Goal: Information Seeking & Learning: Learn about a topic

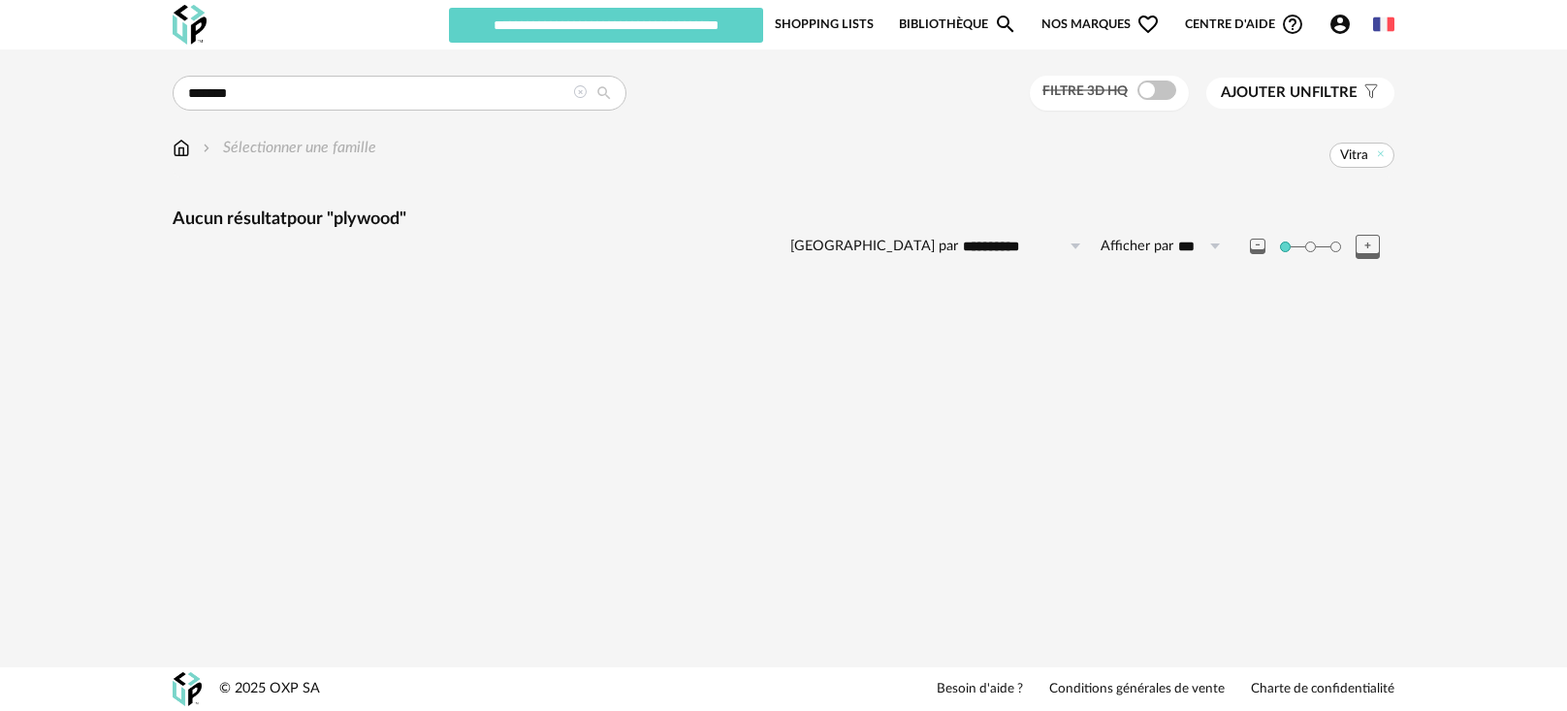
click at [1262, 97] on span "Ajouter un" at bounding box center [1266, 92] width 91 height 15
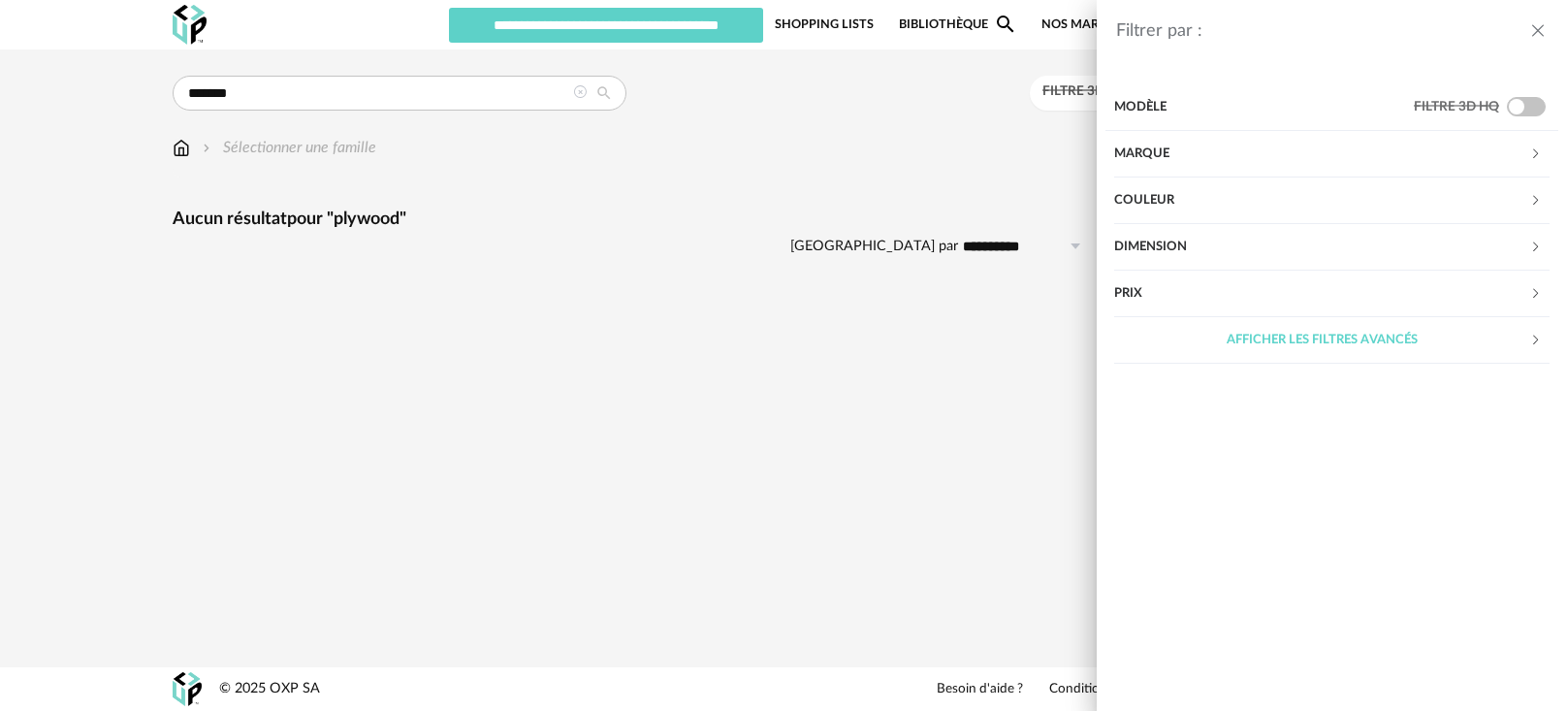
click at [1216, 202] on div "Couleur" at bounding box center [1321, 200] width 415 height 47
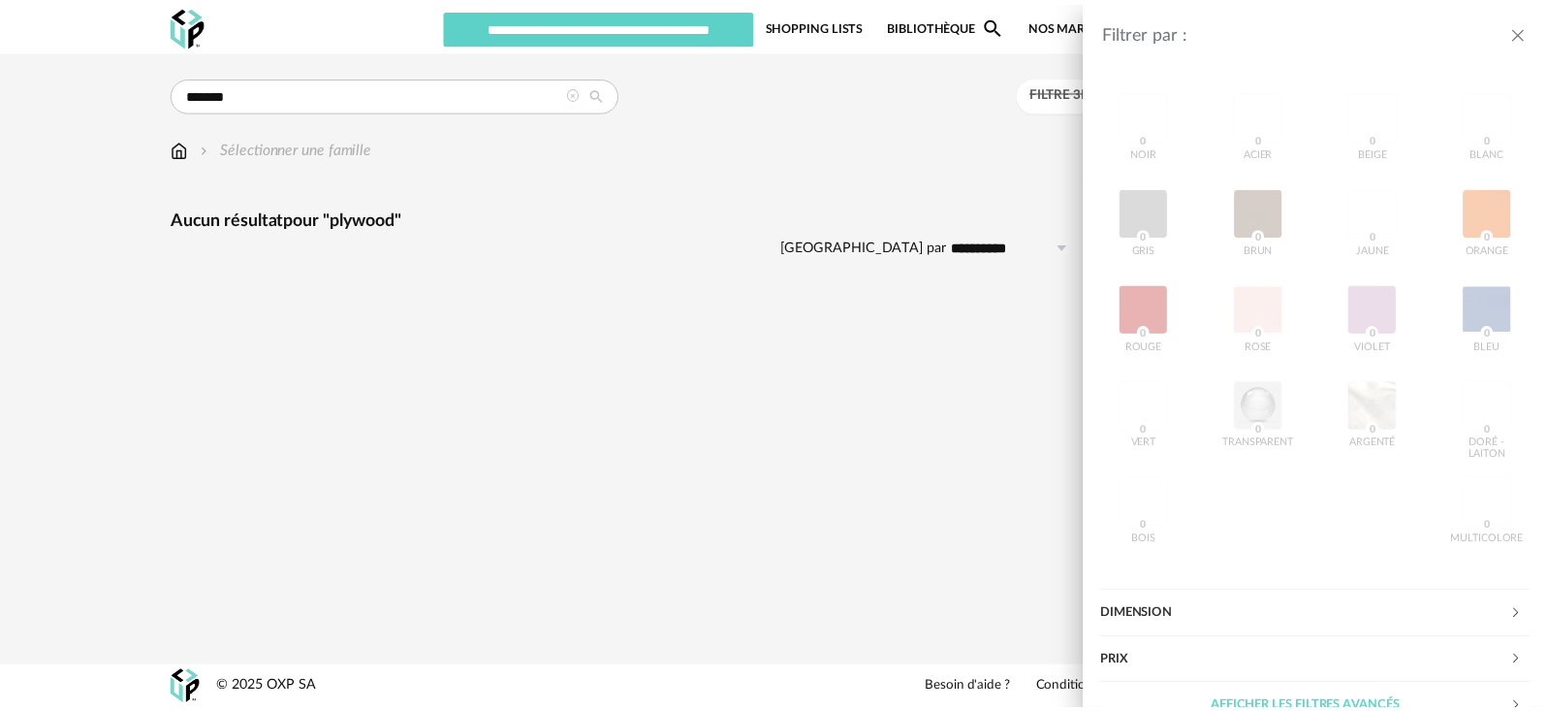
scroll to position [171, 0]
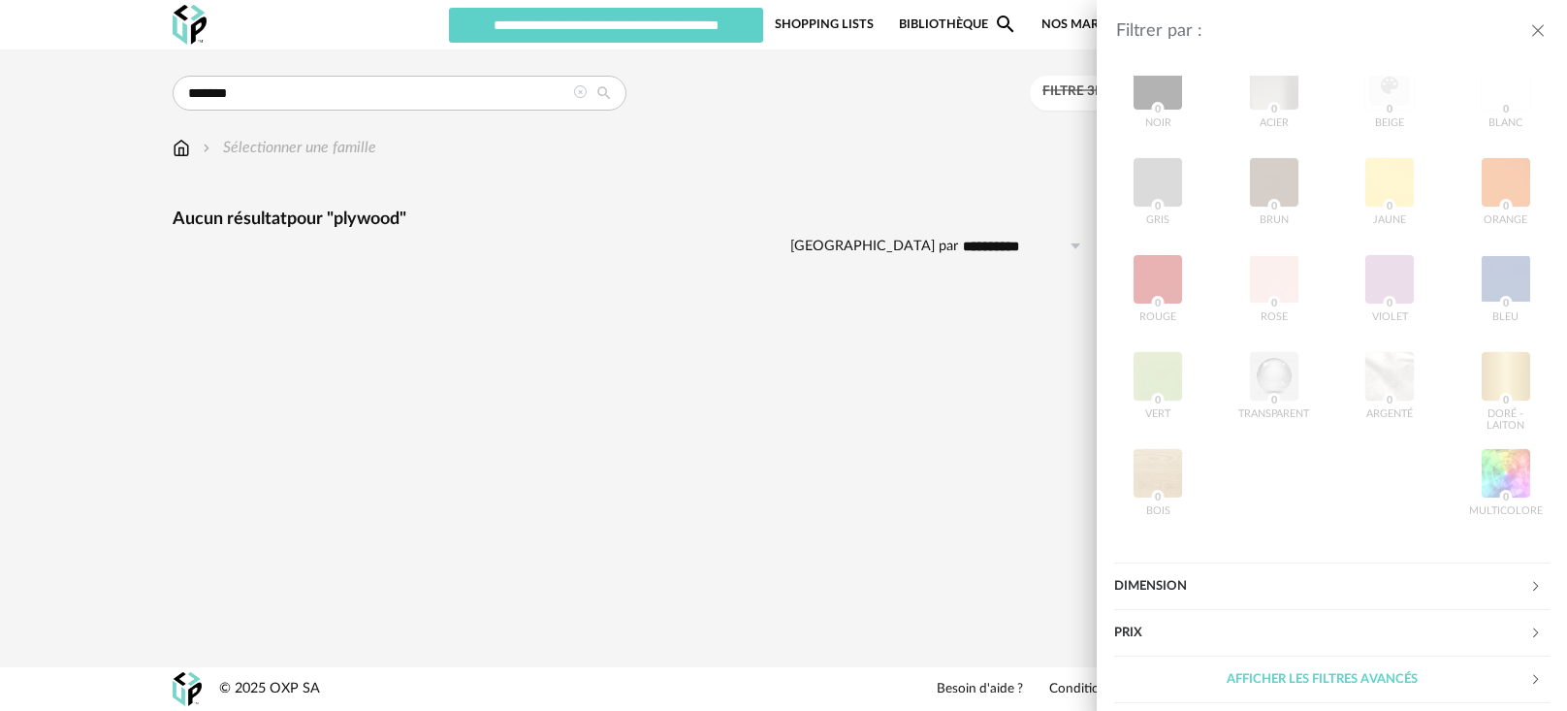
click at [1541, 40] on icon "close drawer" at bounding box center [1537, 30] width 19 height 19
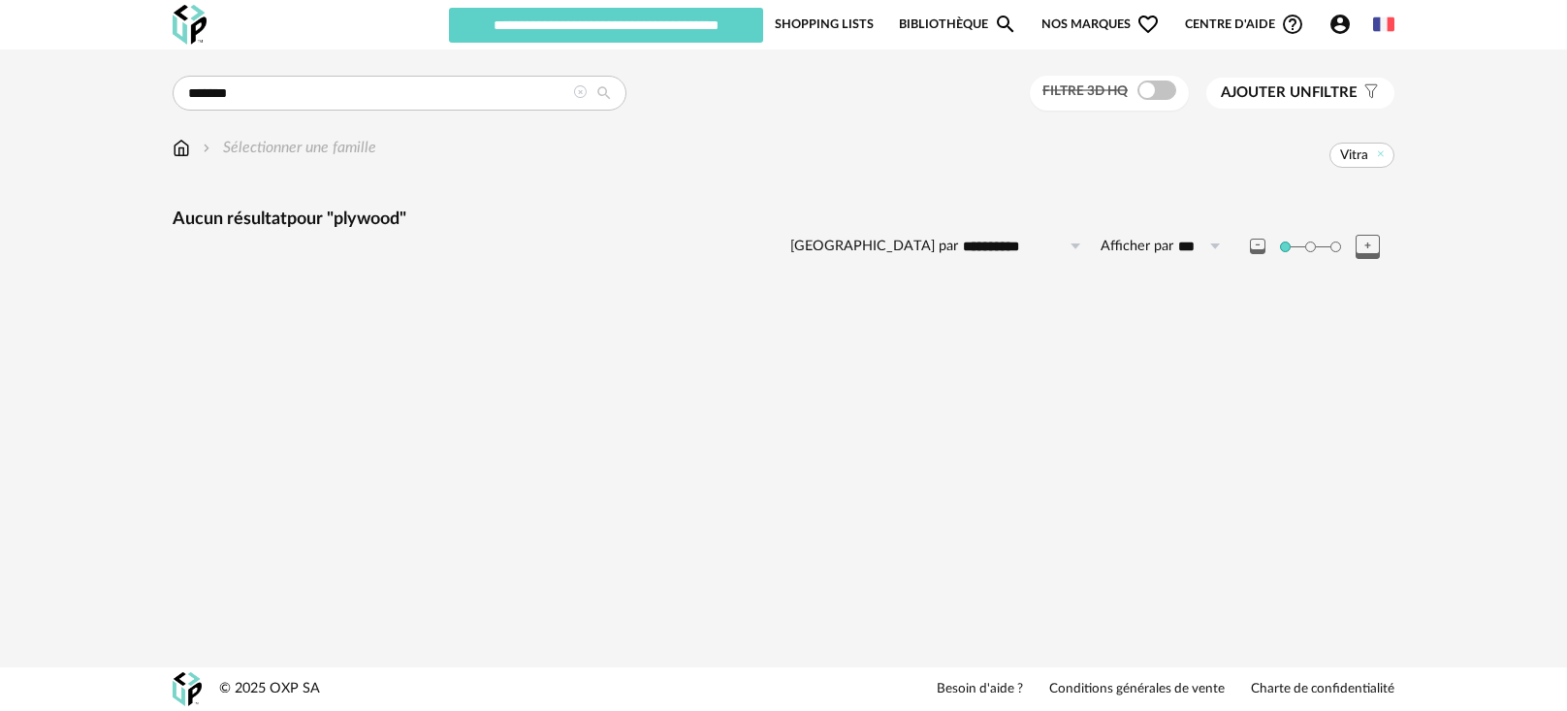
click at [576, 95] on icon at bounding box center [580, 92] width 14 height 14
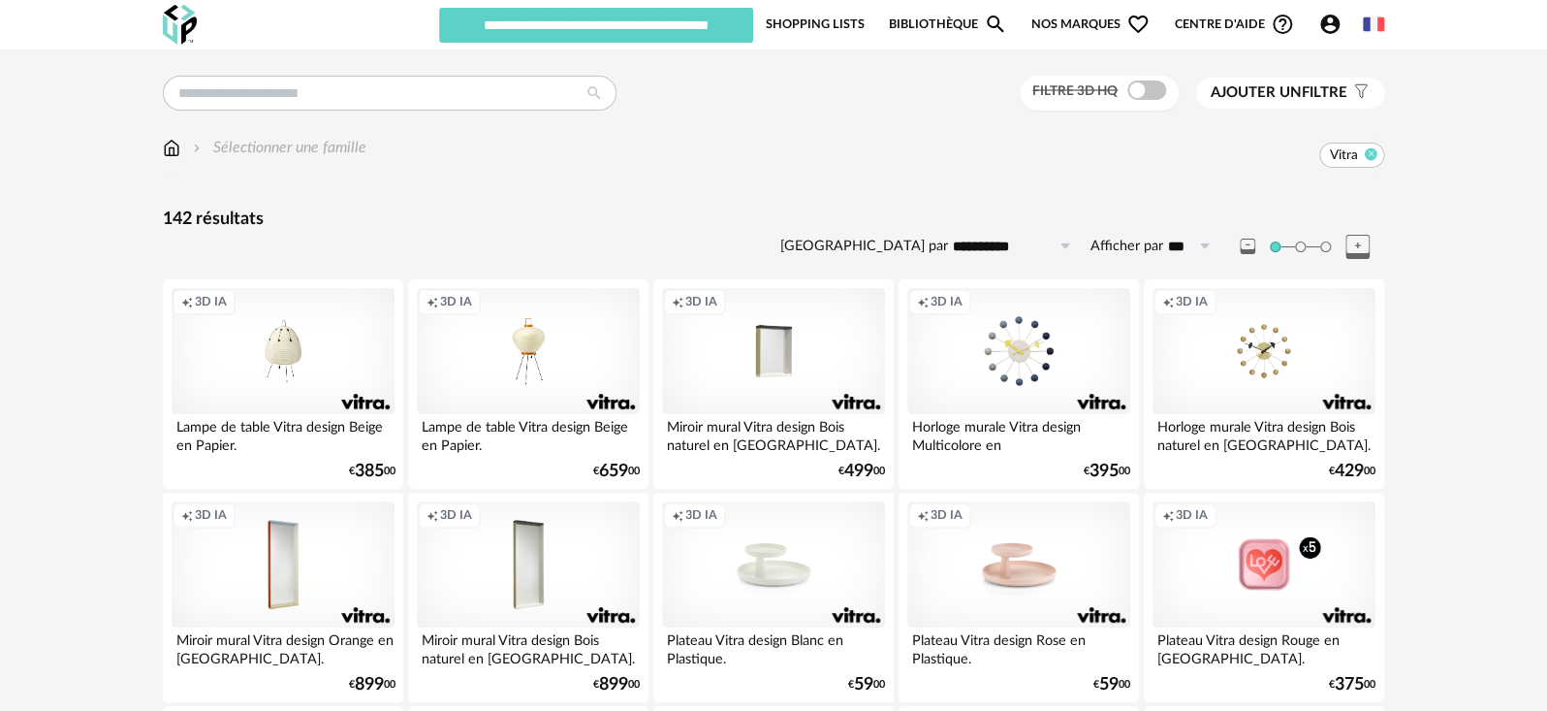
click at [1373, 154] on icon at bounding box center [1371, 153] width 13 height 13
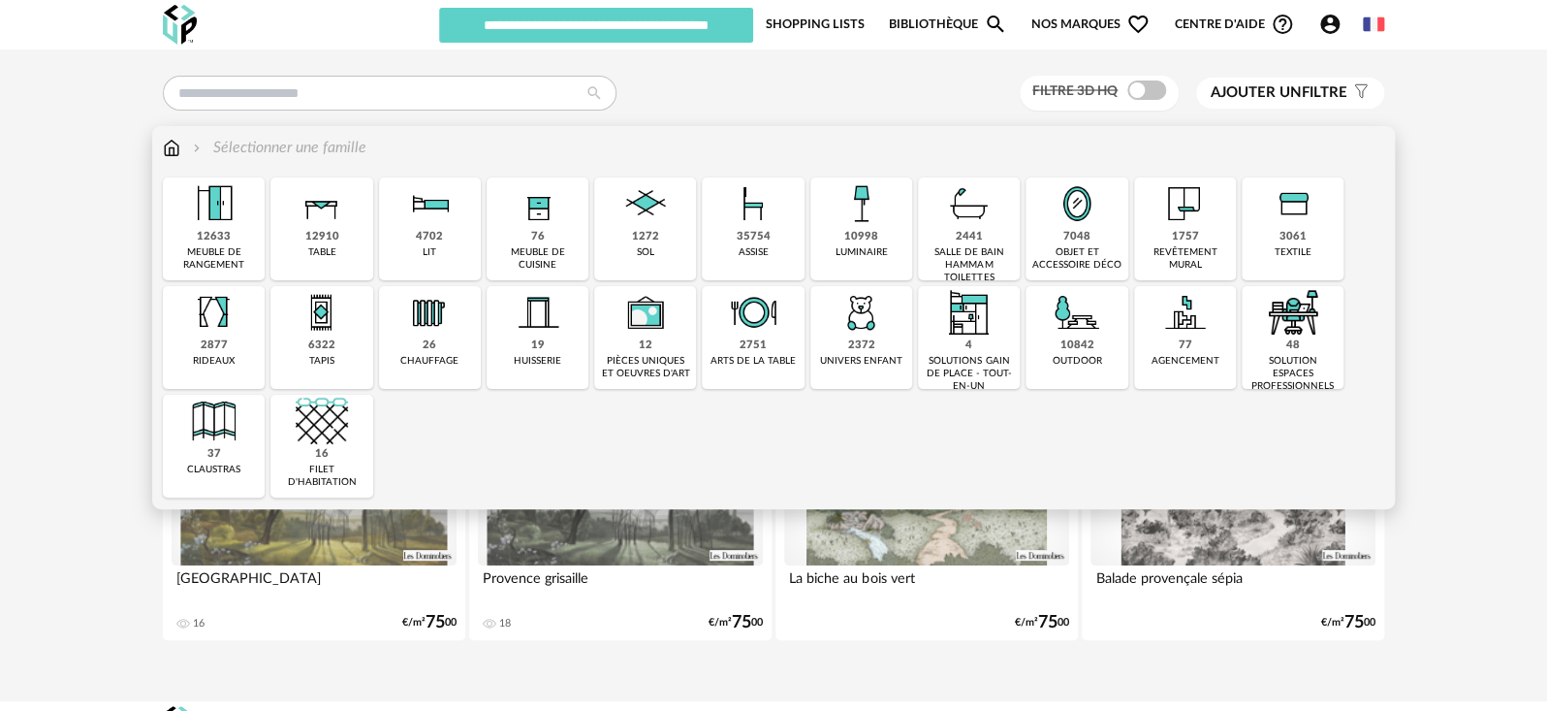
click at [768, 223] on img at bounding box center [753, 203] width 52 height 52
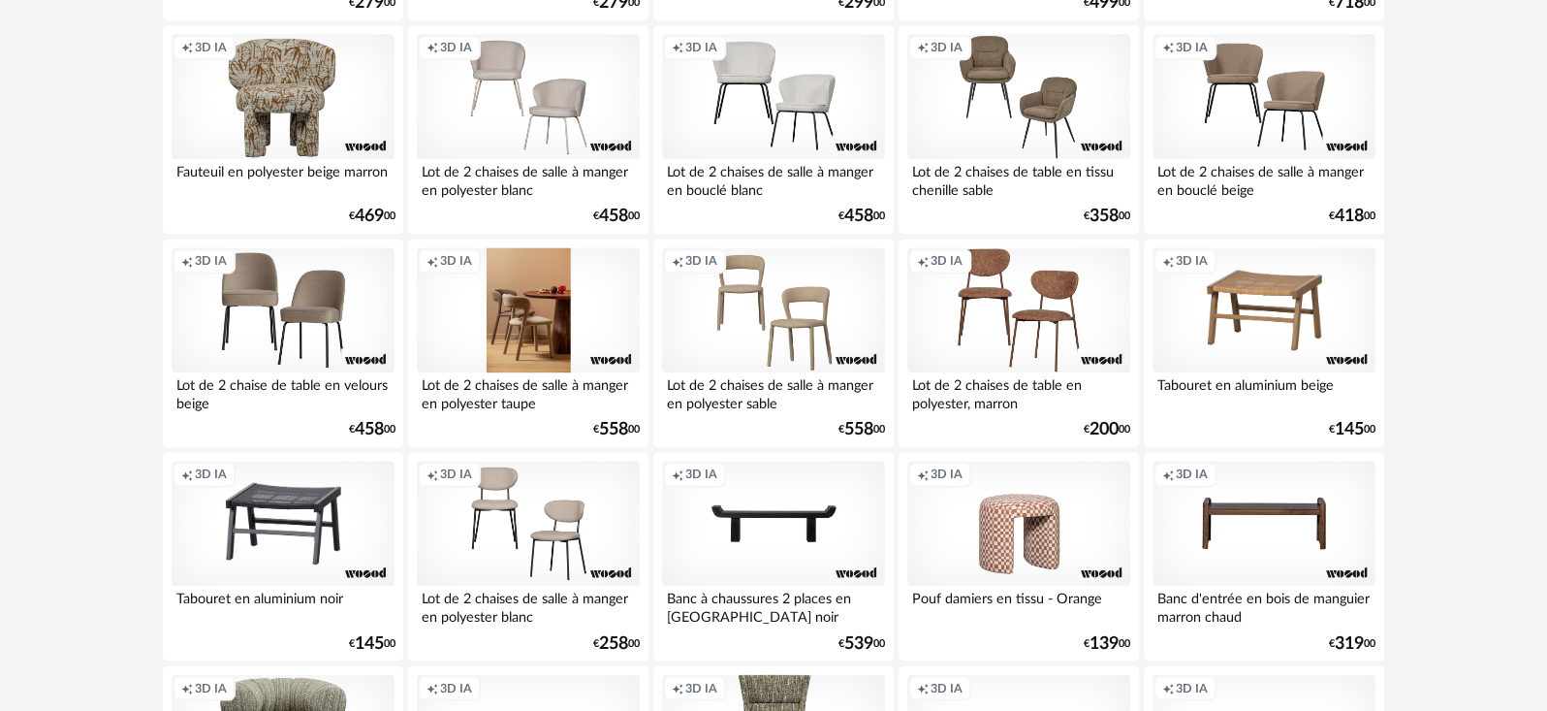
scroll to position [1077, 0]
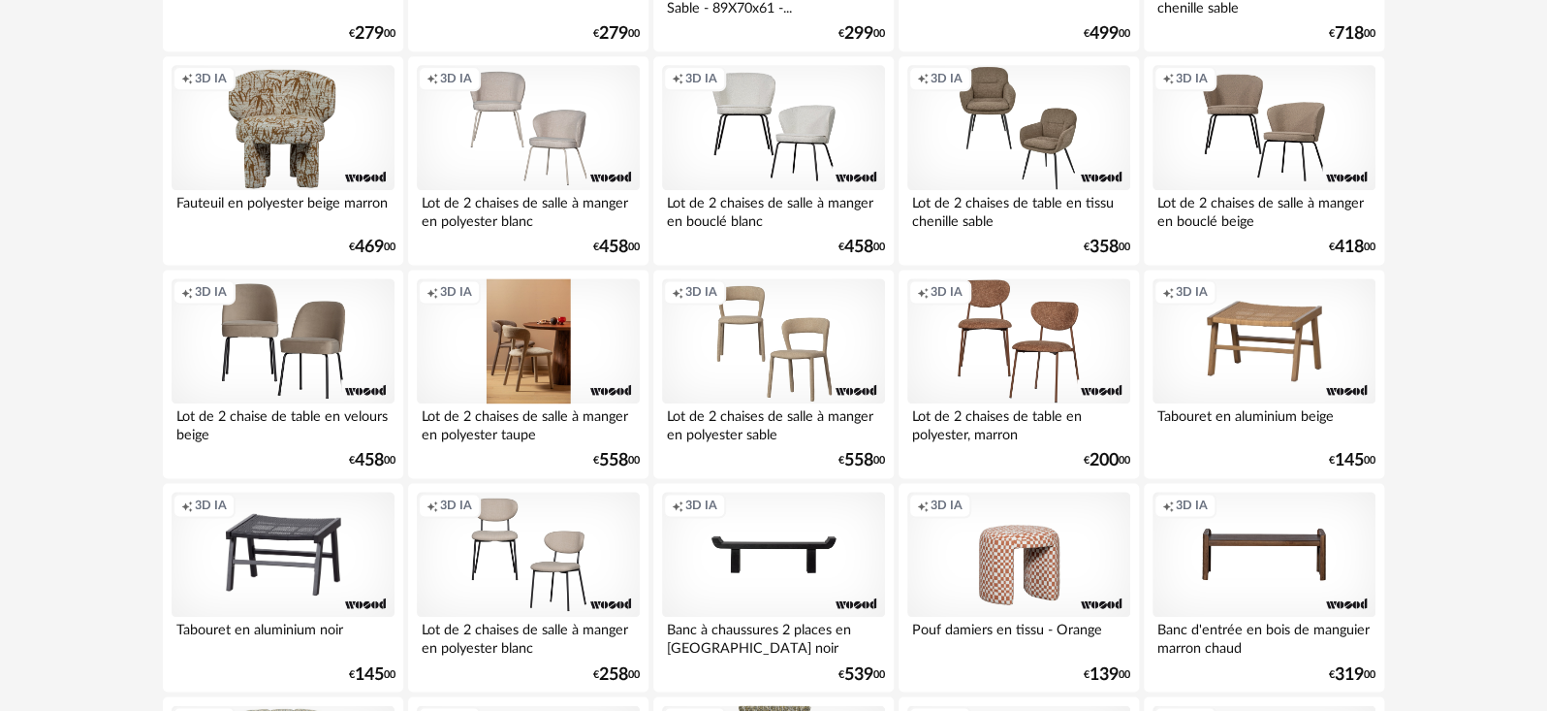
click at [555, 337] on div "Creation icon 3D IA" at bounding box center [528, 341] width 223 height 126
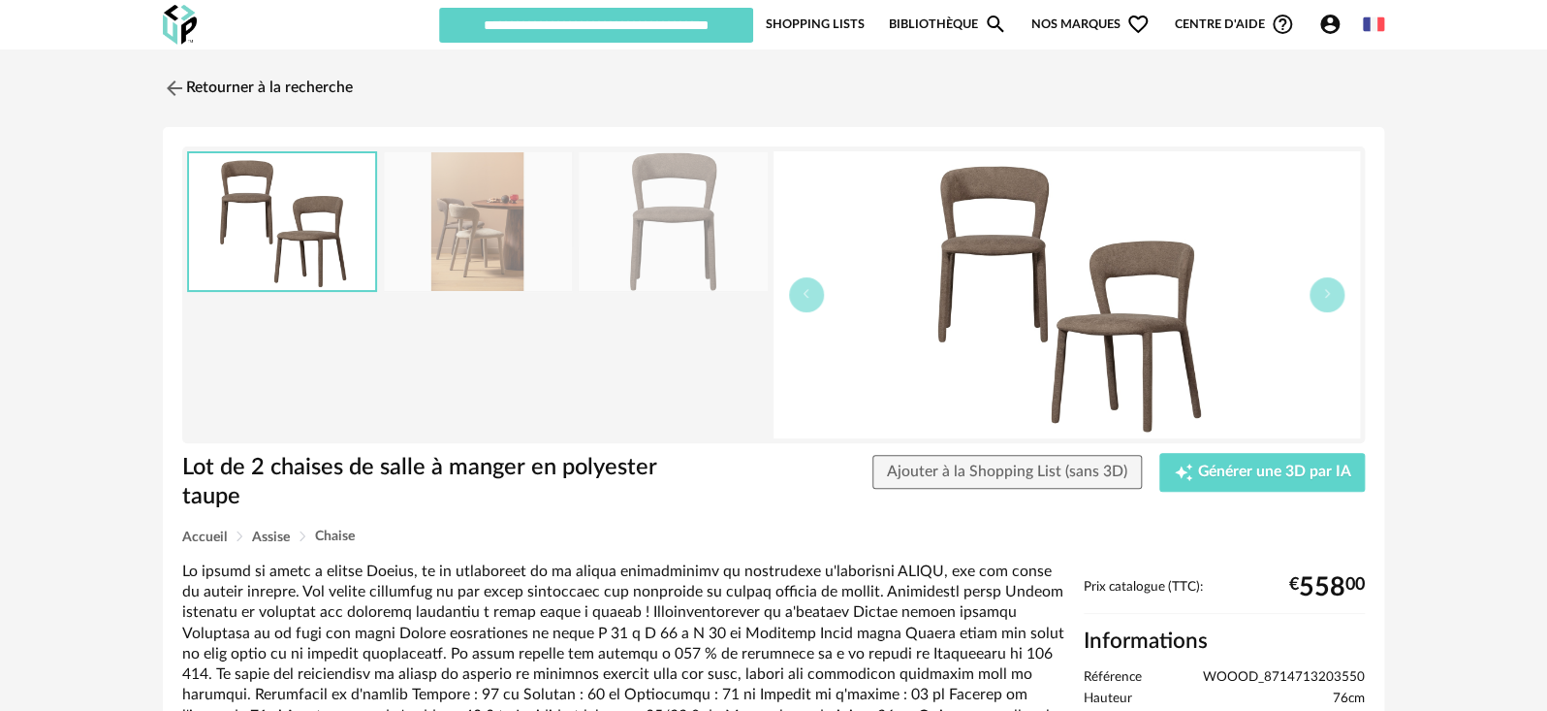
click at [996, 333] on img at bounding box center [1067, 294] width 587 height 287
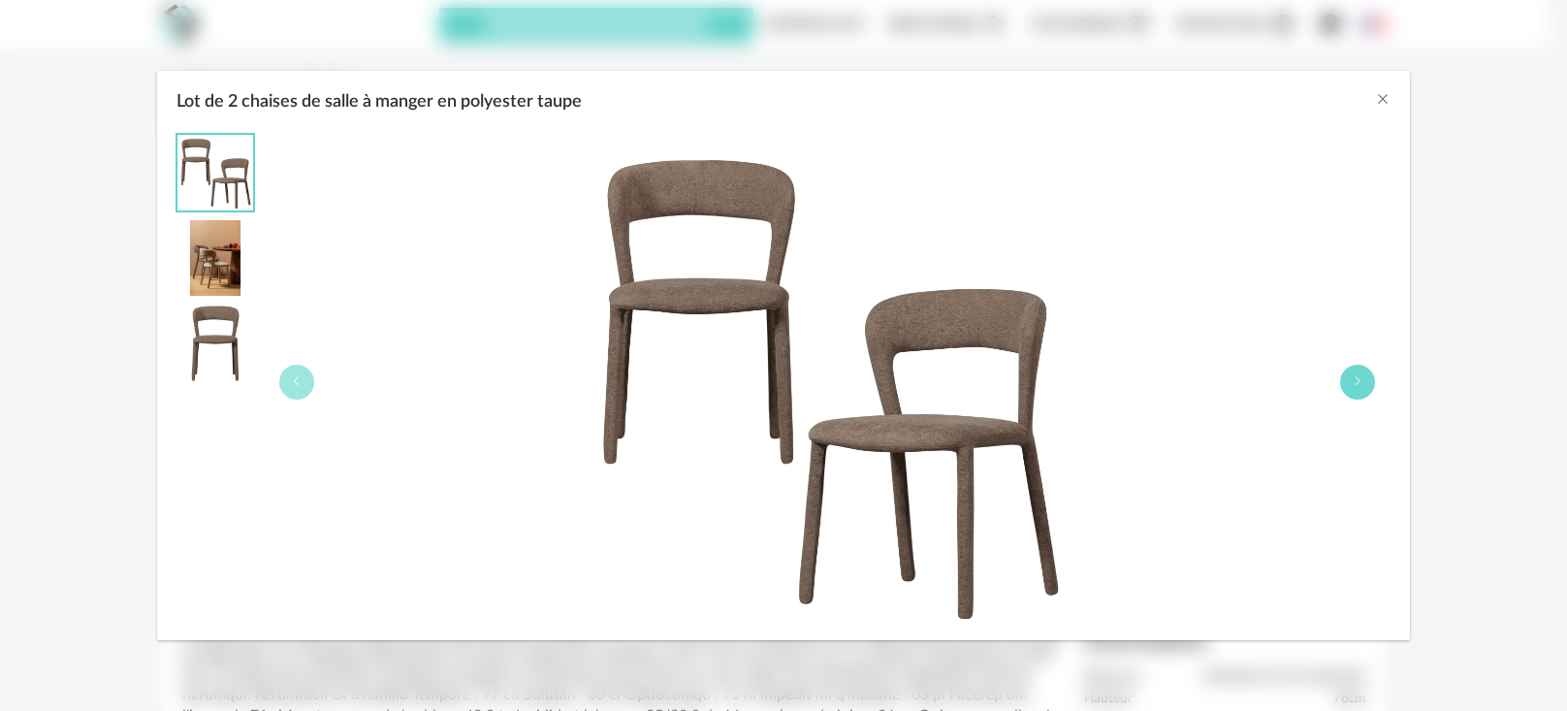
click at [1352, 380] on icon "Lot de 2 chaises de salle à manger en polyester taupe" at bounding box center [1357, 381] width 12 height 12
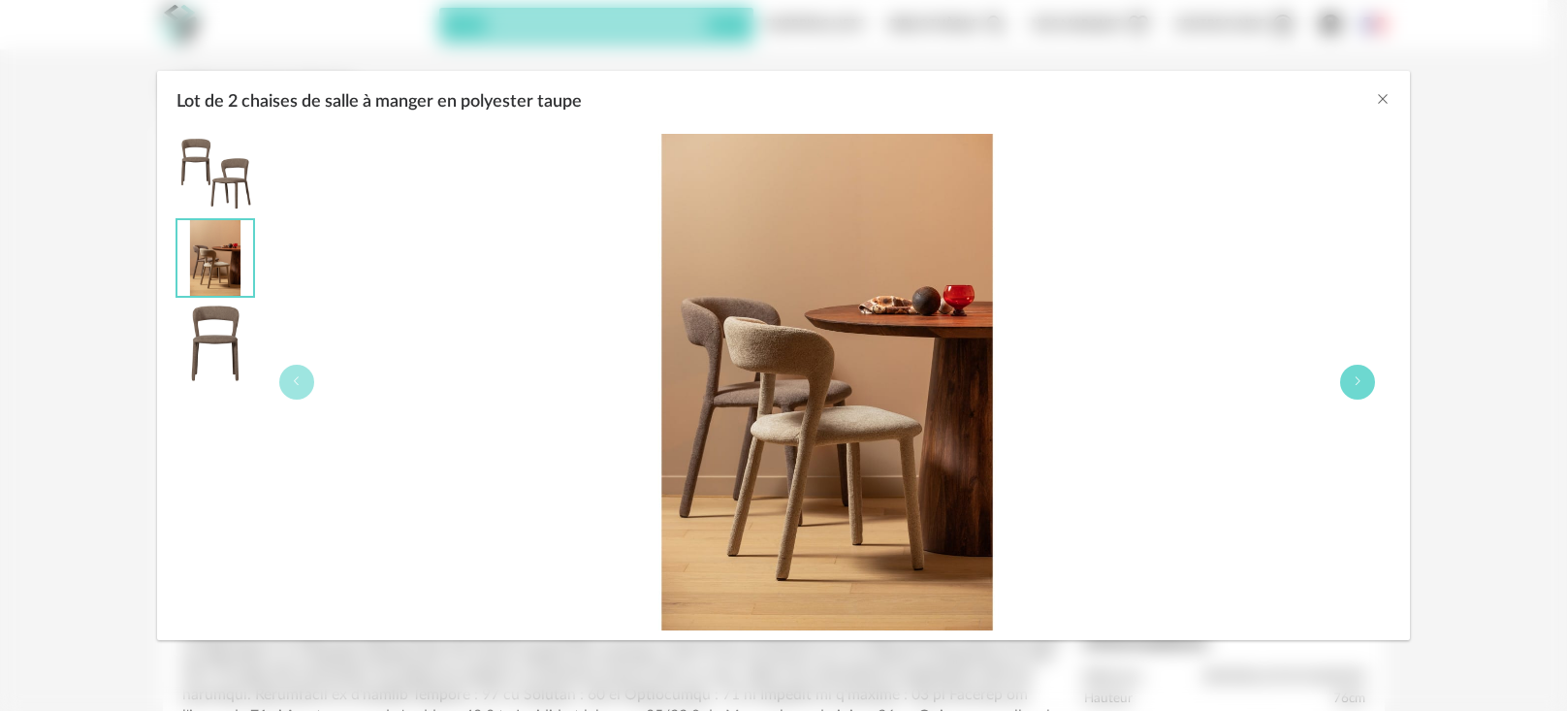
click at [1352, 380] on icon "Lot de 2 chaises de salle à manger en polyester taupe" at bounding box center [1357, 381] width 12 height 12
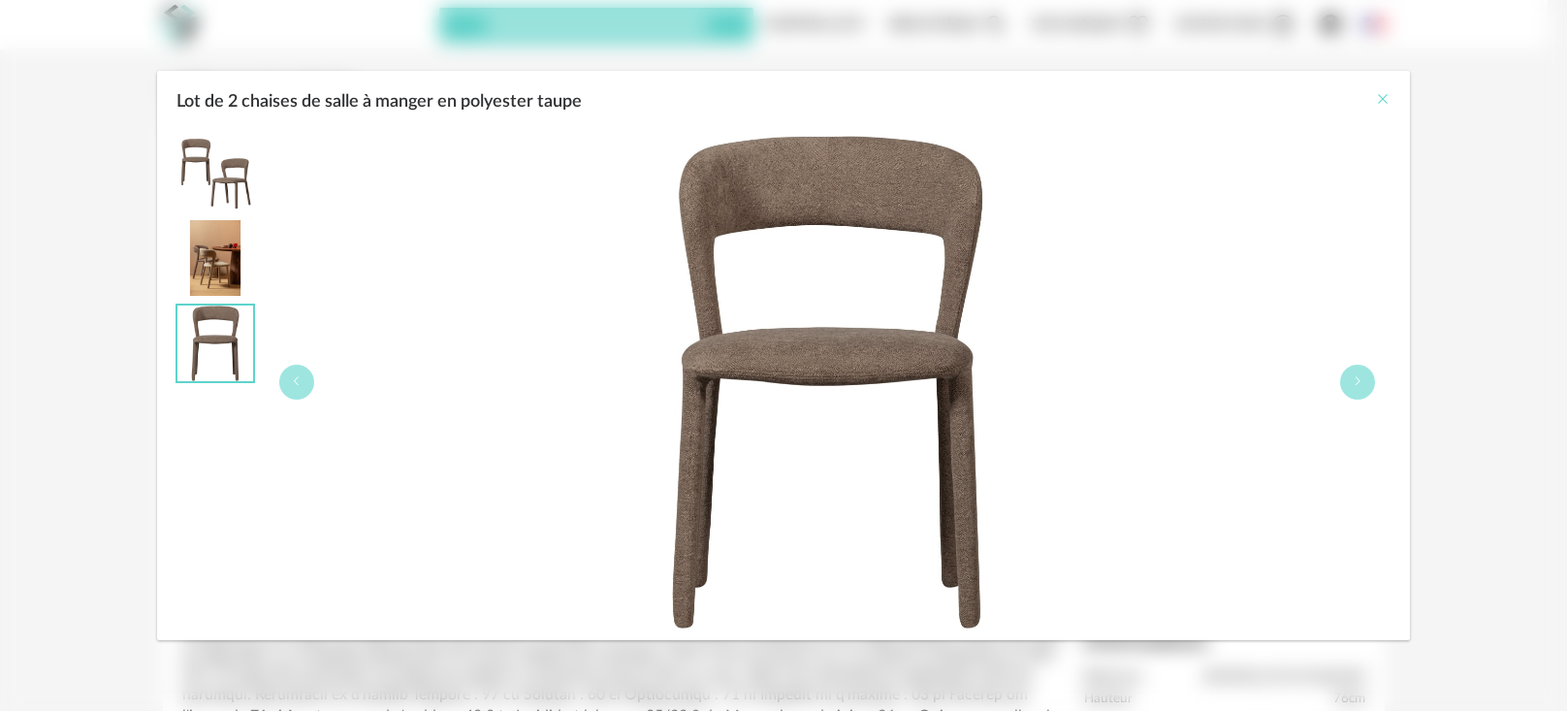
click at [1381, 100] on icon "Close" at bounding box center [1383, 99] width 16 height 16
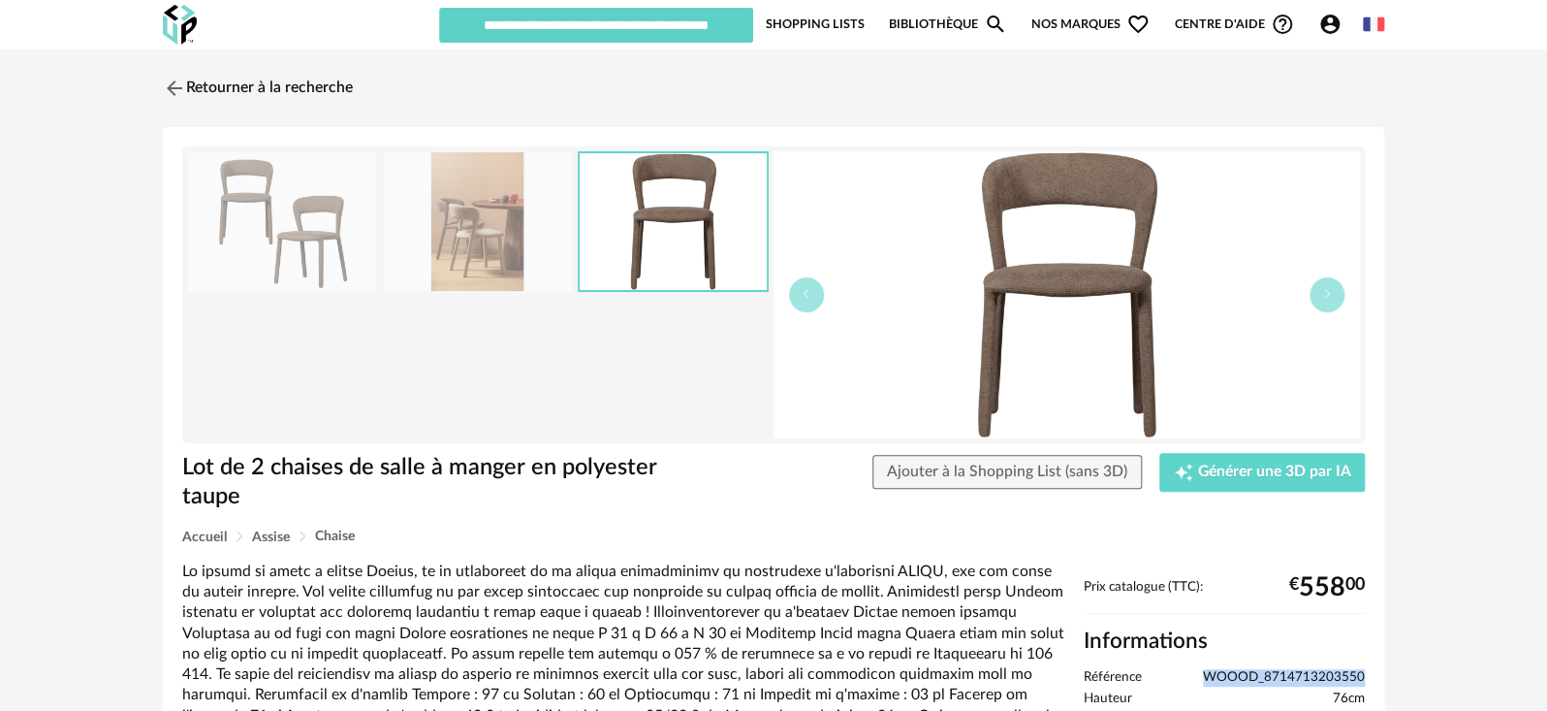
drag, startPoint x: 1203, startPoint y: 678, endPoint x: 1364, endPoint y: 671, distance: 161.1
click at [1364, 671] on li "Référence WOOOD_8714713203550" at bounding box center [1224, 677] width 281 height 17
copy span "WOOOD_8714713203550"
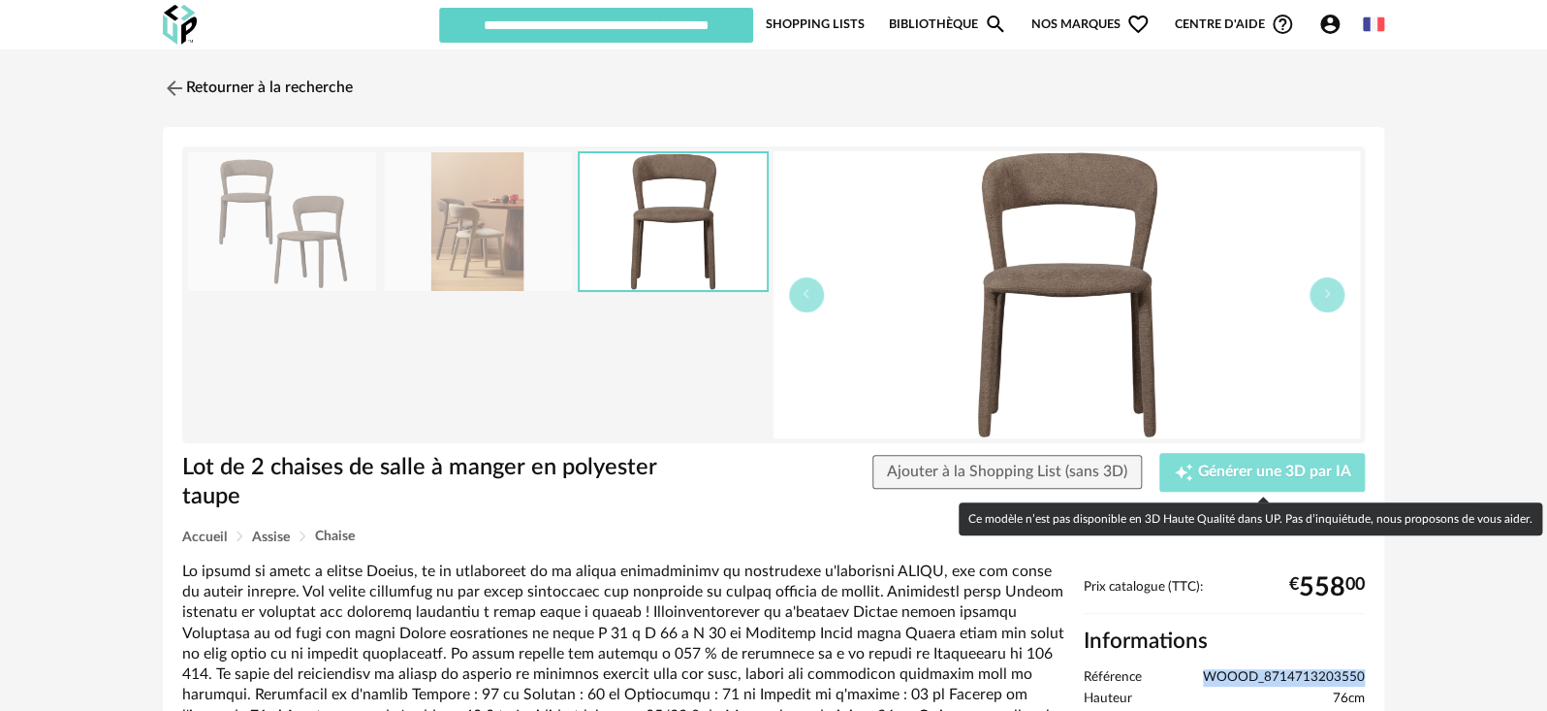
click at [1276, 470] on span "Générer une 3D par IA" at bounding box center [1273, 472] width 153 height 16
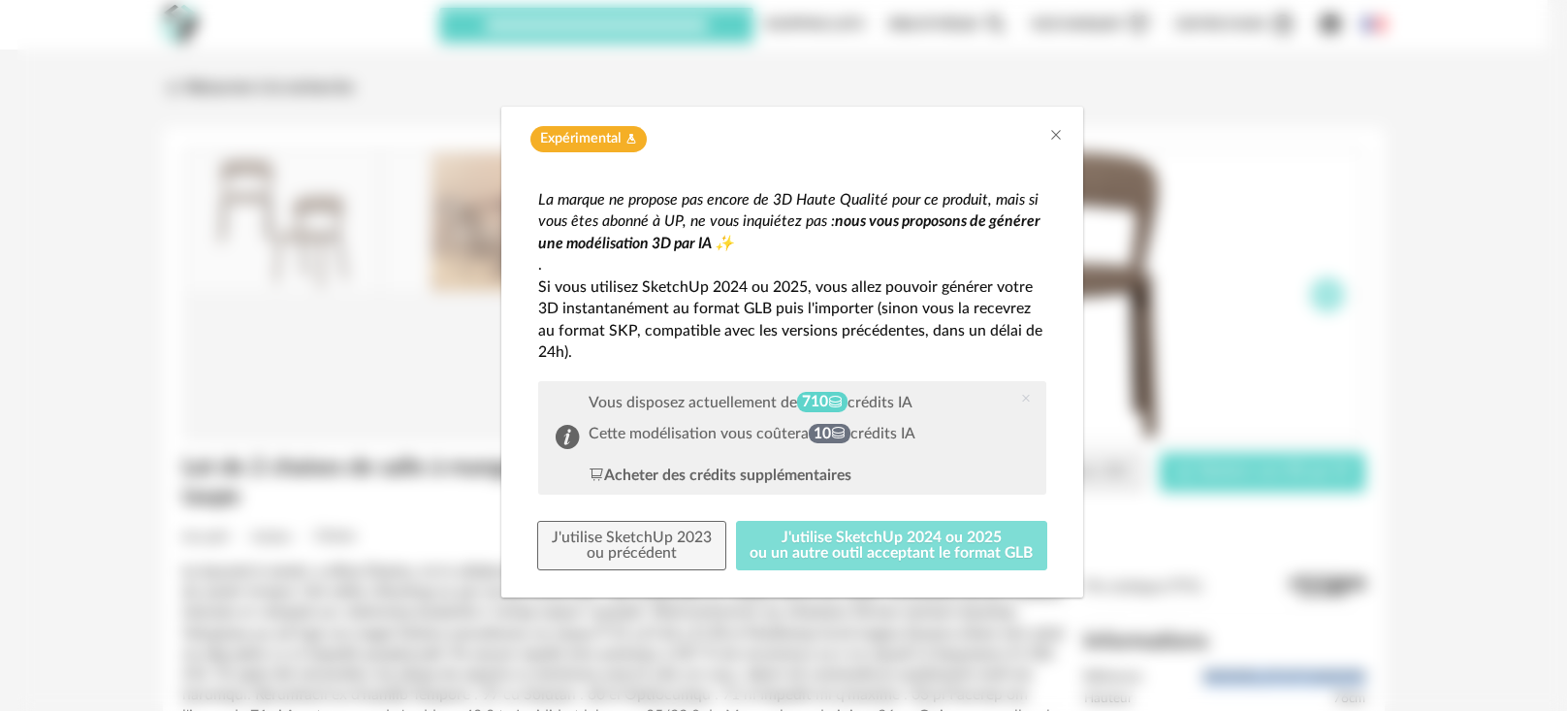
click at [861, 561] on button "J'utilise SketchUp 2024 ou 2025 ou un autre outil acceptant le format GLB" at bounding box center [892, 546] width 312 height 50
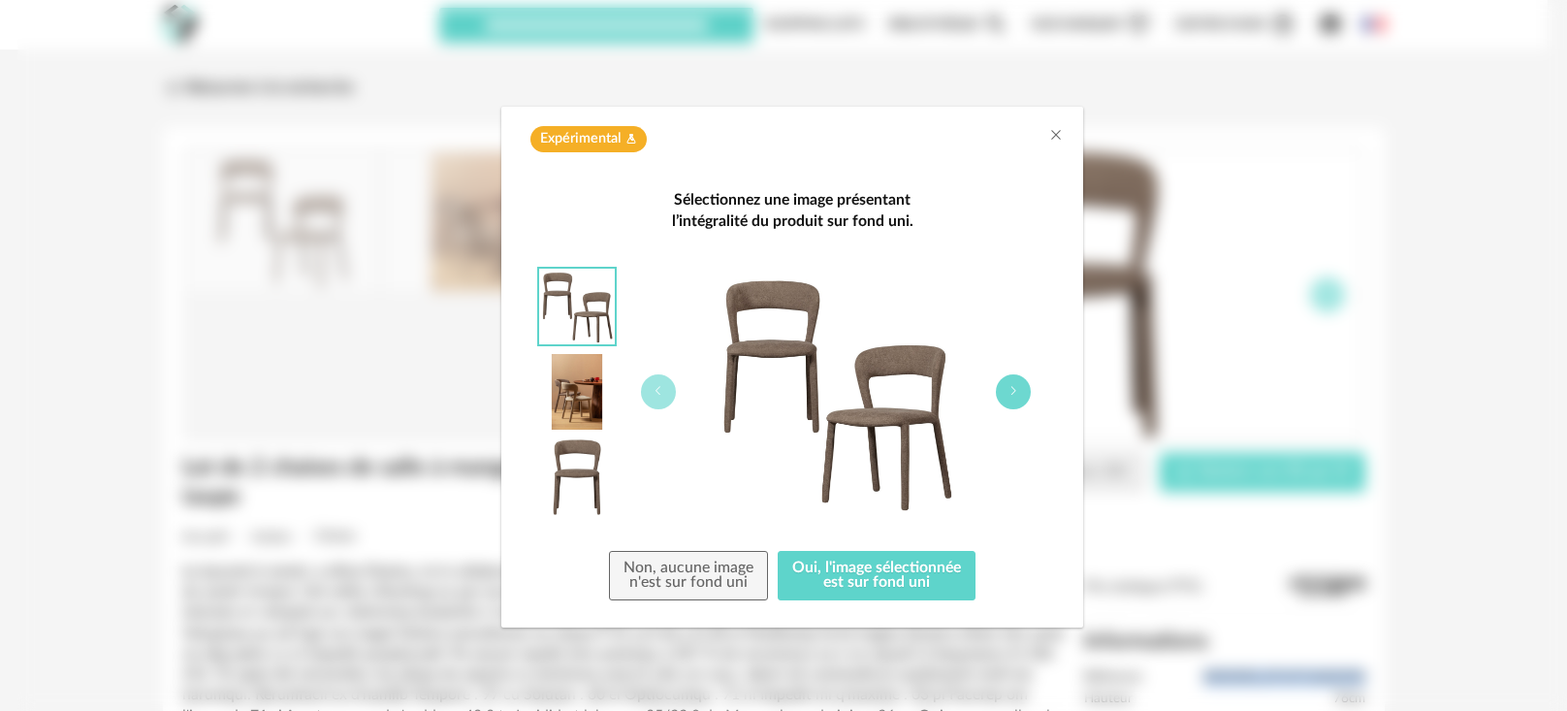
click at [1011, 378] on button "dialog" at bounding box center [1013, 391] width 35 height 35
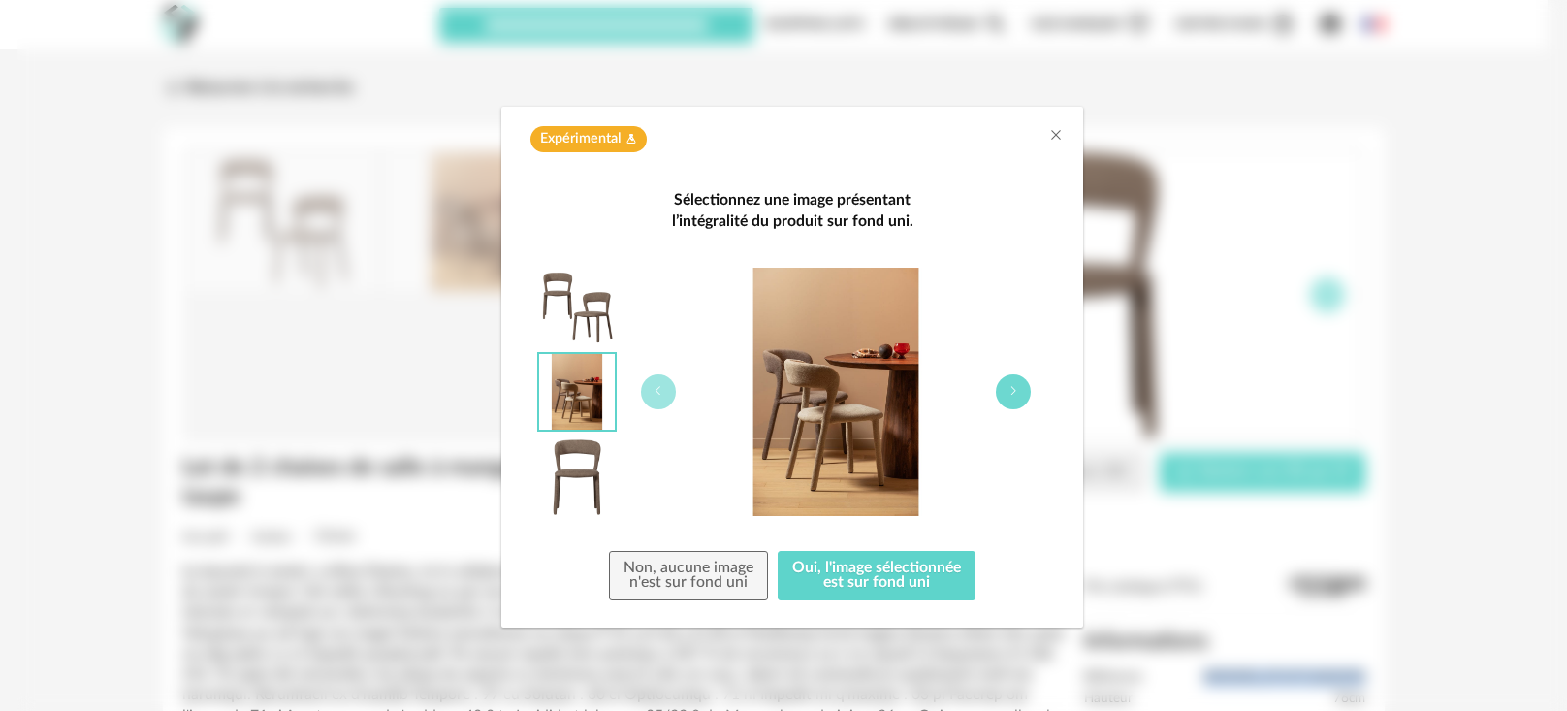
click at [1009, 385] on icon "dialog" at bounding box center [1013, 391] width 12 height 12
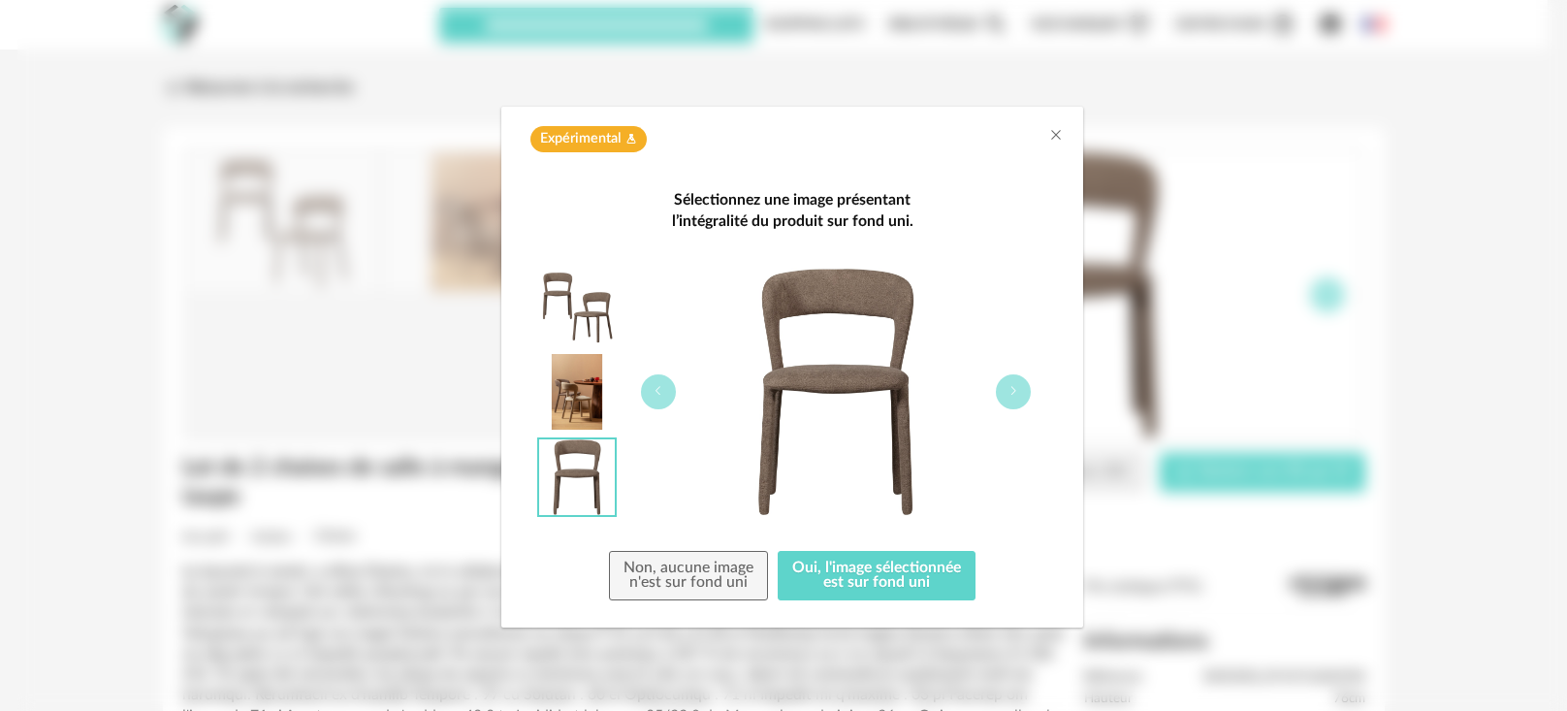
click at [884, 601] on div "Sélectionnez une image présentant l’intégralité du produit sur fond uni. Non, a…" at bounding box center [792, 395] width 543 height 447
click at [857, 562] on button "Oui, l'image sélectionnée est sur fond uni" at bounding box center [877, 576] width 198 height 50
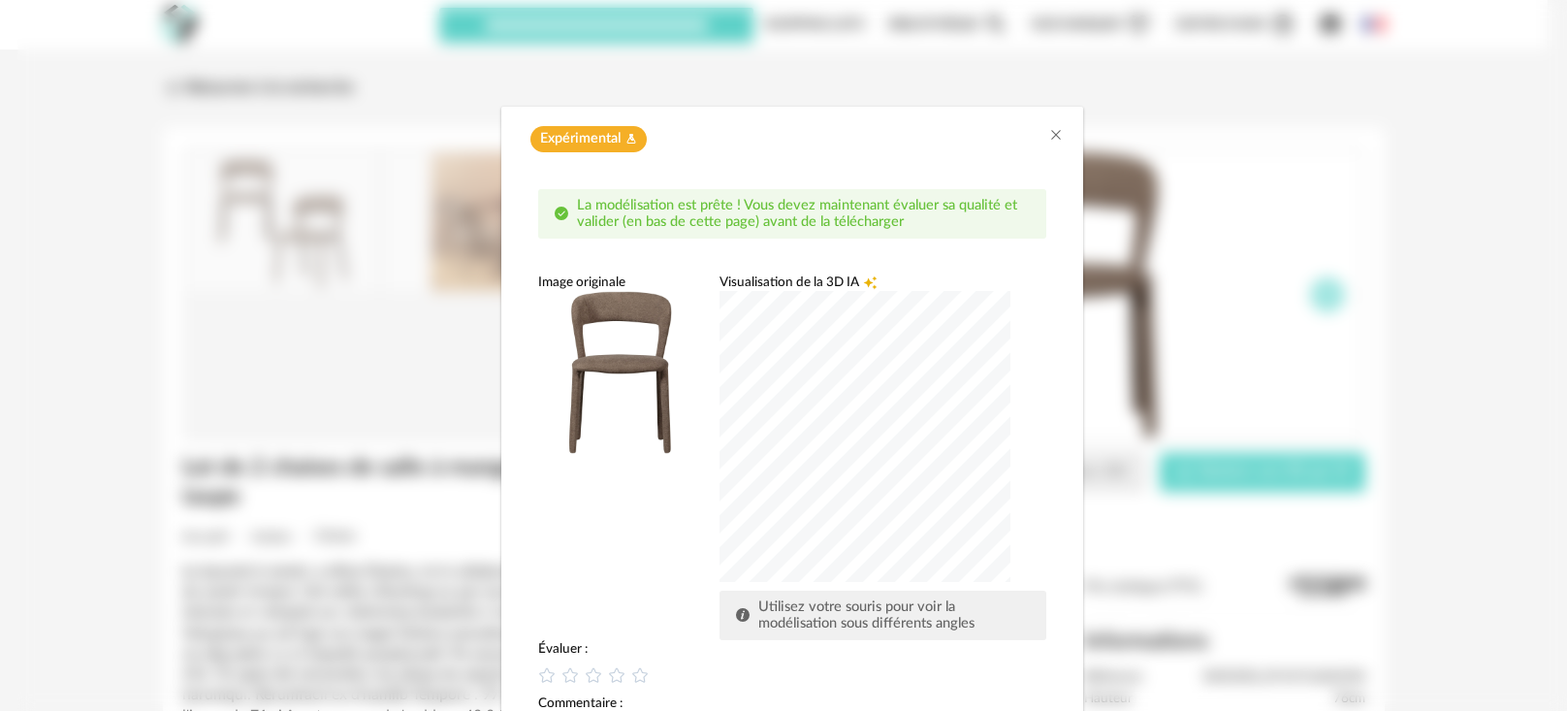
click at [974, 366] on div "dialog" at bounding box center [864, 436] width 291 height 291
click at [974, 395] on div "dialog" at bounding box center [864, 436] width 291 height 291
click at [1048, 128] on icon "Close" at bounding box center [1056, 135] width 16 height 16
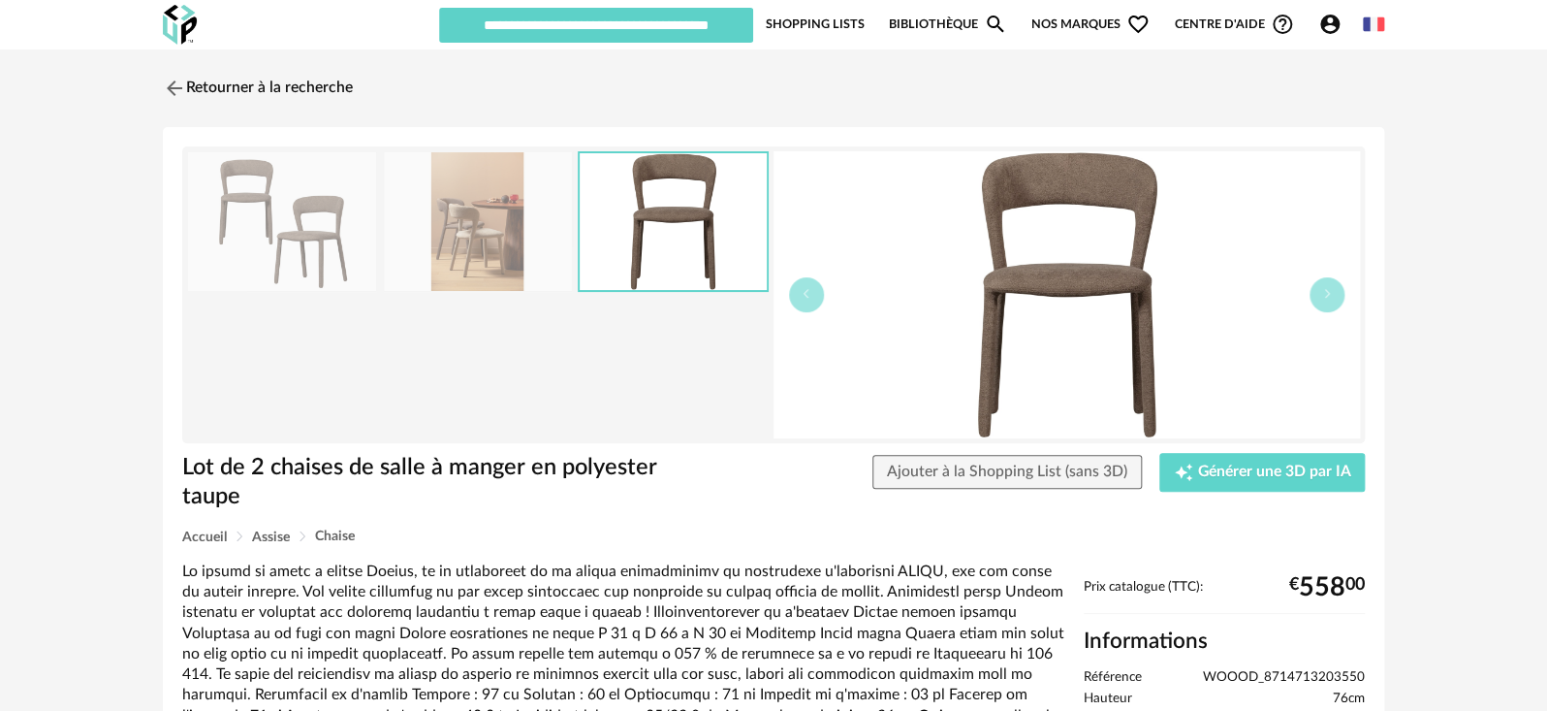
click at [332, 242] on img at bounding box center [282, 221] width 188 height 139
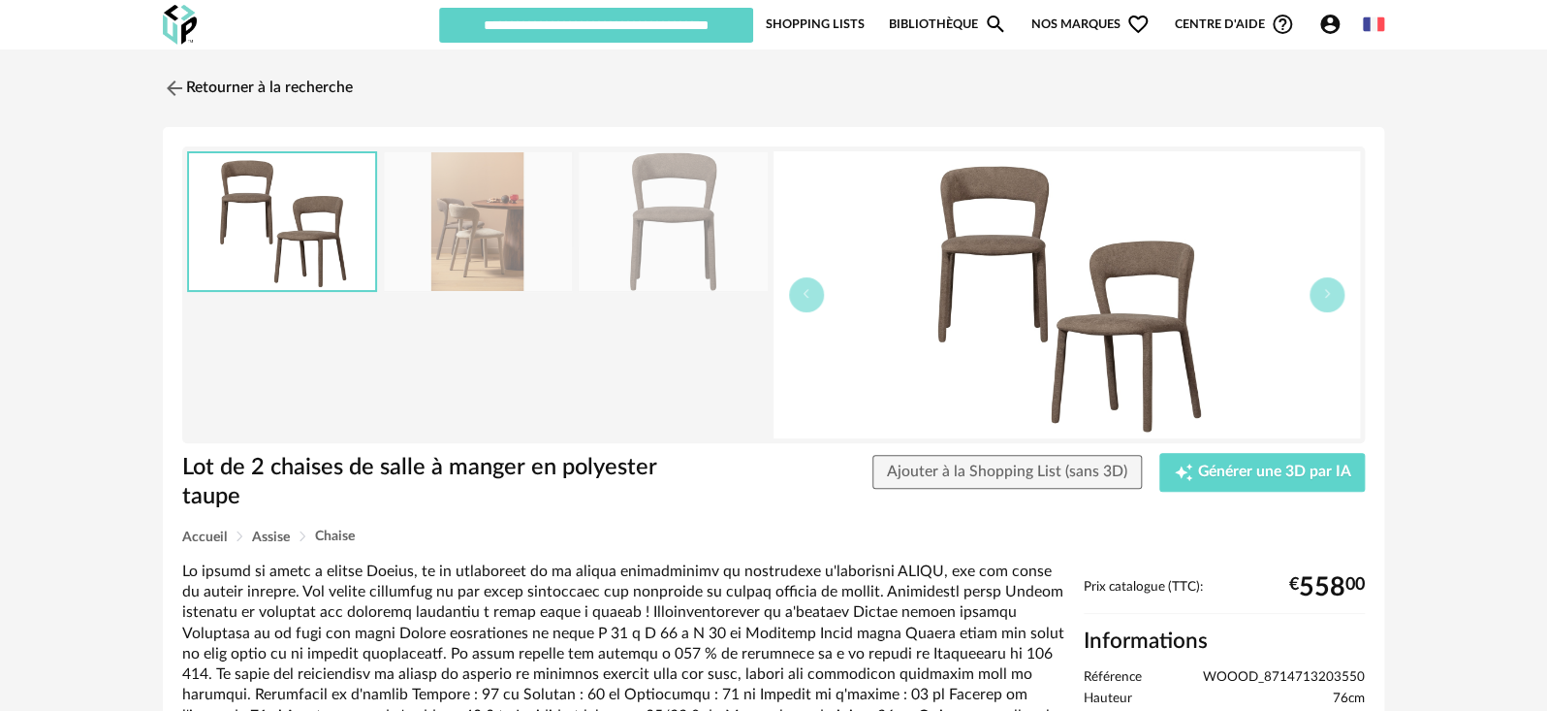
scroll to position [391, 0]
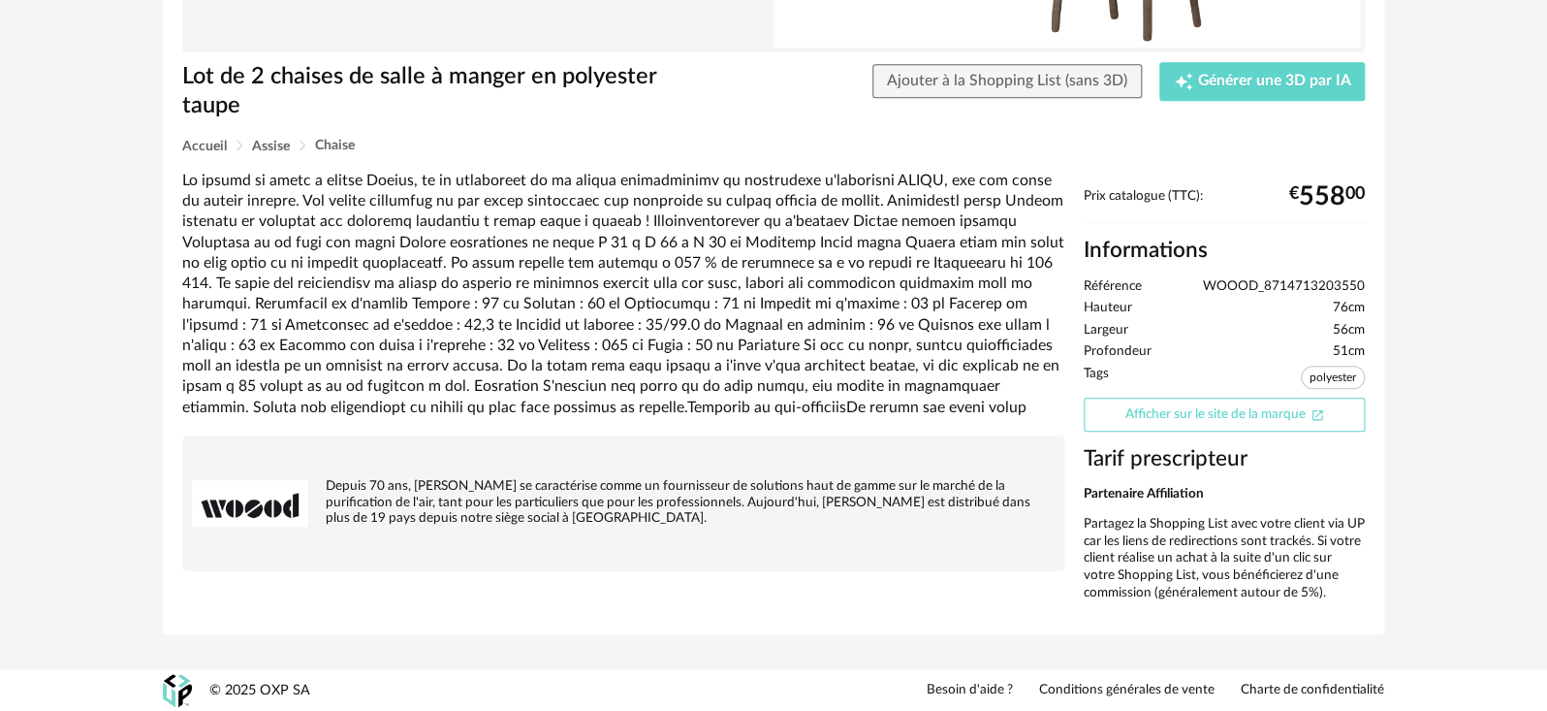
click at [1175, 413] on link "Afficher sur le site de la marque Open In New icon" at bounding box center [1224, 414] width 281 height 34
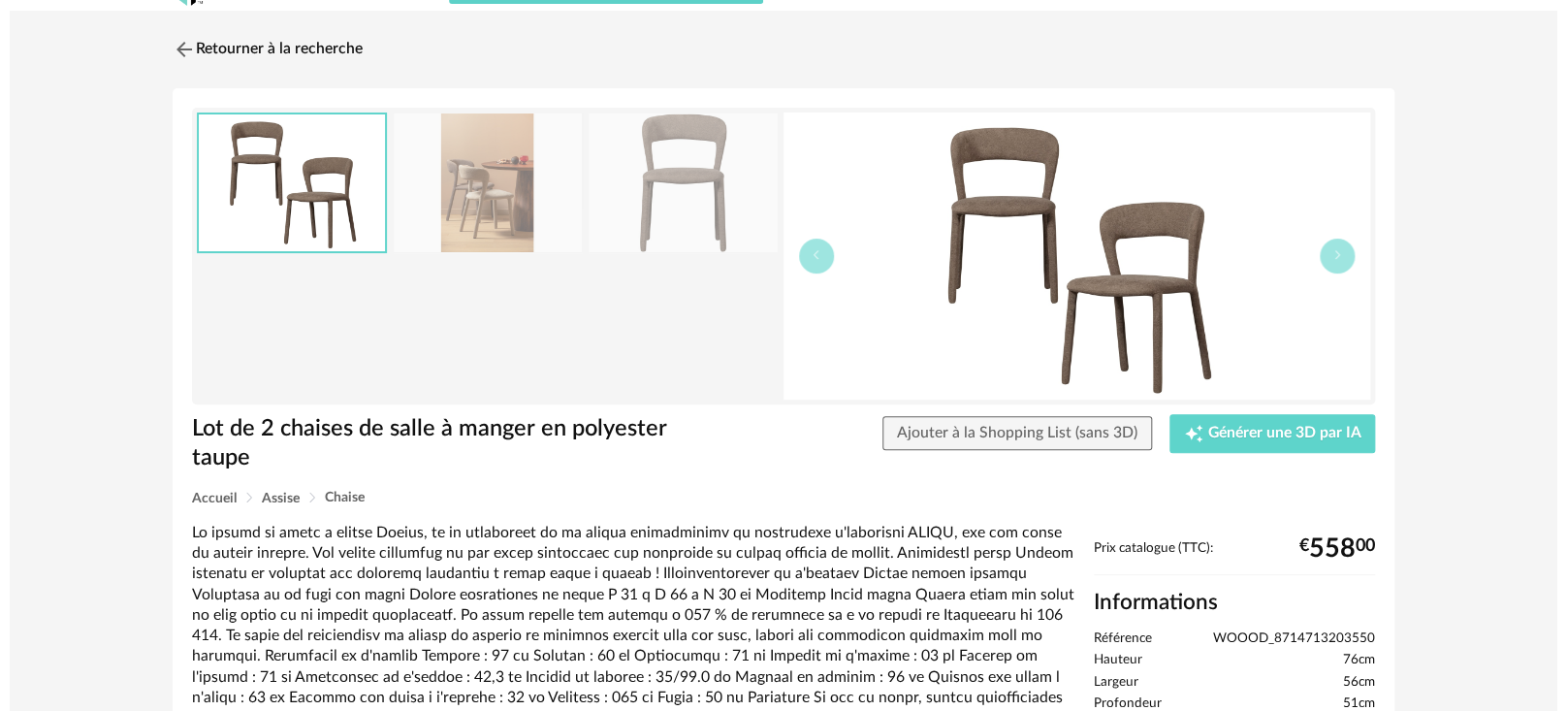
scroll to position [0, 0]
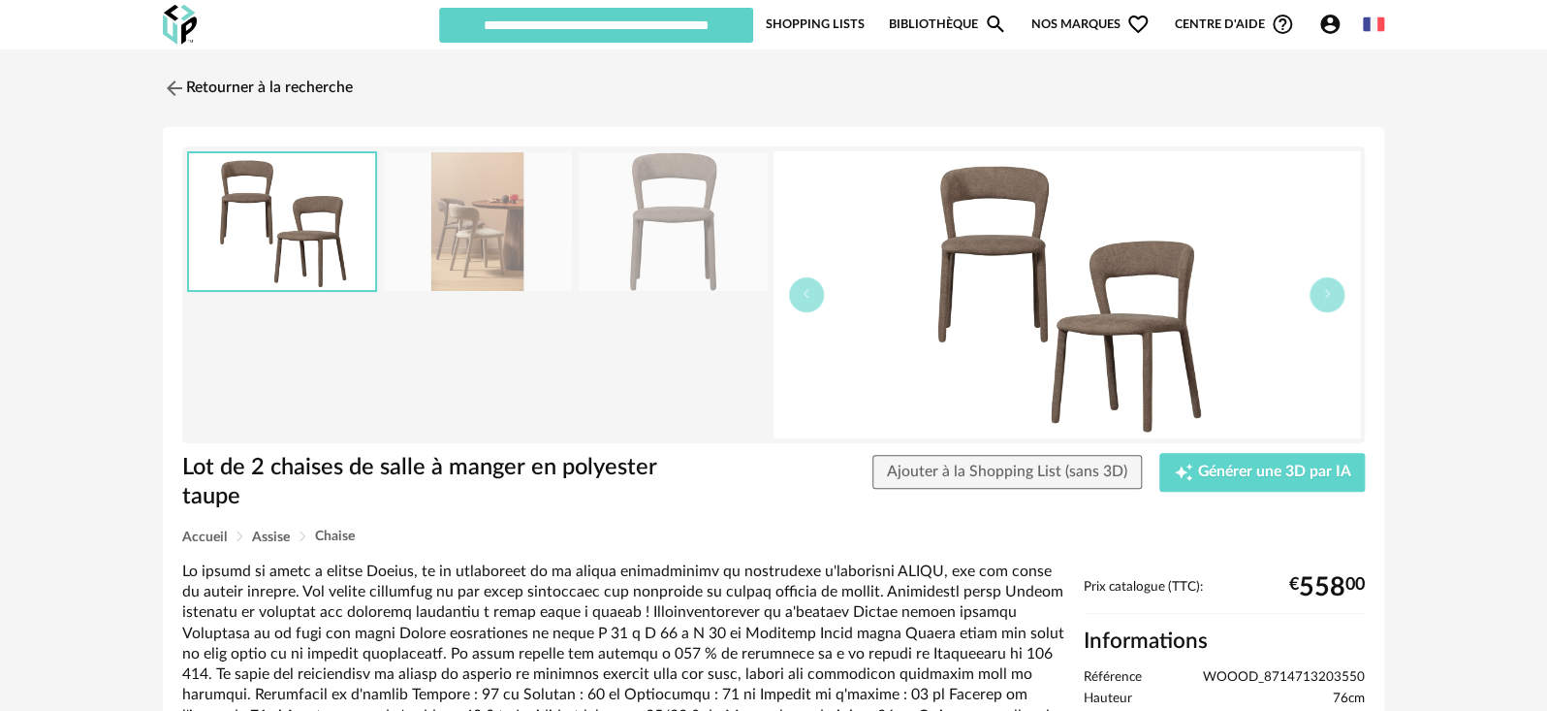
click at [1329, 26] on icon "Account Circle icon" at bounding box center [1330, 24] width 23 height 23
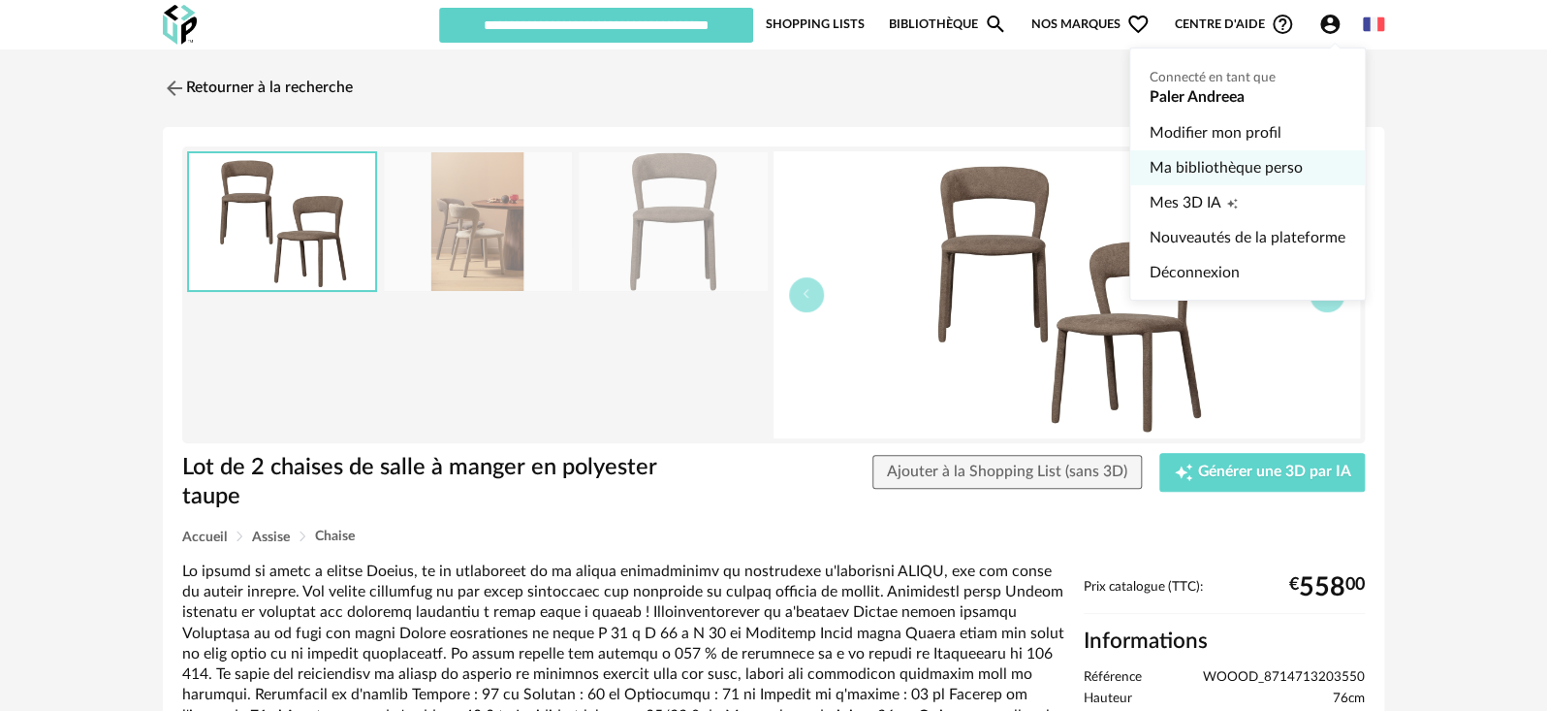
click at [1194, 169] on link "Ma bibliothèque perso" at bounding box center [1248, 167] width 196 height 35
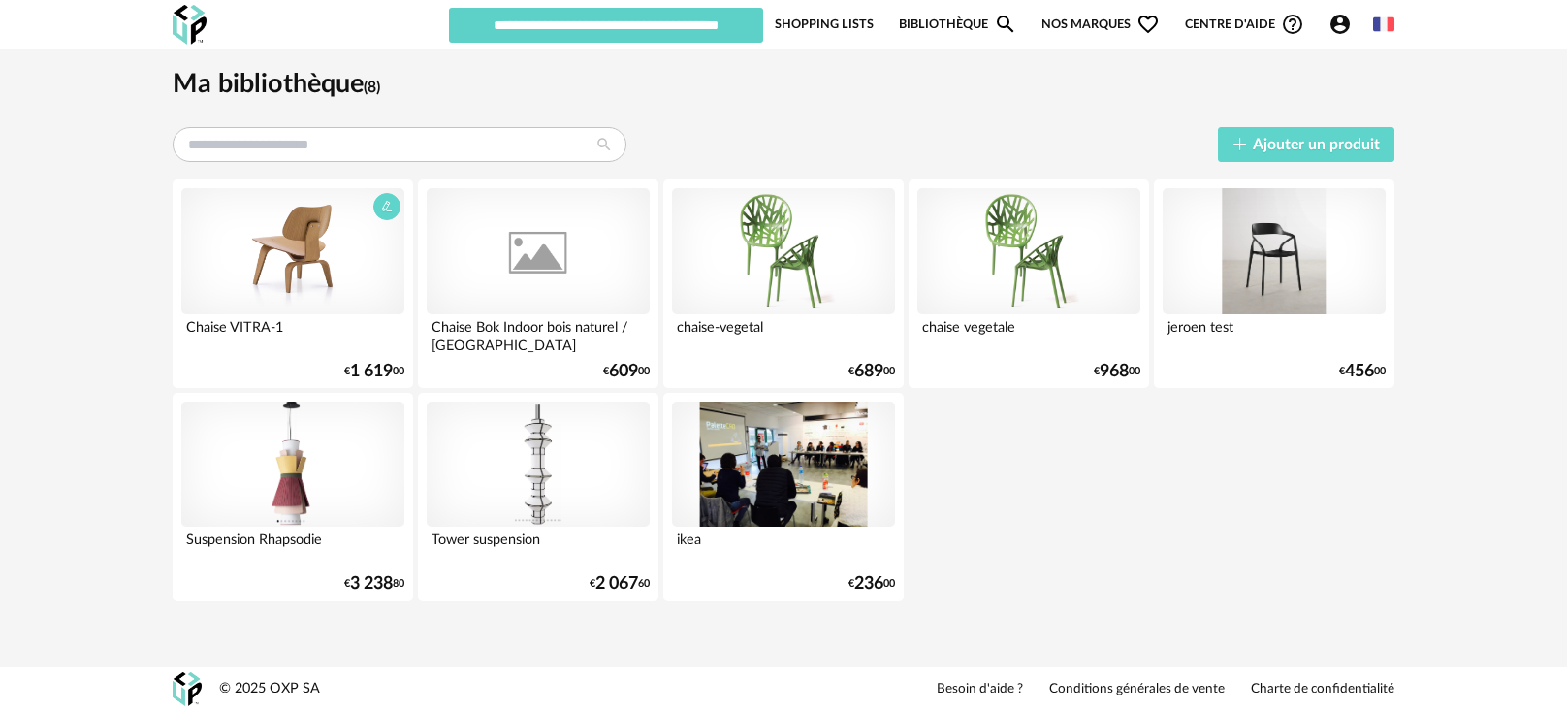
click at [310, 279] on div at bounding box center [292, 251] width 223 height 126
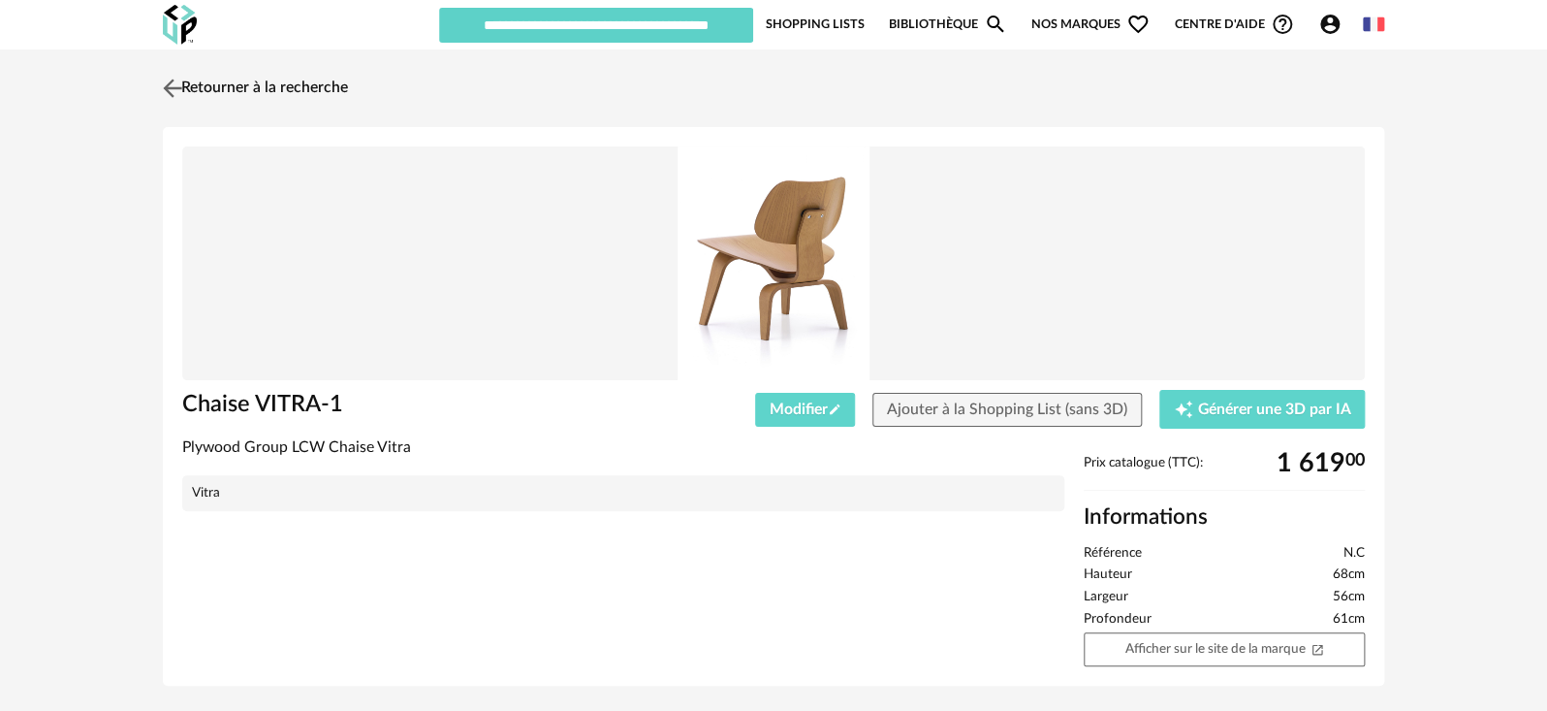
click at [176, 92] on img at bounding box center [173, 88] width 28 height 28
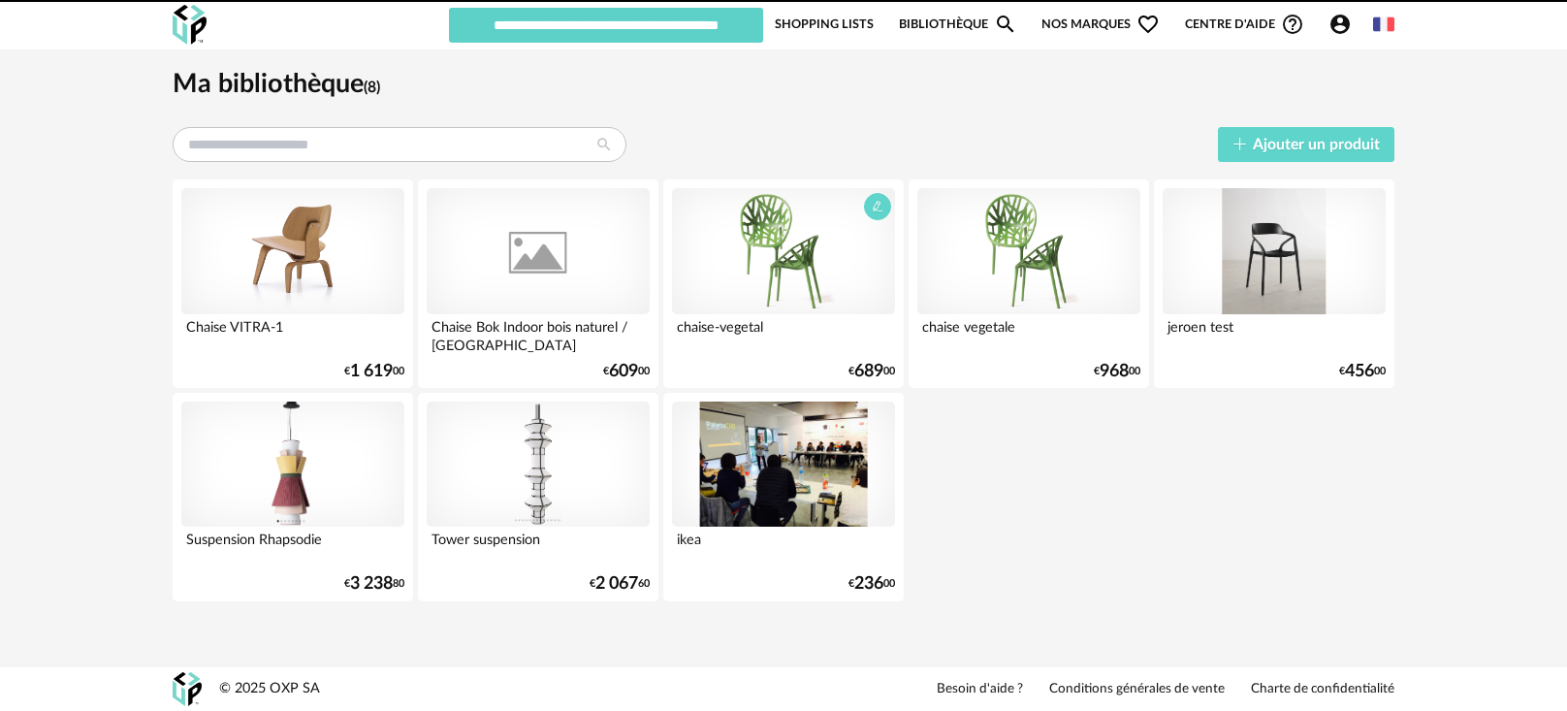
click at [783, 286] on div at bounding box center [783, 251] width 223 height 126
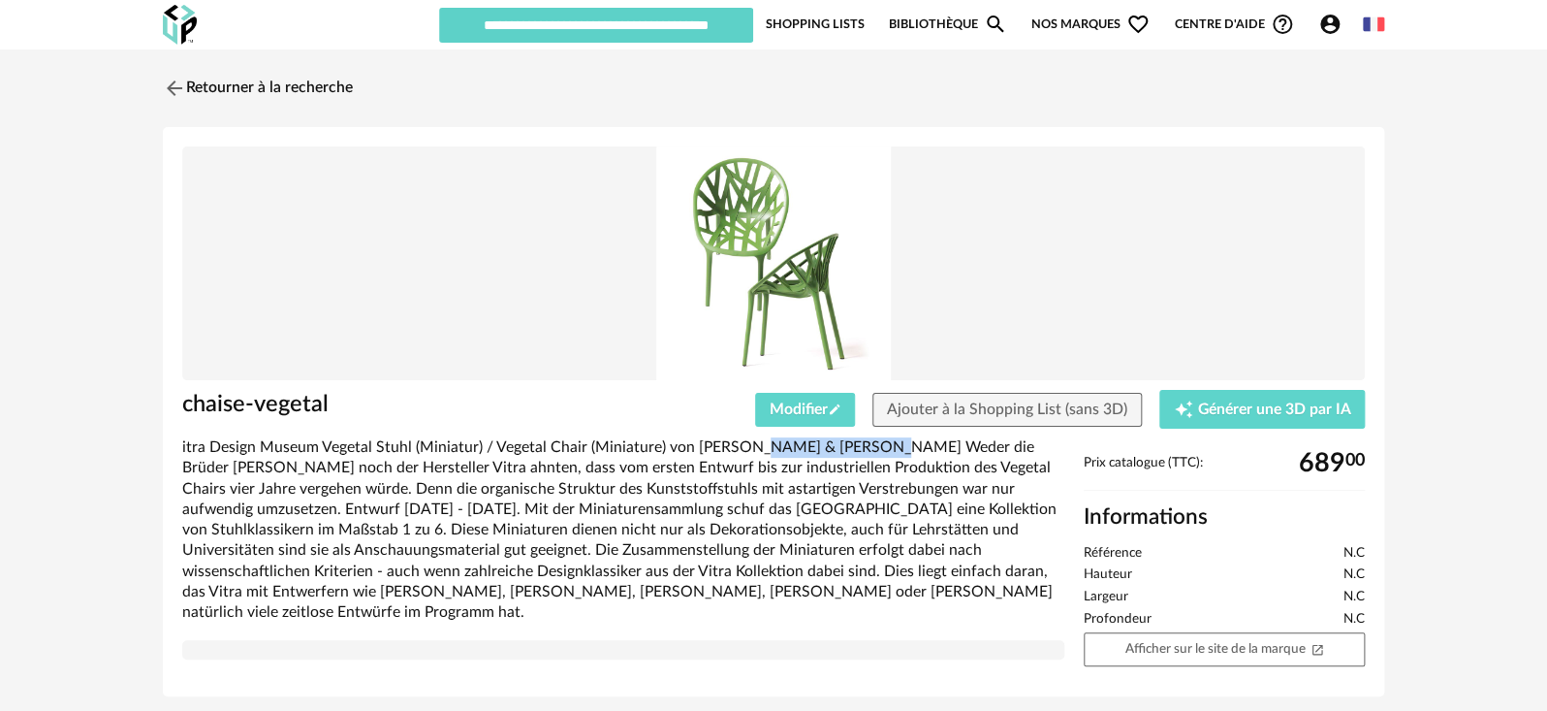
drag, startPoint x: 866, startPoint y: 446, endPoint x: 752, endPoint y: 438, distance: 113.7
click at [752, 438] on div "itra Design Museum Vegetal Stuhl (Miniatur) / Vegetal Chair (Miniature) von [PE…" at bounding box center [623, 529] width 882 height 185
copy div "[PERSON_NAME]"
click at [823, 399] on button "Modifier Pencil icon" at bounding box center [805, 410] width 101 height 35
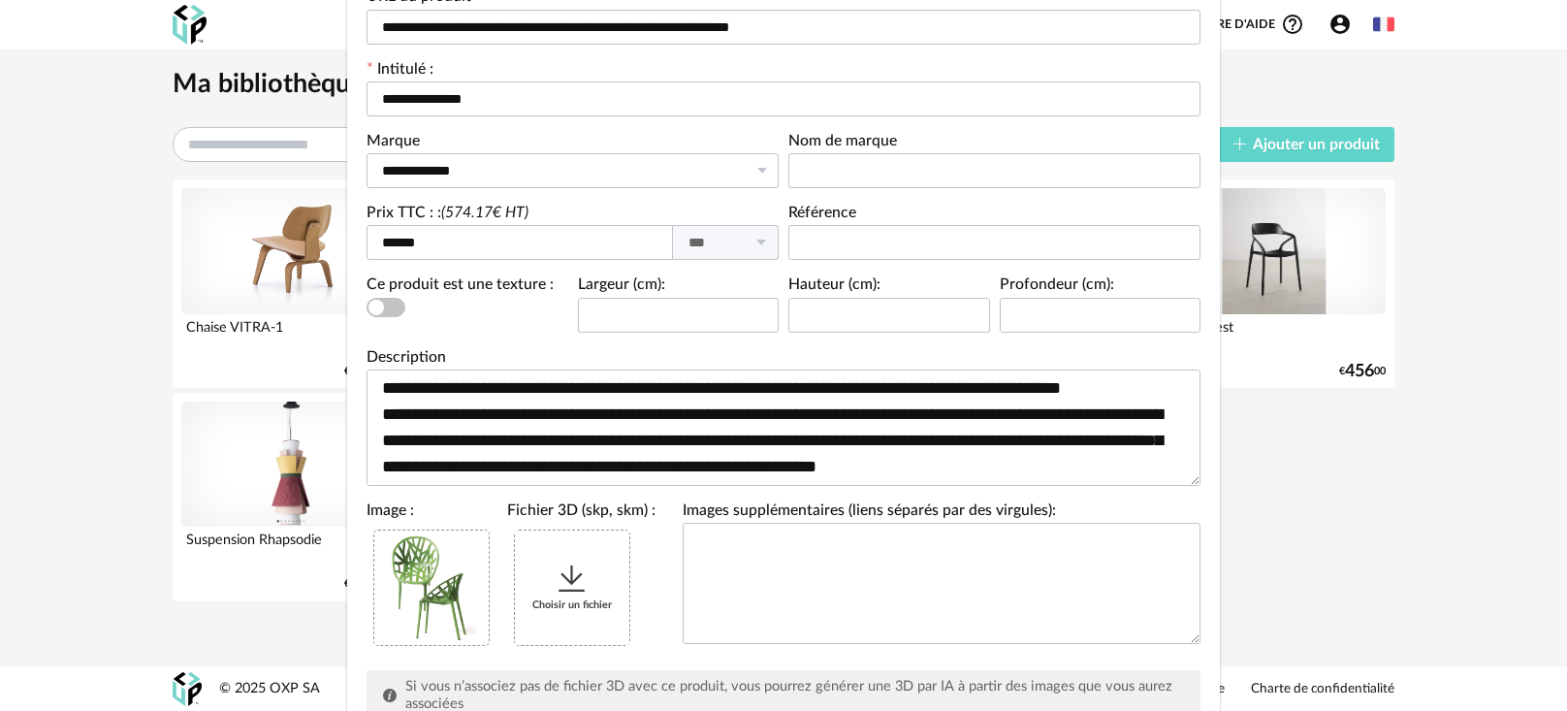
scroll to position [309, 0]
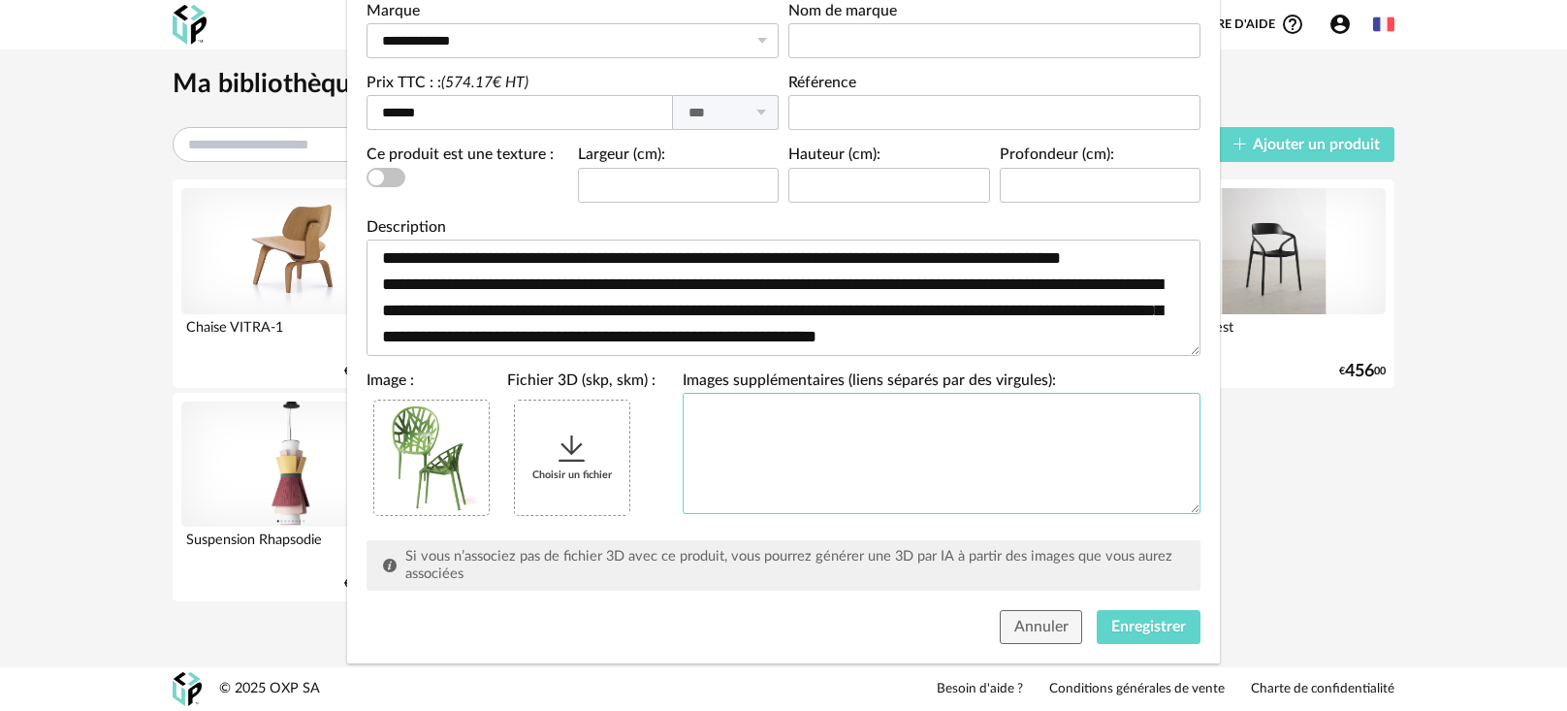
click at [809, 425] on textarea "Modifier une référence" at bounding box center [942, 453] width 518 height 121
paste textarea "**********"
type textarea "**********"
click at [1117, 619] on span "Enregistrer" at bounding box center [1148, 627] width 75 height 16
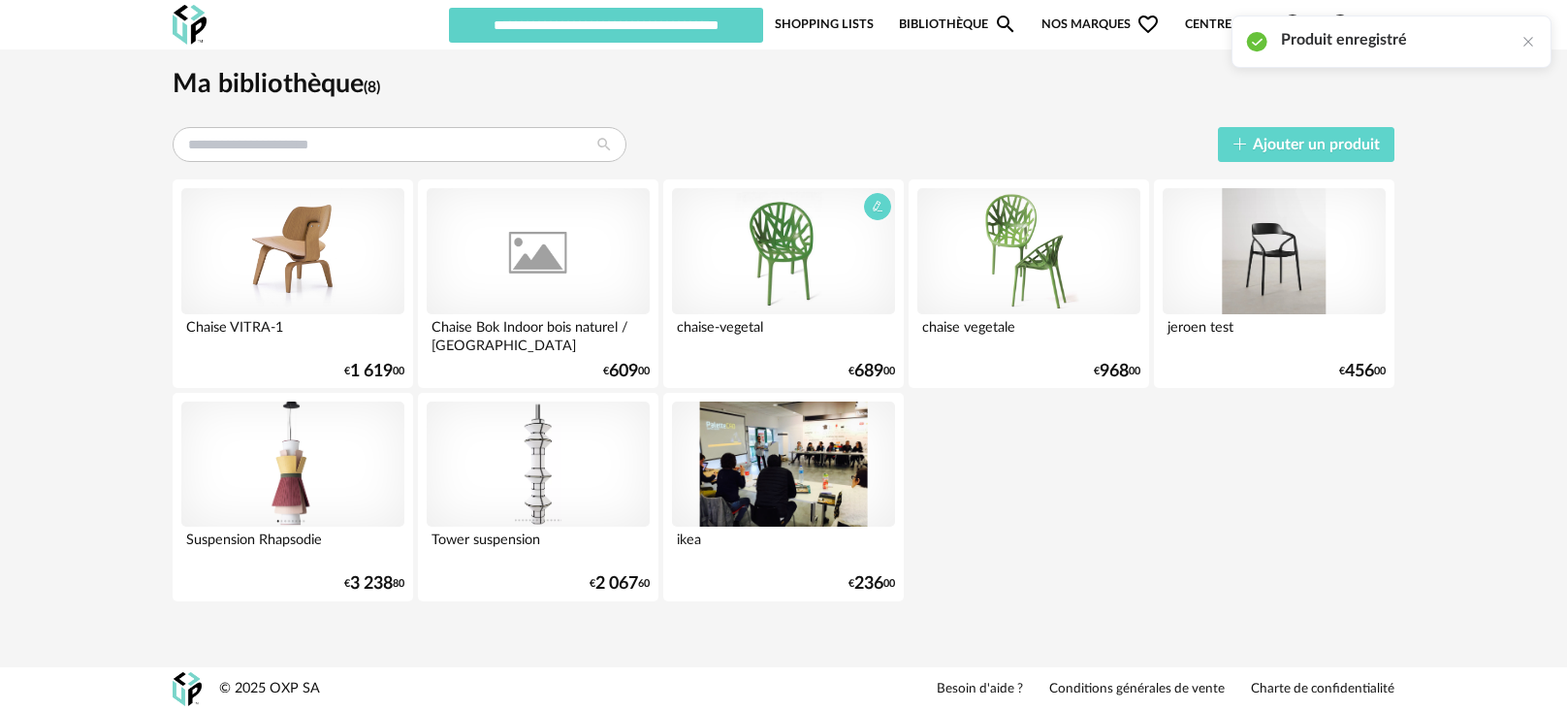
click at [839, 299] on div at bounding box center [783, 251] width 223 height 126
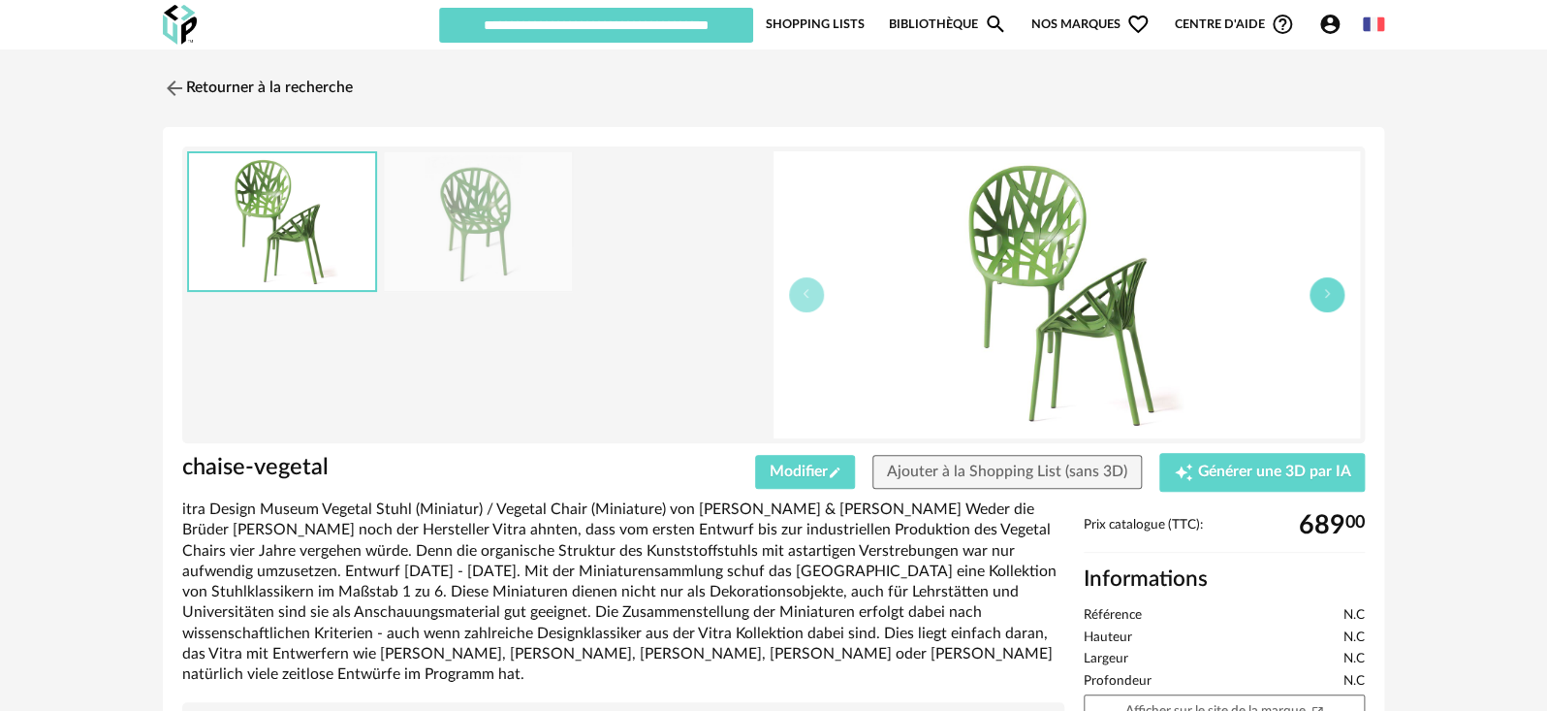
click at [1331, 306] on button "button" at bounding box center [1327, 294] width 35 height 35
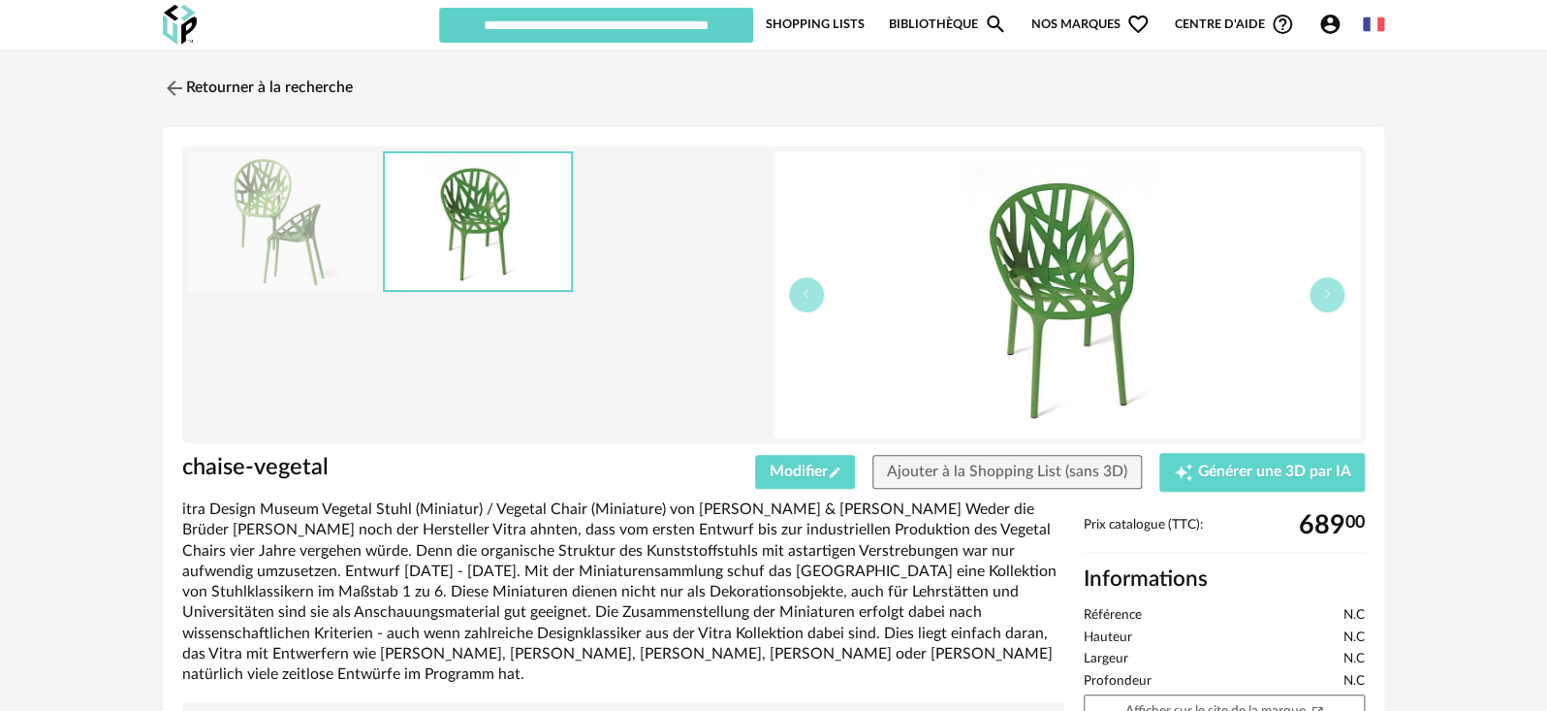
click at [434, 512] on div "itra Design Museum Vegetal Stuhl (Miniatur) / Vegetal Chair (Miniature) von [PE…" at bounding box center [623, 591] width 882 height 185
click at [837, 472] on icon "Pencil icon" at bounding box center [835, 472] width 14 height 14
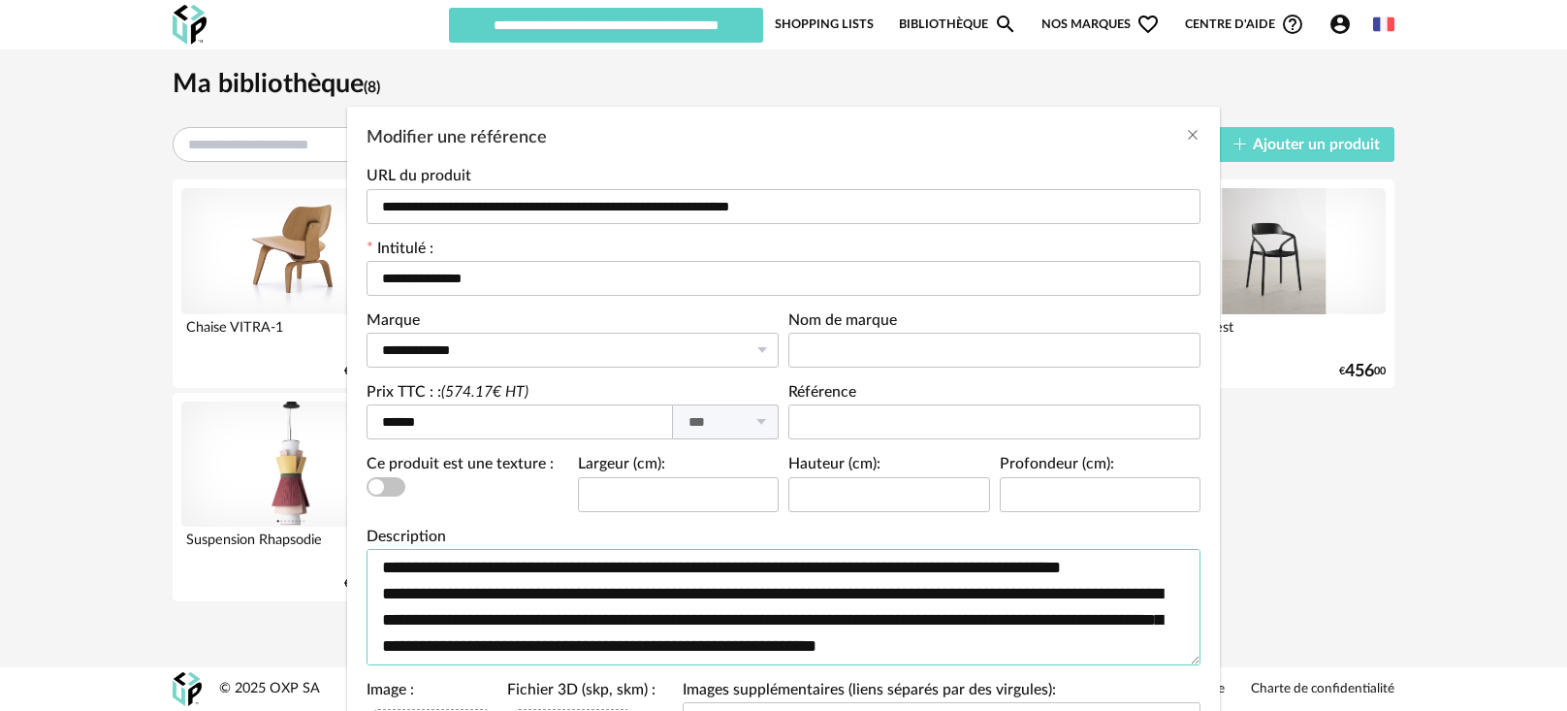
click at [373, 567] on textarea "**********" at bounding box center [783, 607] width 834 height 116
click at [465, 587] on textarea "**********" at bounding box center [783, 607] width 834 height 116
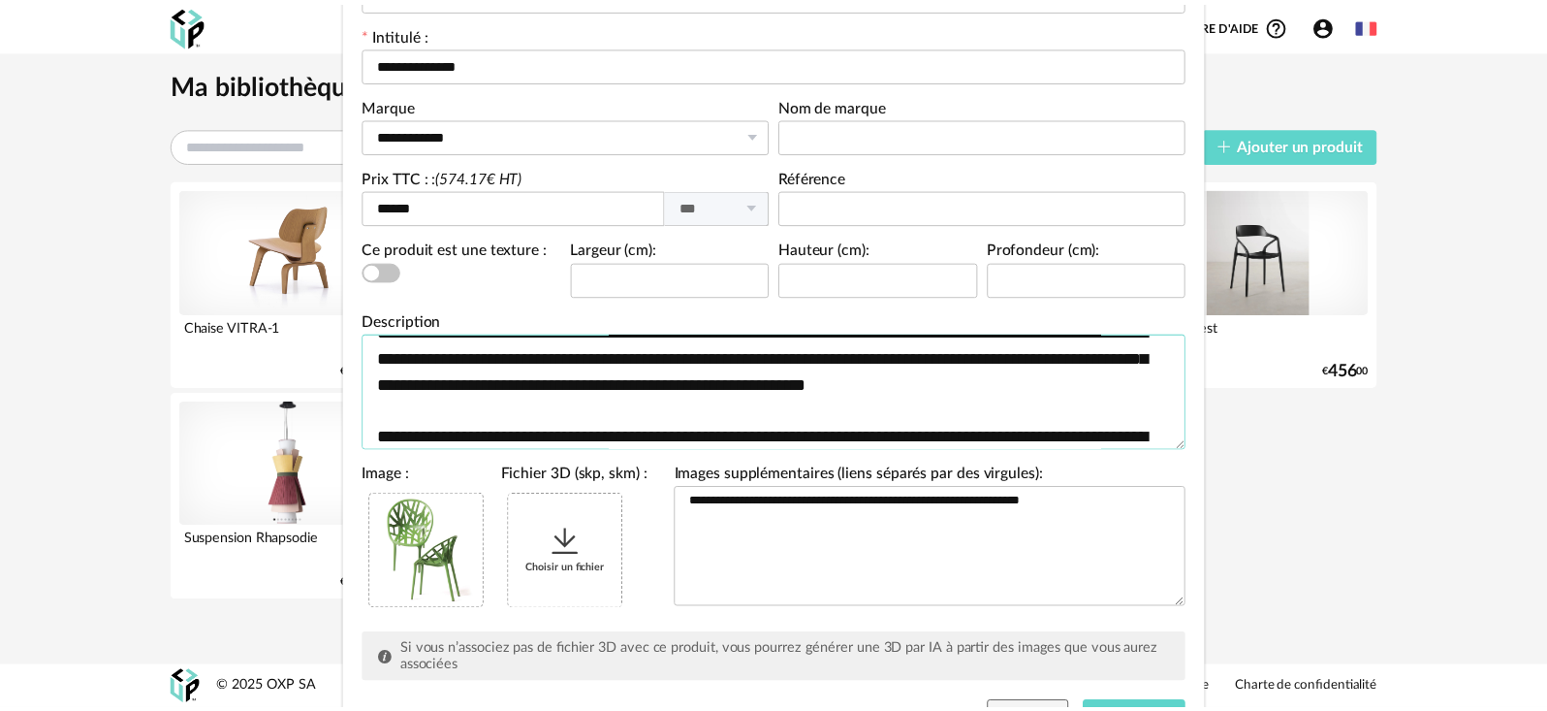
scroll to position [309, 0]
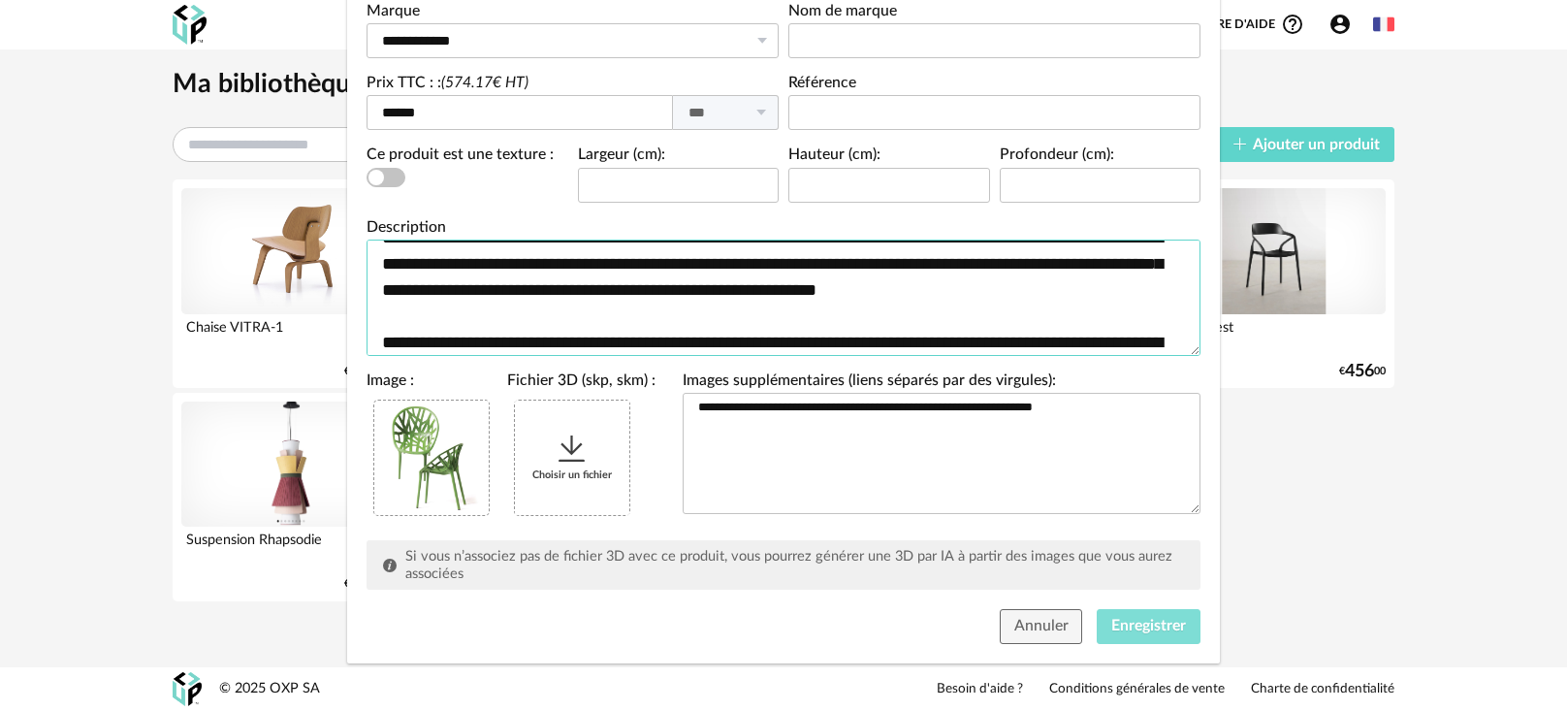
type textarea "**********"
click at [1111, 622] on span "Enregistrer" at bounding box center [1148, 626] width 75 height 16
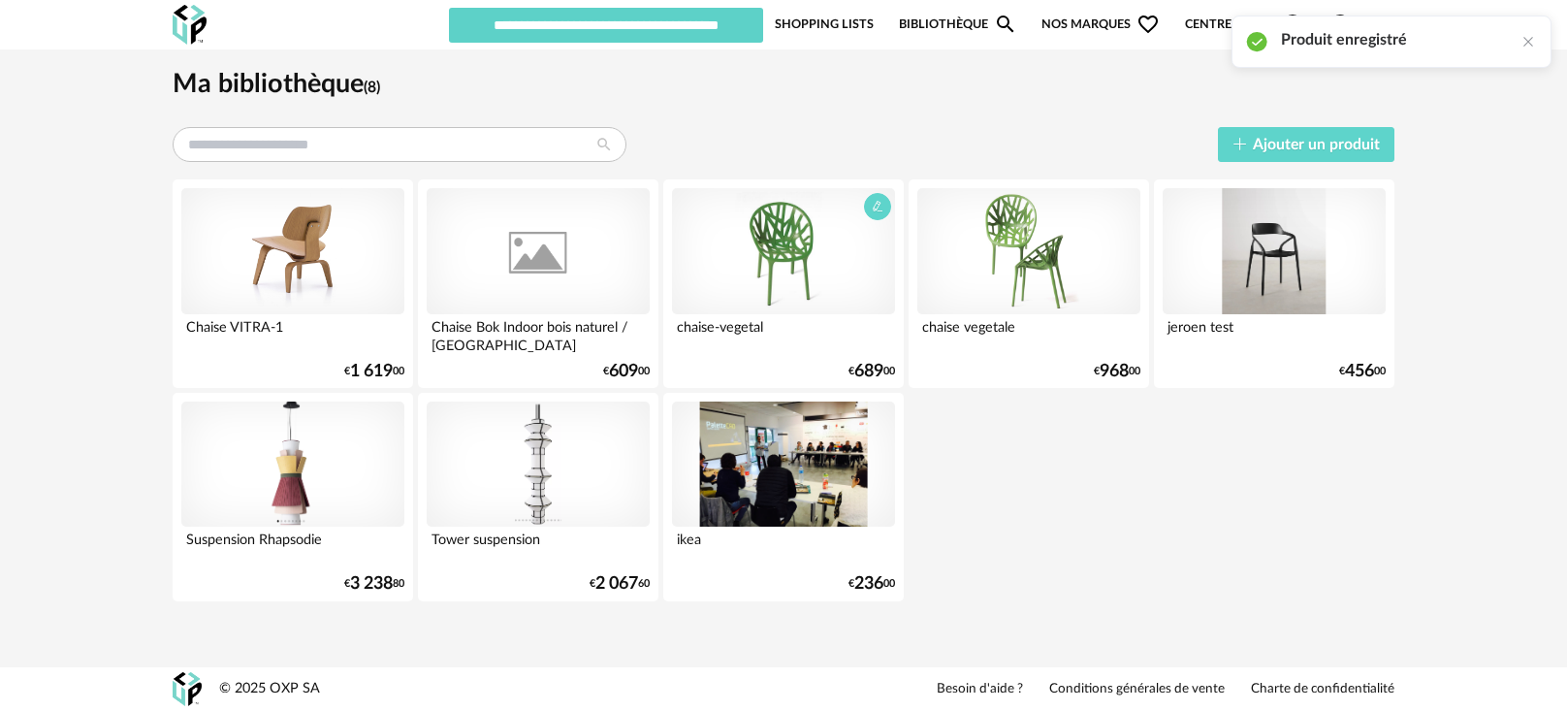
click at [729, 266] on div at bounding box center [783, 251] width 223 height 126
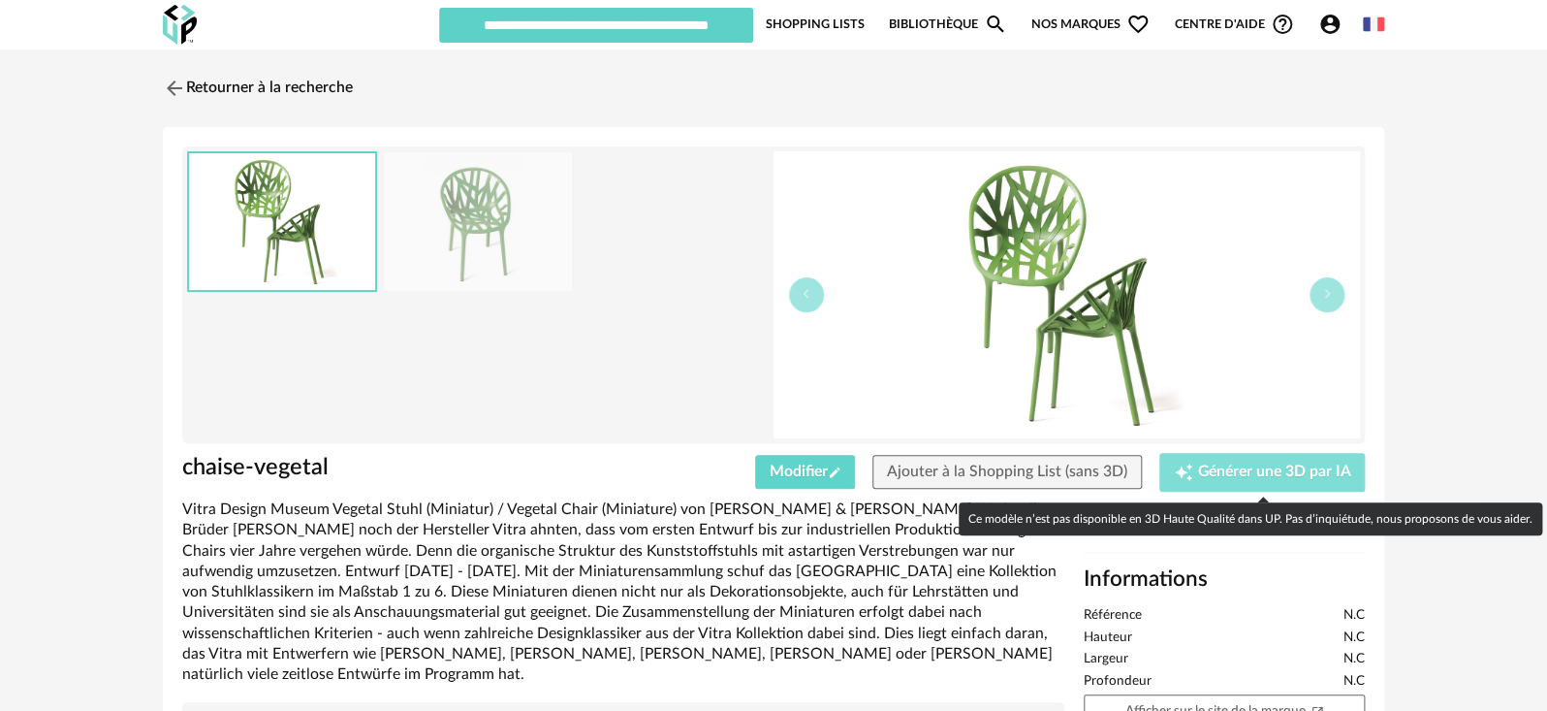
click at [1200, 474] on span "Générer une 3D par IA" at bounding box center [1273, 472] width 153 height 16
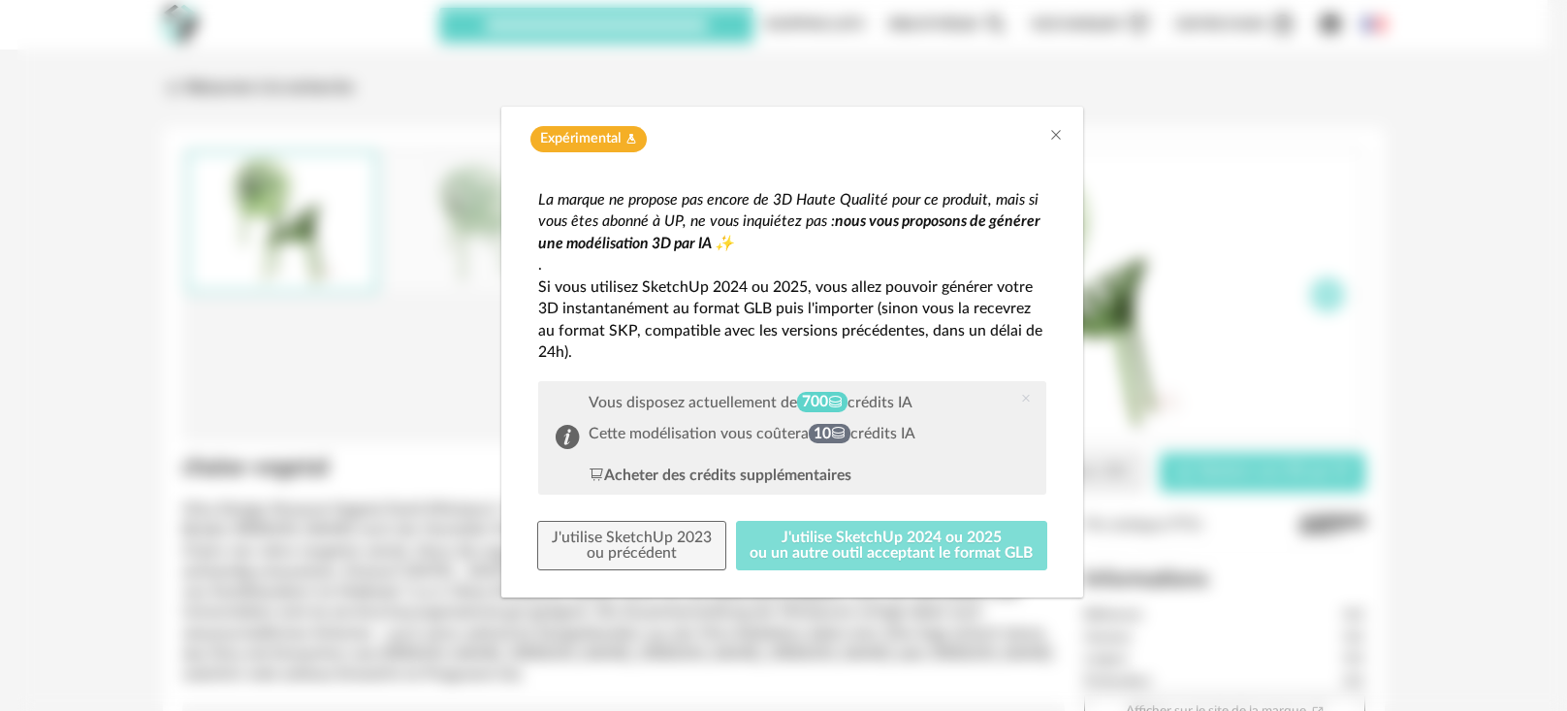
click at [907, 544] on button "J'utilise SketchUp 2024 ou 2025 ou un autre outil acceptant le format GLB" at bounding box center [892, 546] width 312 height 50
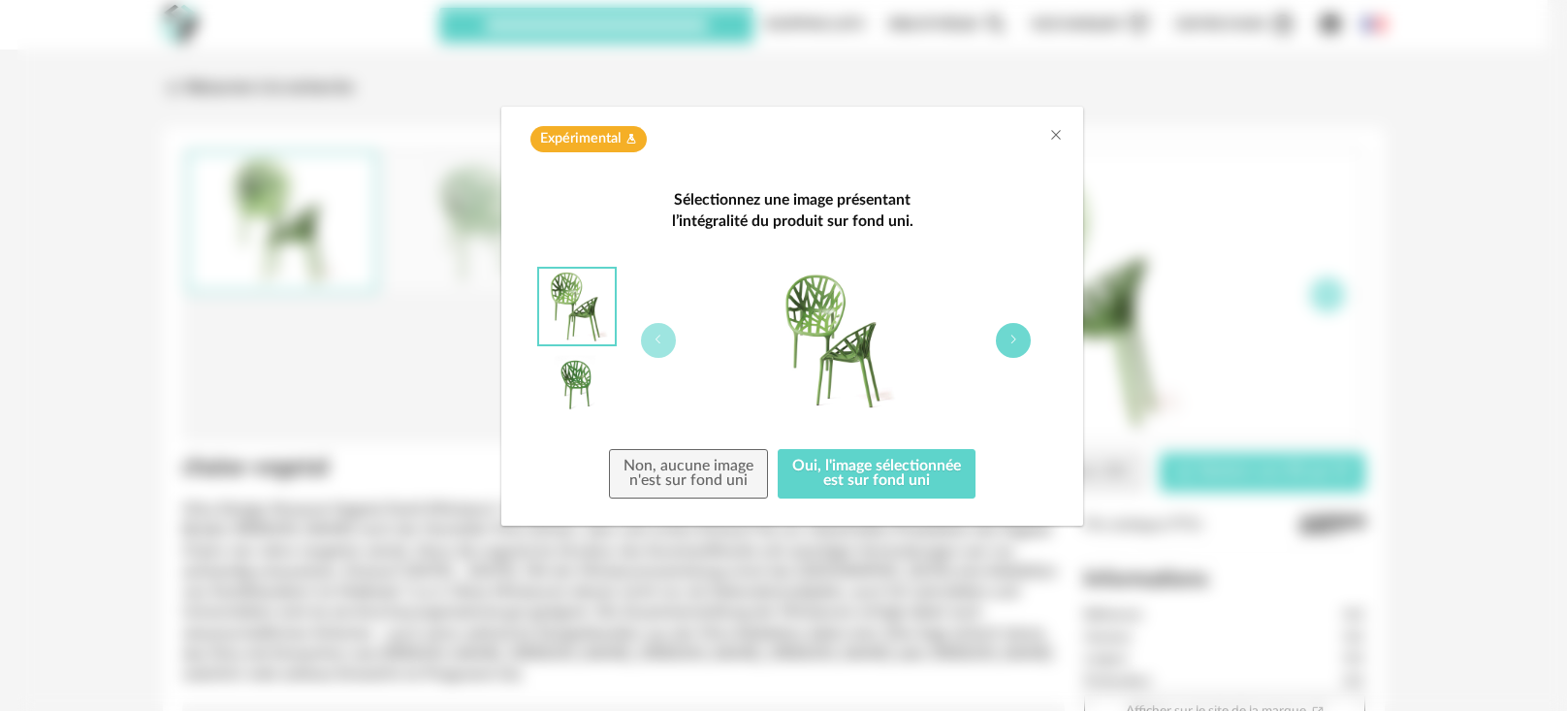
click at [1016, 331] on button "dialog" at bounding box center [1013, 340] width 35 height 35
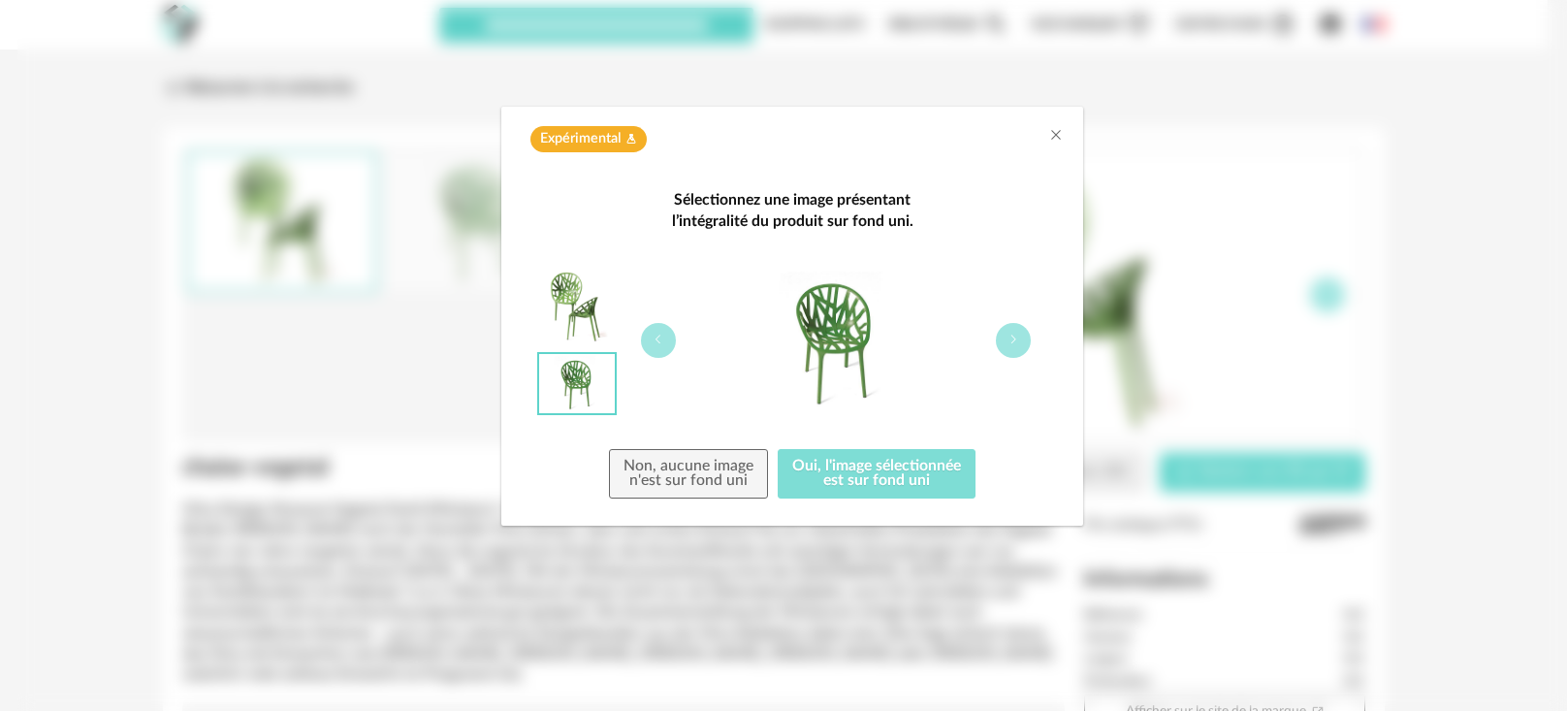
click at [892, 473] on button "Oui, l'image sélectionnée est sur fond uni" at bounding box center [877, 474] width 198 height 50
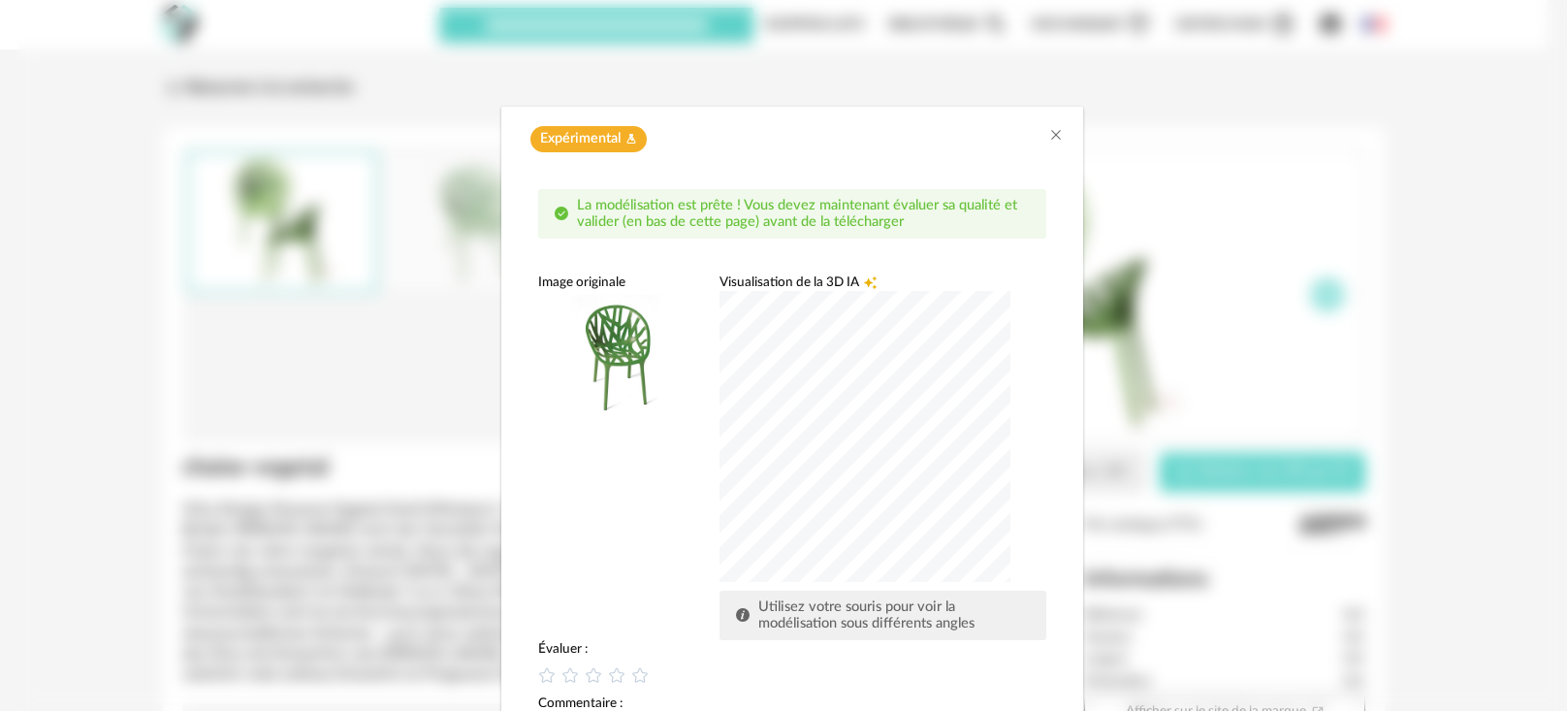
click at [865, 393] on div "dialog" at bounding box center [864, 436] width 291 height 291
click at [1048, 134] on icon "Close" at bounding box center [1056, 135] width 16 height 16
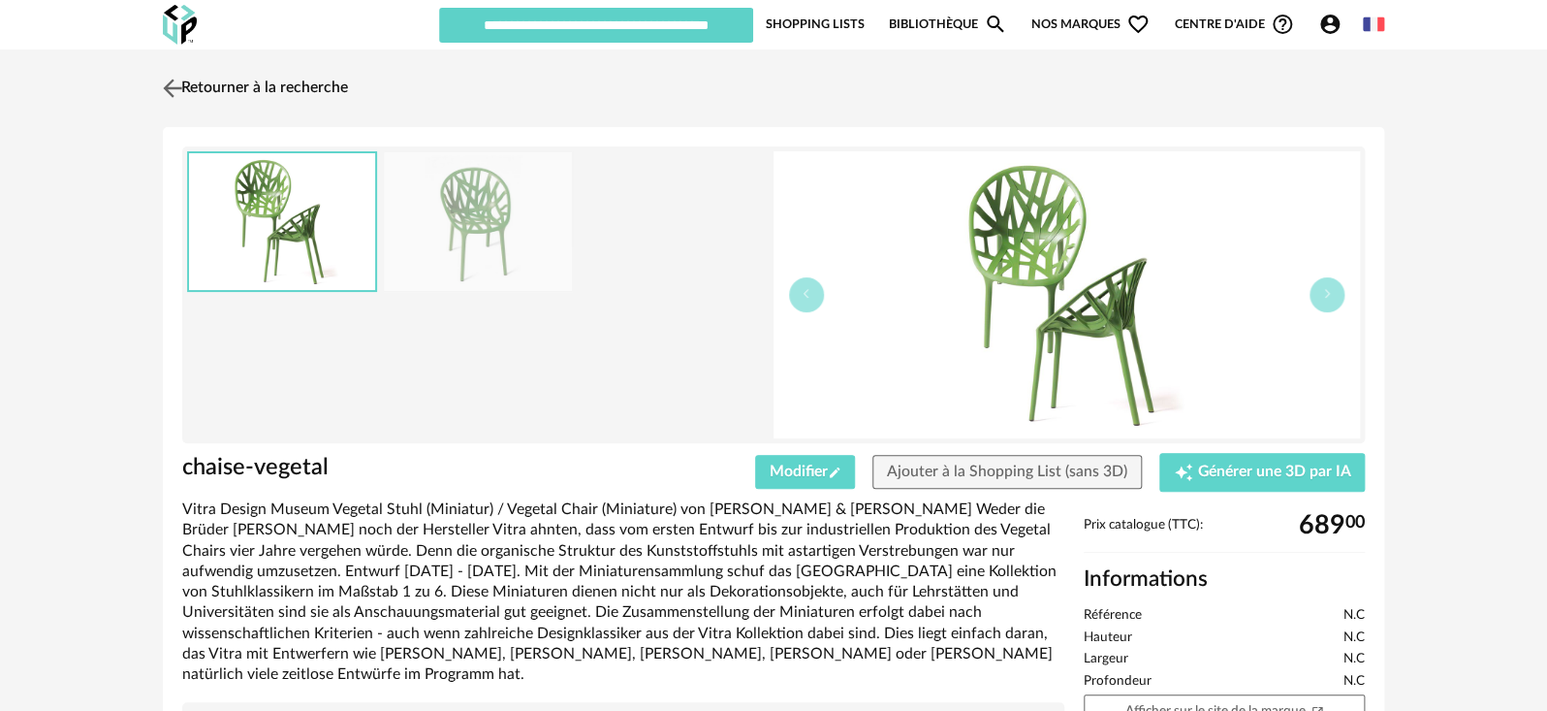
click at [187, 96] on link "Retourner à la recherche" at bounding box center [253, 88] width 190 height 43
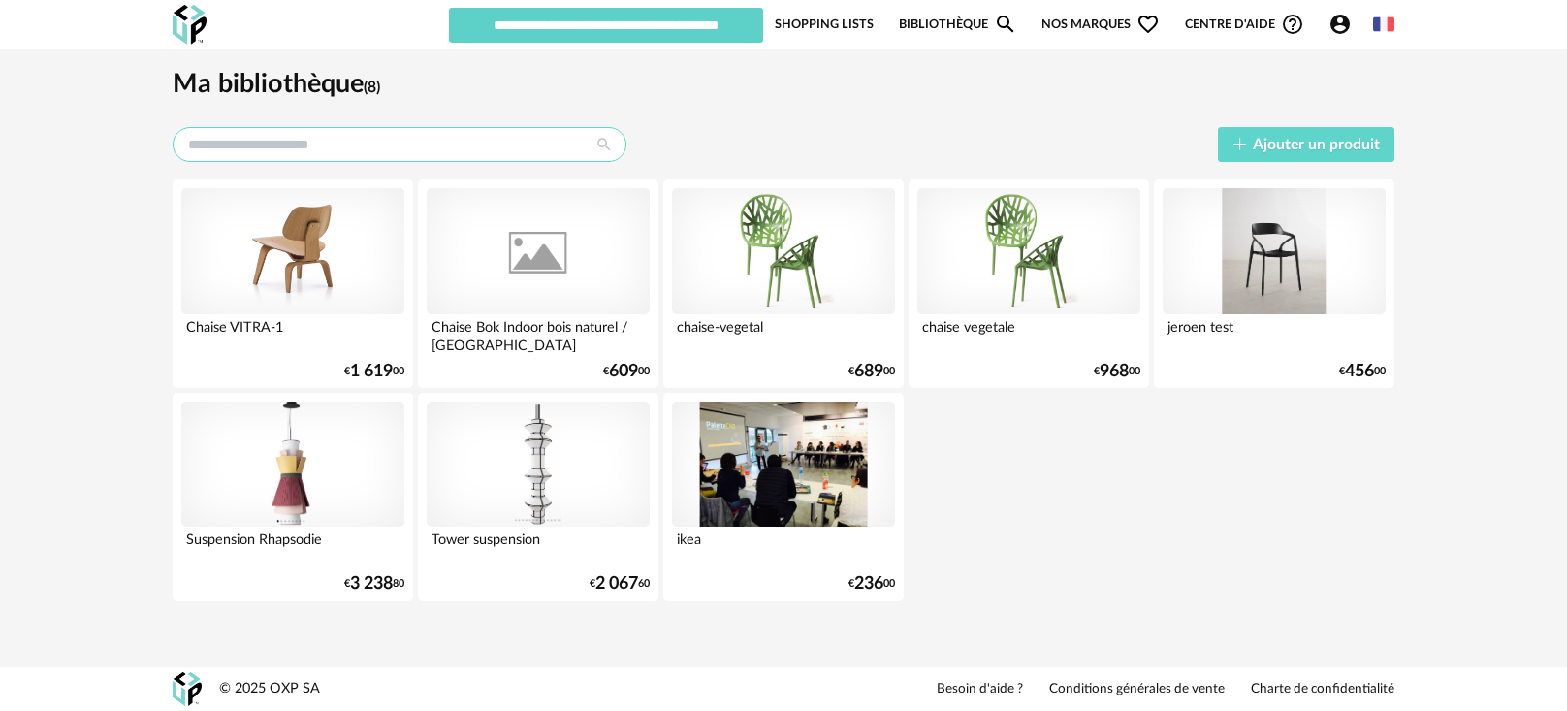
click at [256, 150] on input "text" at bounding box center [400, 144] width 454 height 35
click at [933, 28] on link "Bibliothèque Magnify icon" at bounding box center [958, 24] width 118 height 37
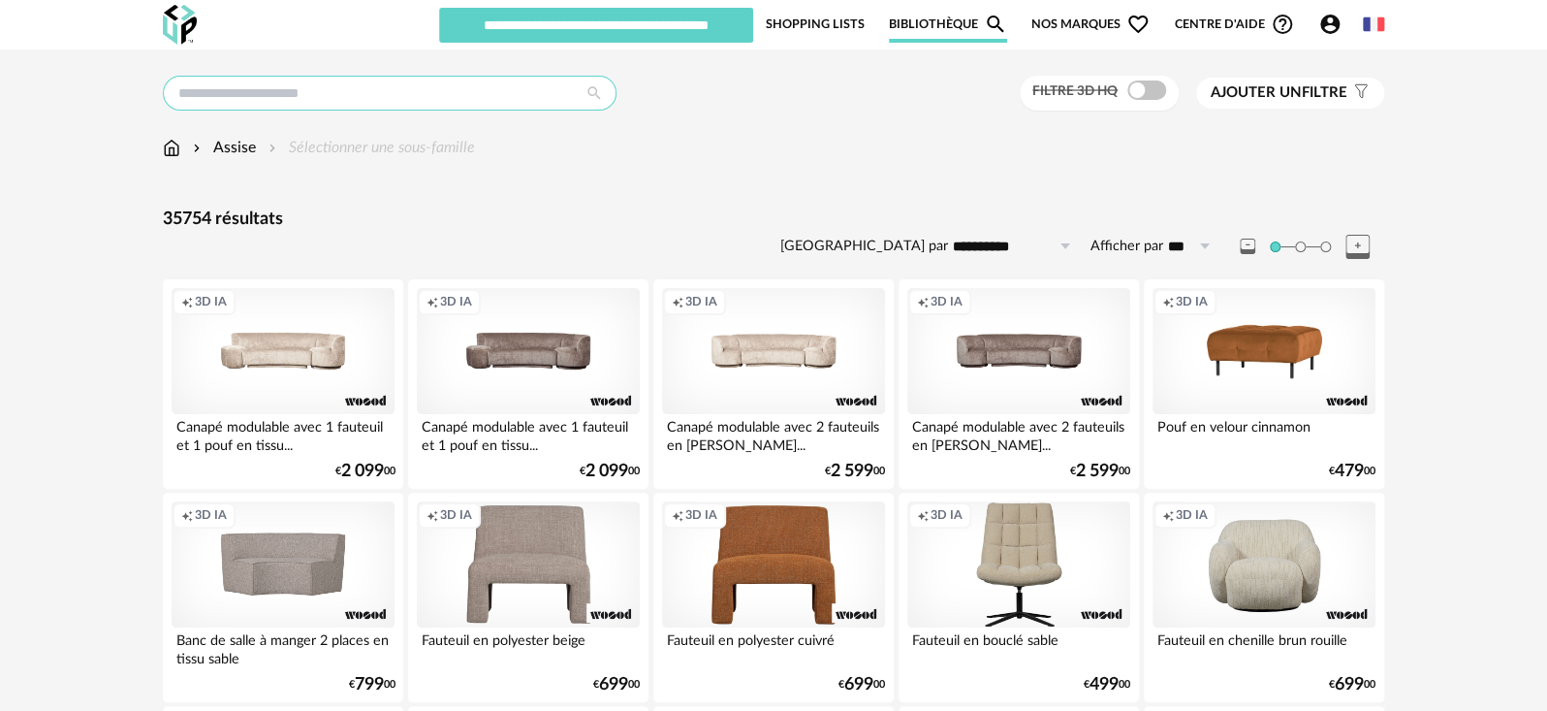
click at [310, 92] on input "text" at bounding box center [390, 93] width 454 height 35
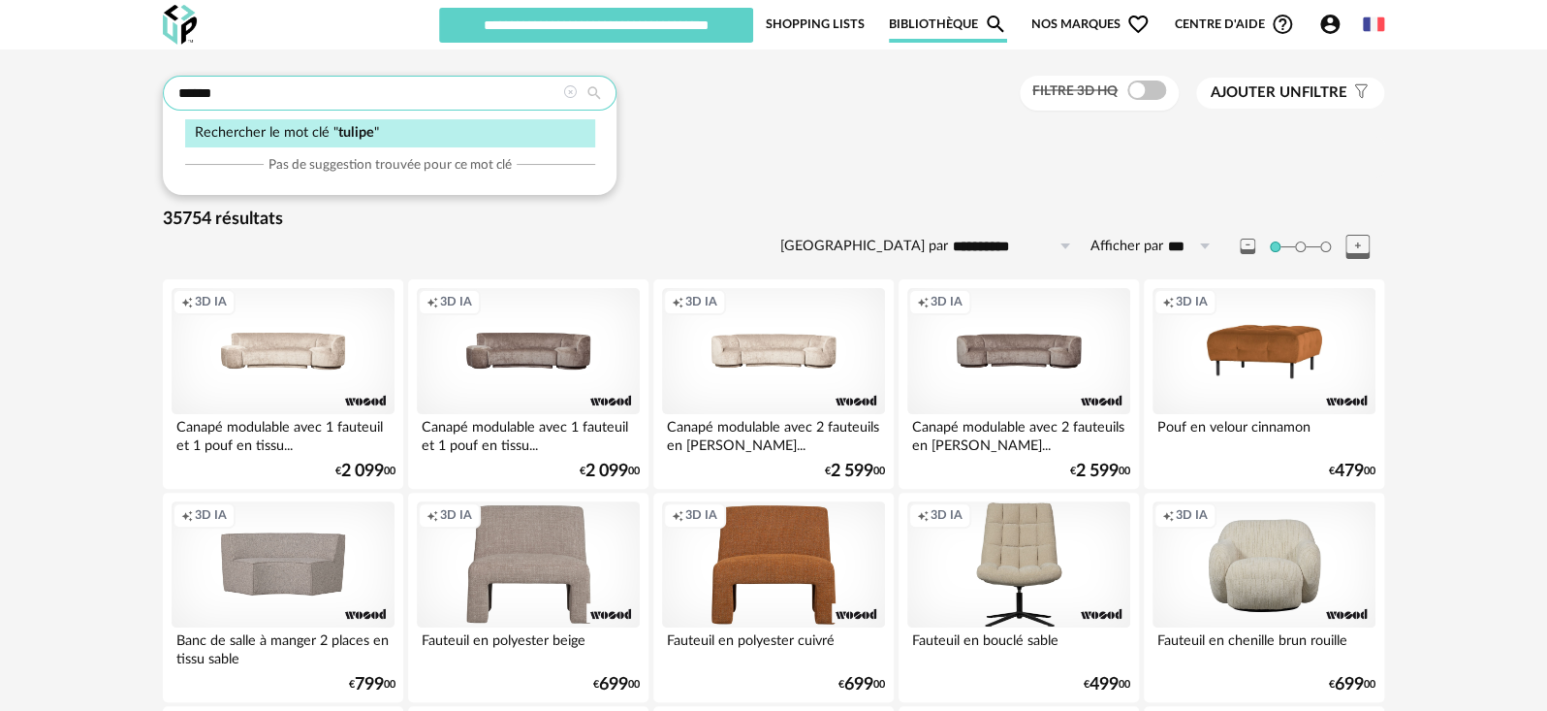
type input "******"
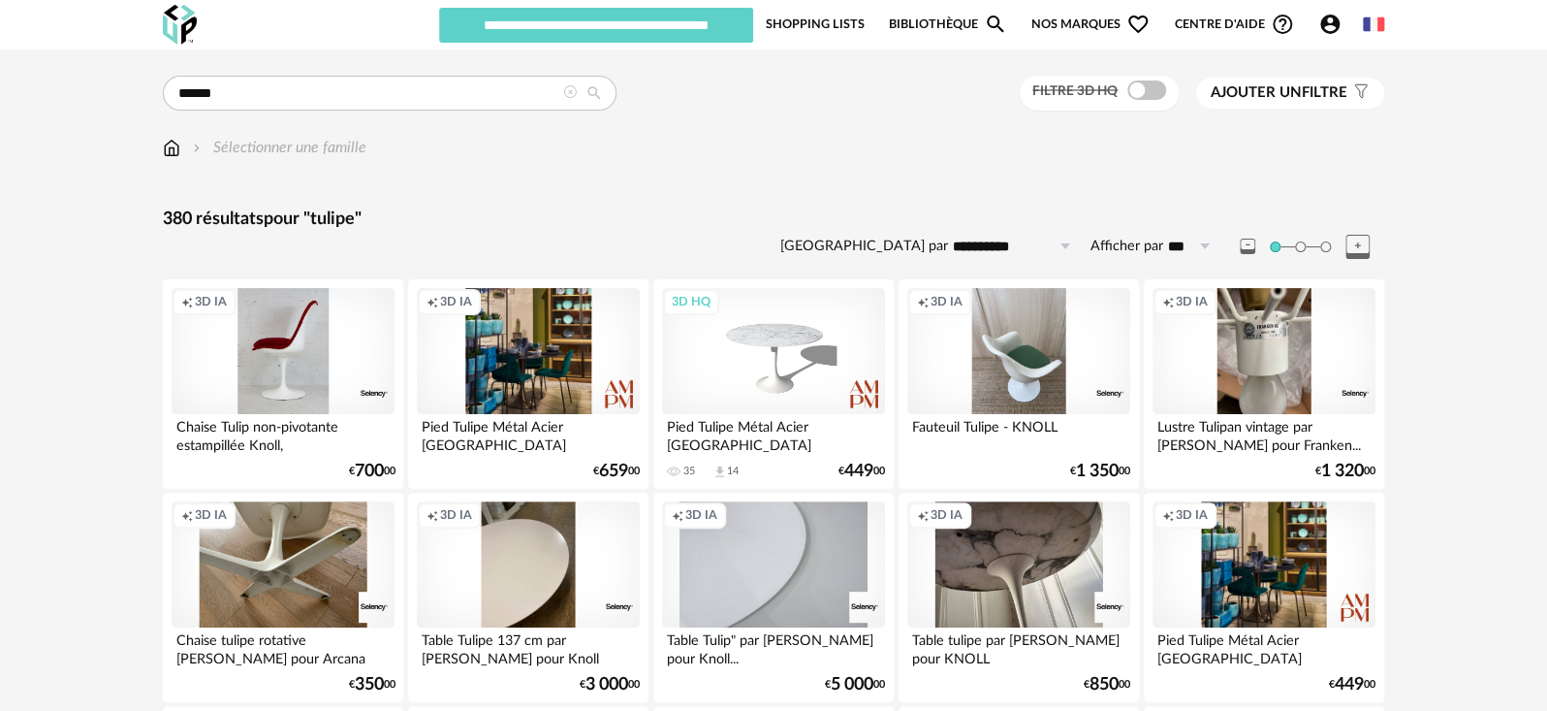
click at [1081, 25] on span "Nos marques Heart Outline icon" at bounding box center [1091, 24] width 118 height 37
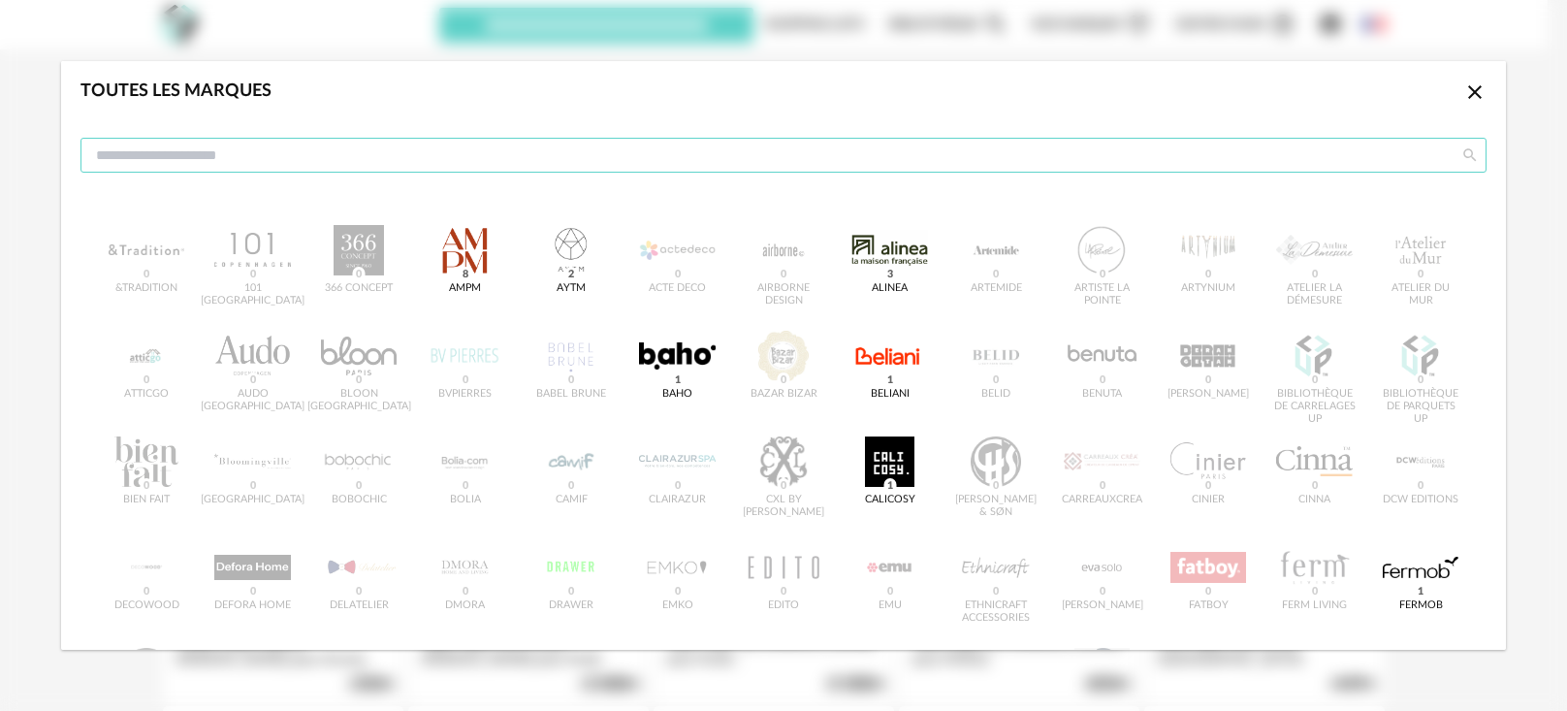
click at [853, 157] on input "dialog" at bounding box center [783, 155] width 1406 height 35
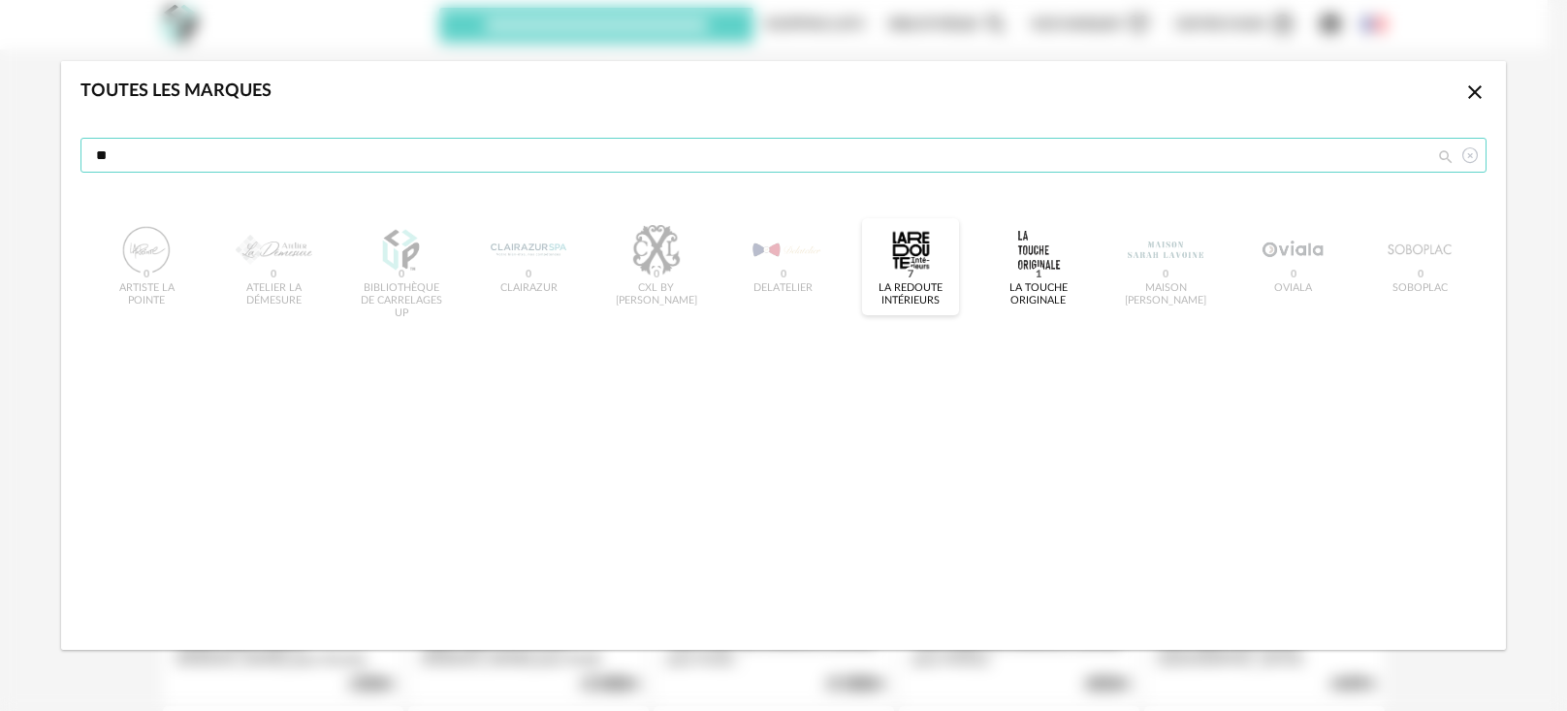
type input "**"
click at [911, 243] on div "dialog" at bounding box center [911, 250] width 76 height 50
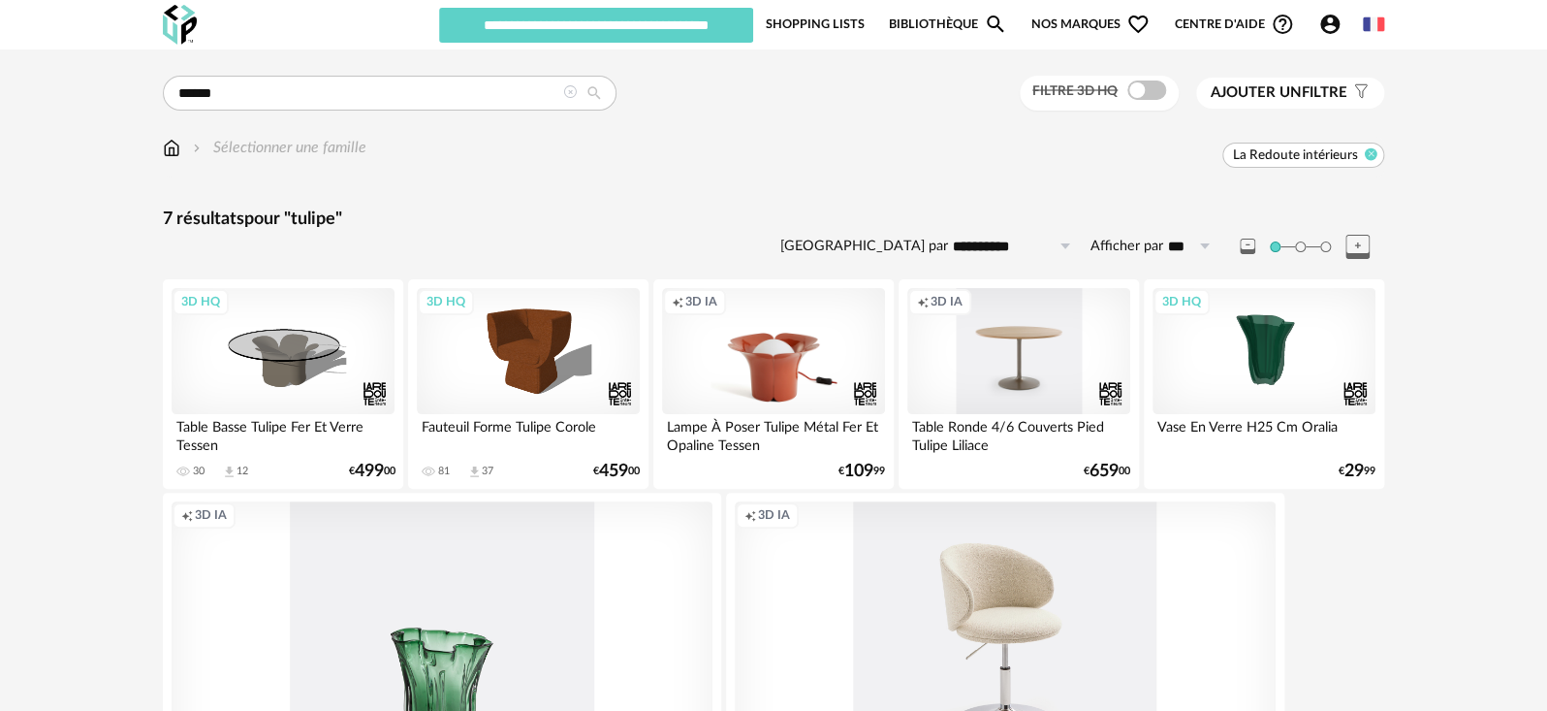
click at [1365, 149] on icon at bounding box center [1371, 153] width 13 height 13
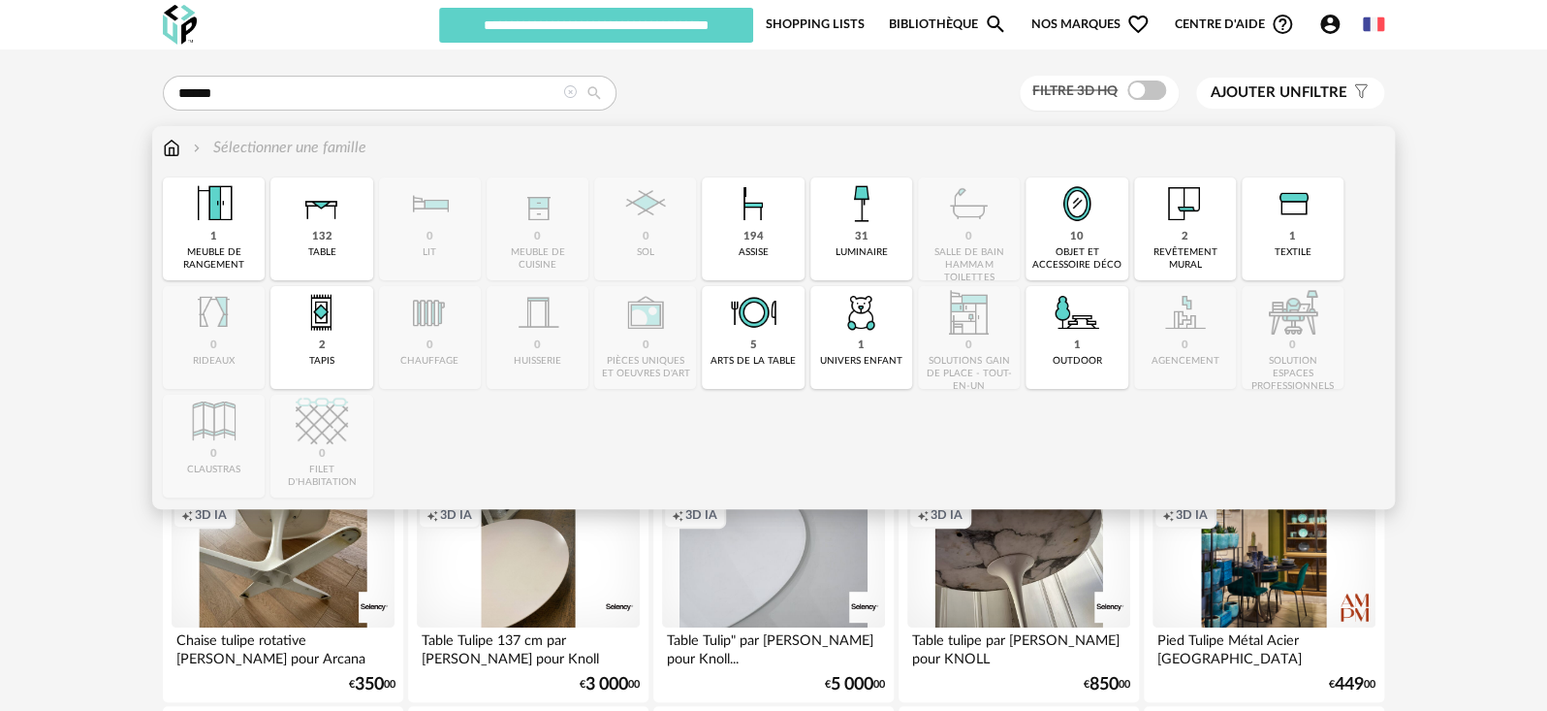
click at [332, 235] on div "132 table" at bounding box center [321, 228] width 102 height 103
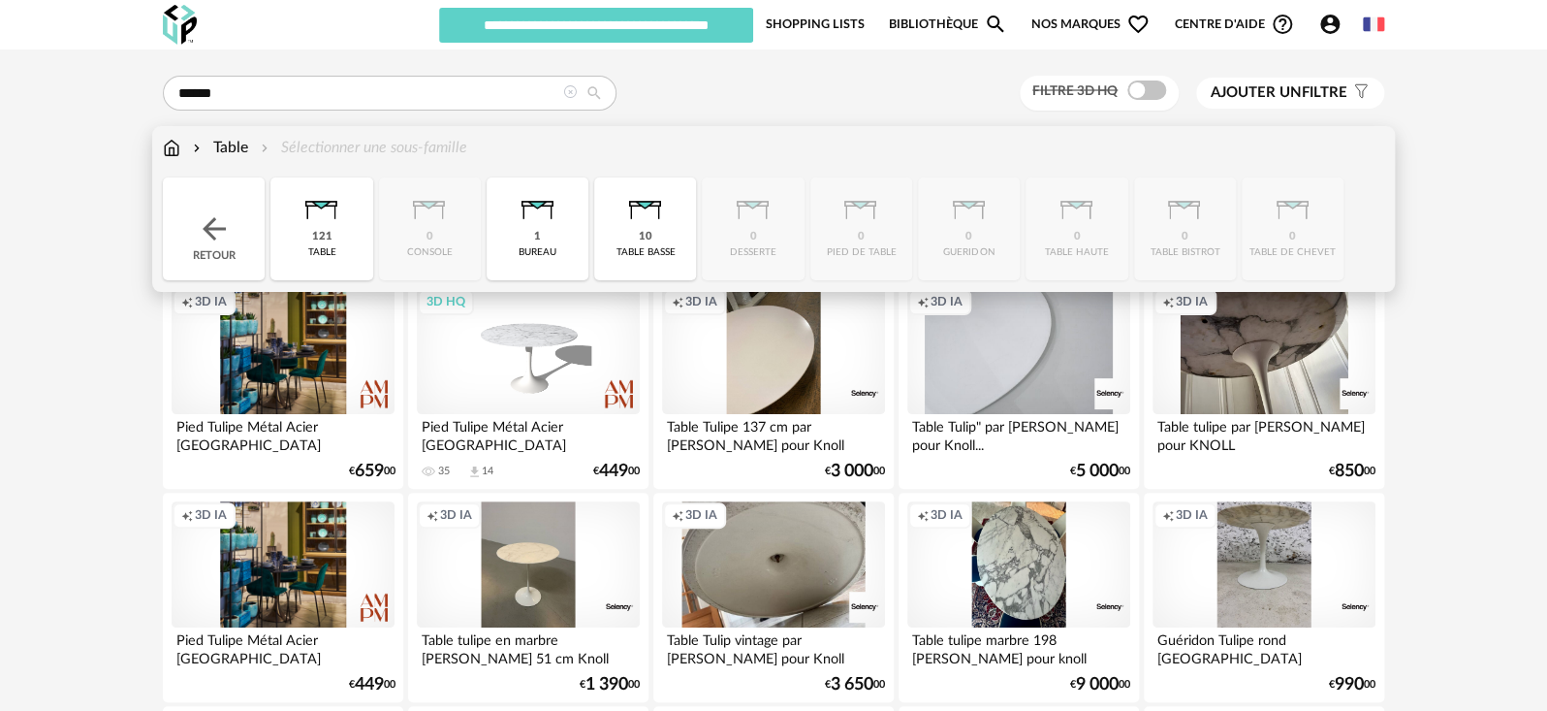
click at [644, 228] on img at bounding box center [646, 203] width 52 height 52
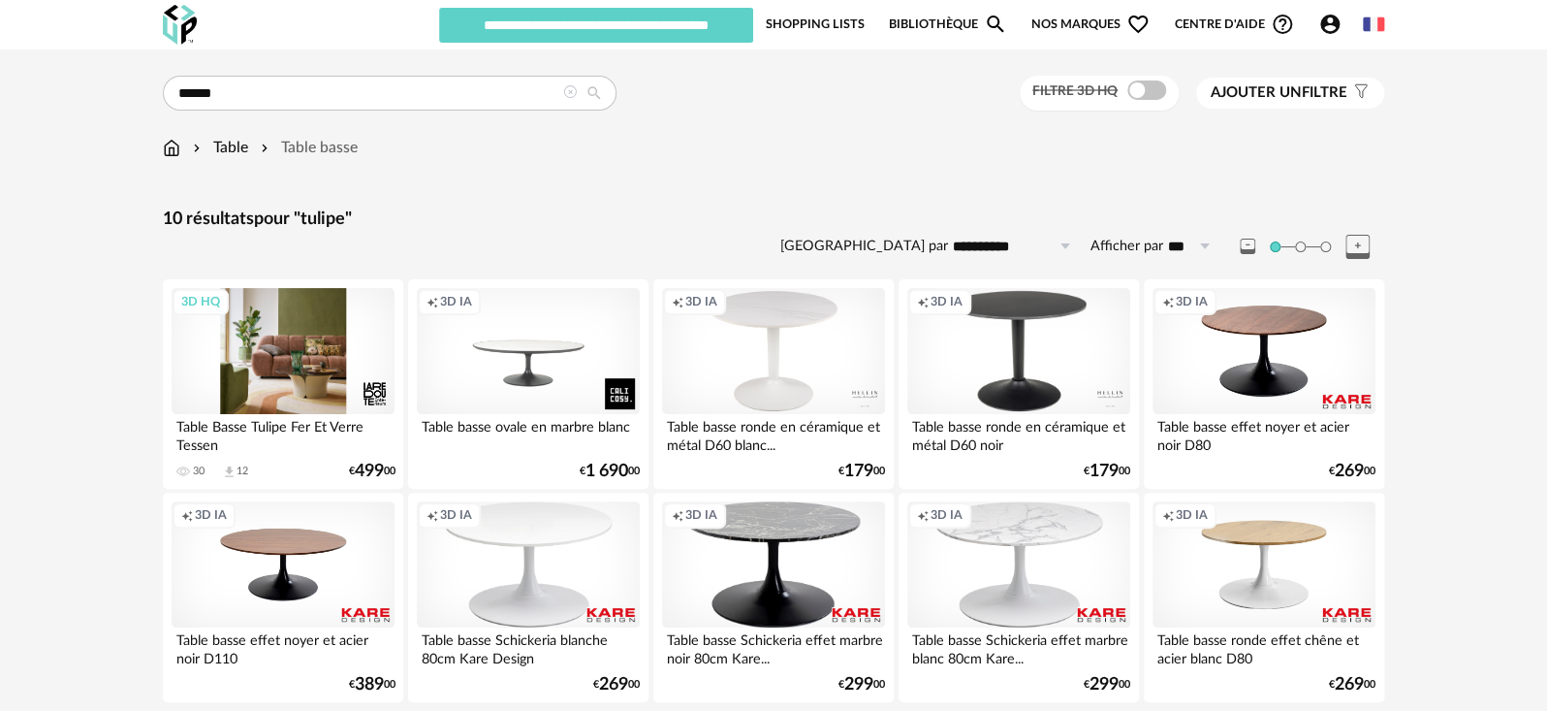
click at [340, 392] on div "3D HQ" at bounding box center [283, 351] width 223 height 126
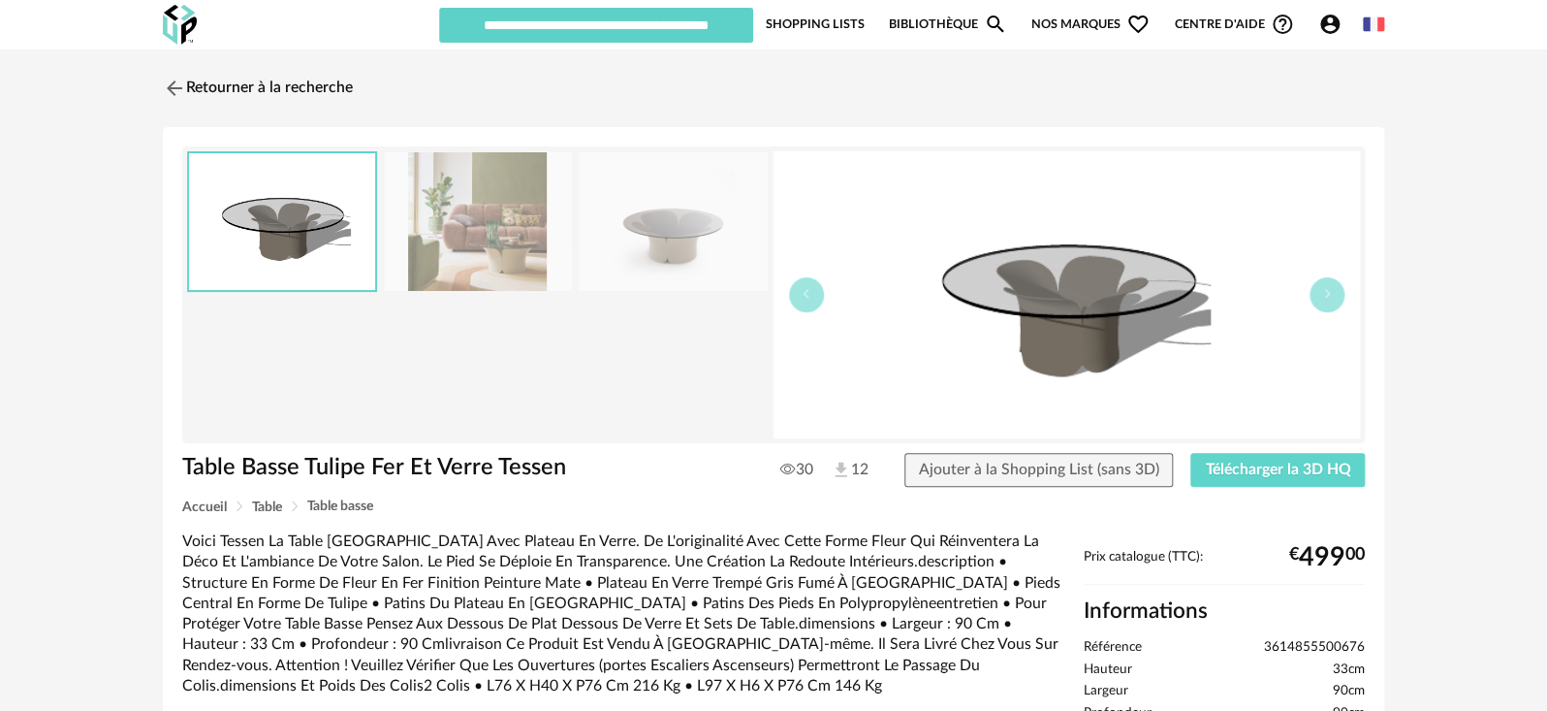
scroll to position [430, 0]
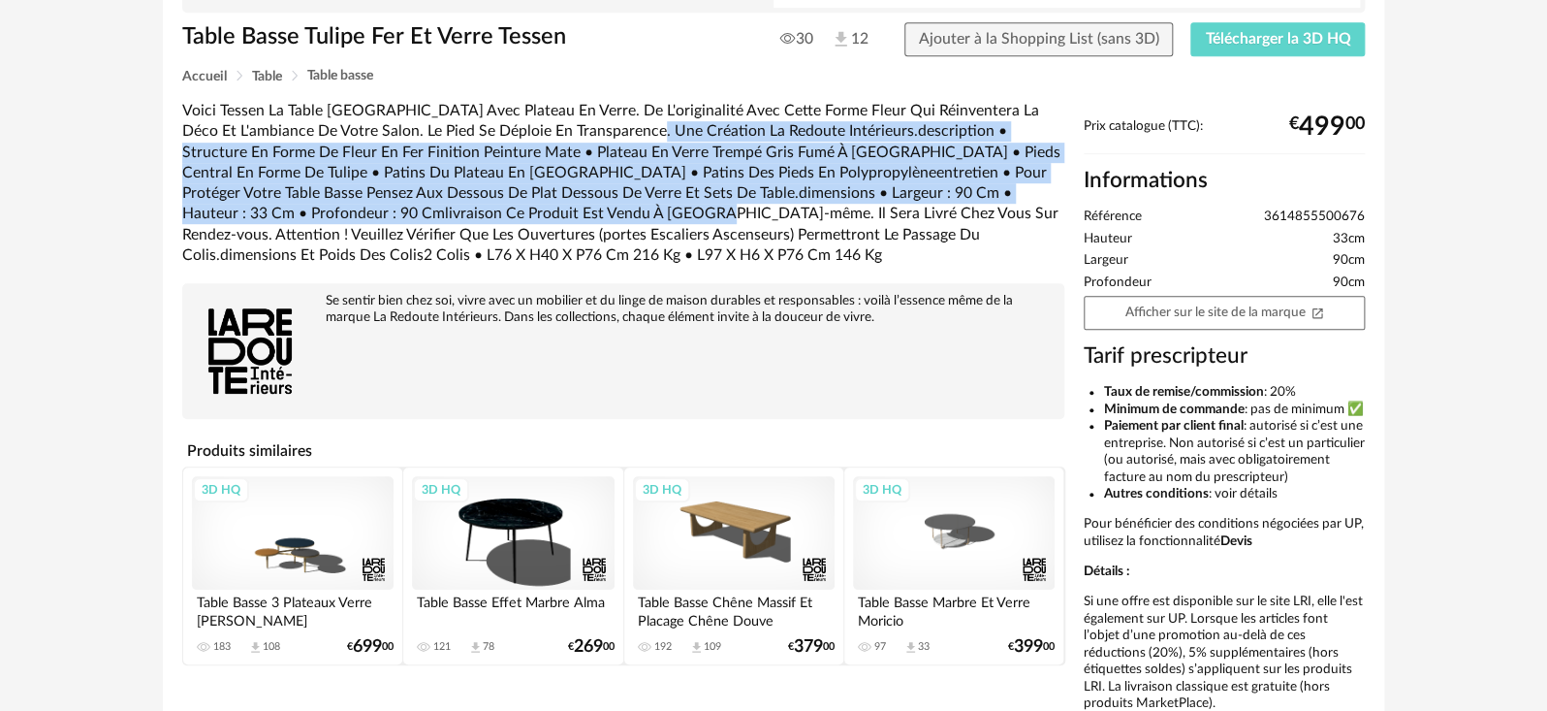
drag, startPoint x: 636, startPoint y: 133, endPoint x: 647, endPoint y: 211, distance: 79.3
click at [647, 211] on div "Voici Tessen La Table [GEOGRAPHIC_DATA] Avec Plateau En Verre. De L'originalité…" at bounding box center [623, 183] width 882 height 165
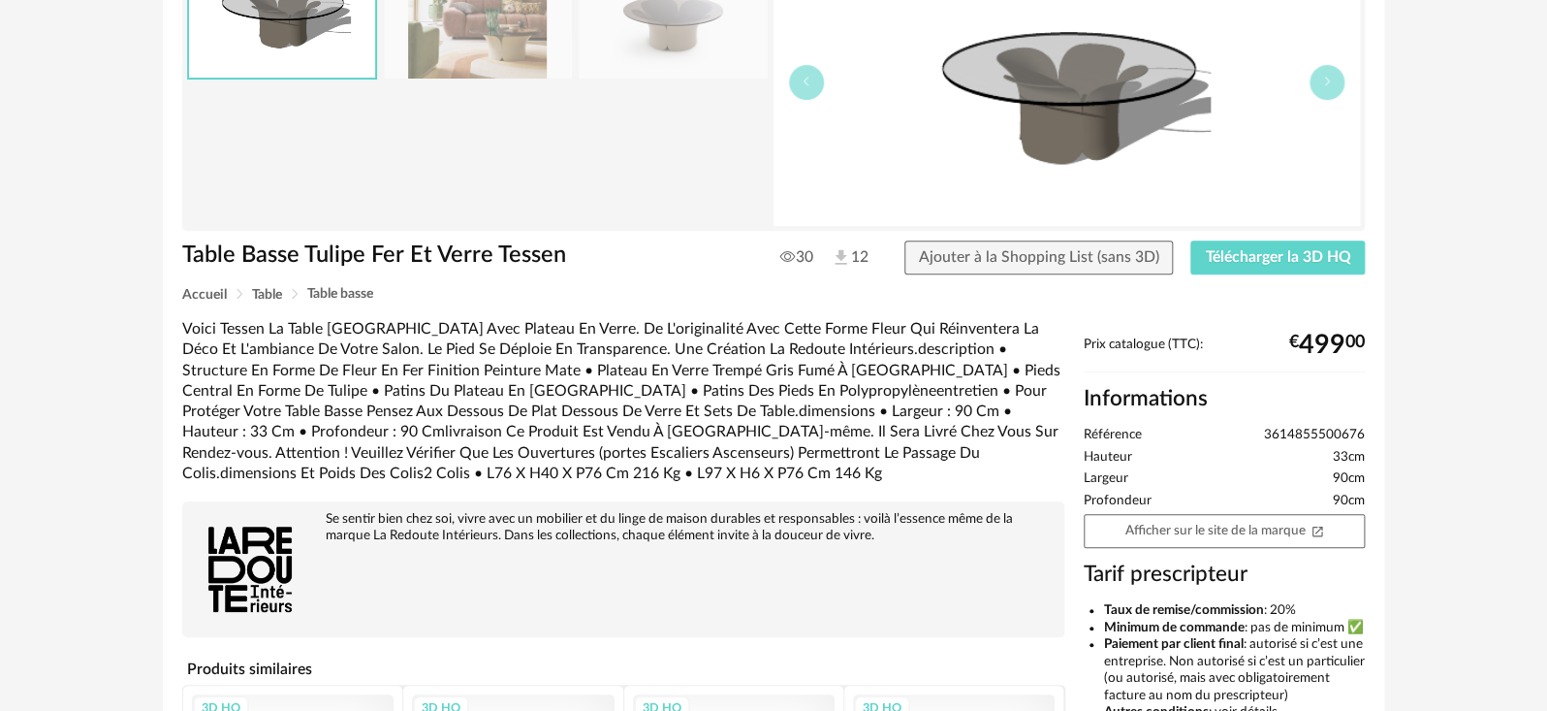
scroll to position [145, 0]
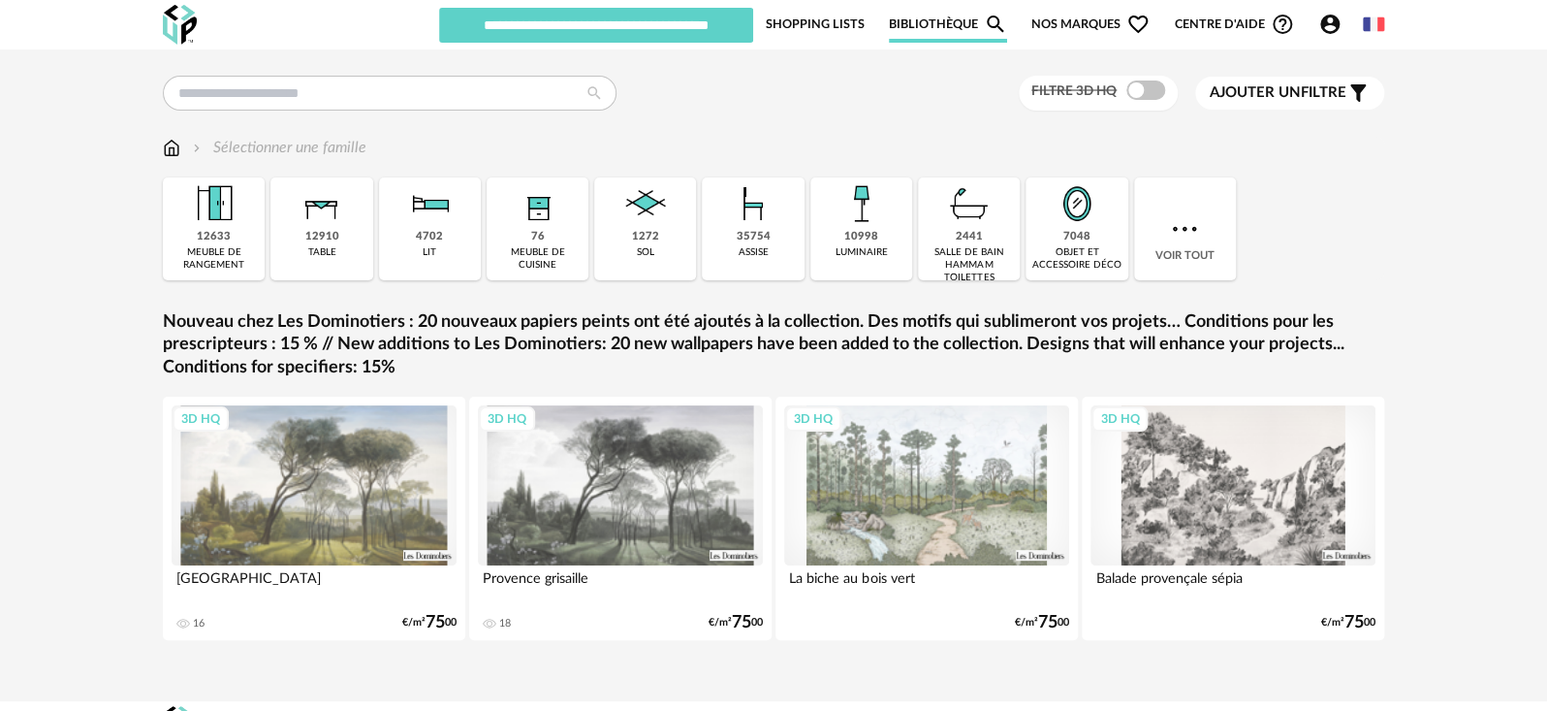
click at [1333, 19] on icon "Account Circle icon" at bounding box center [1329, 24] width 19 height 19
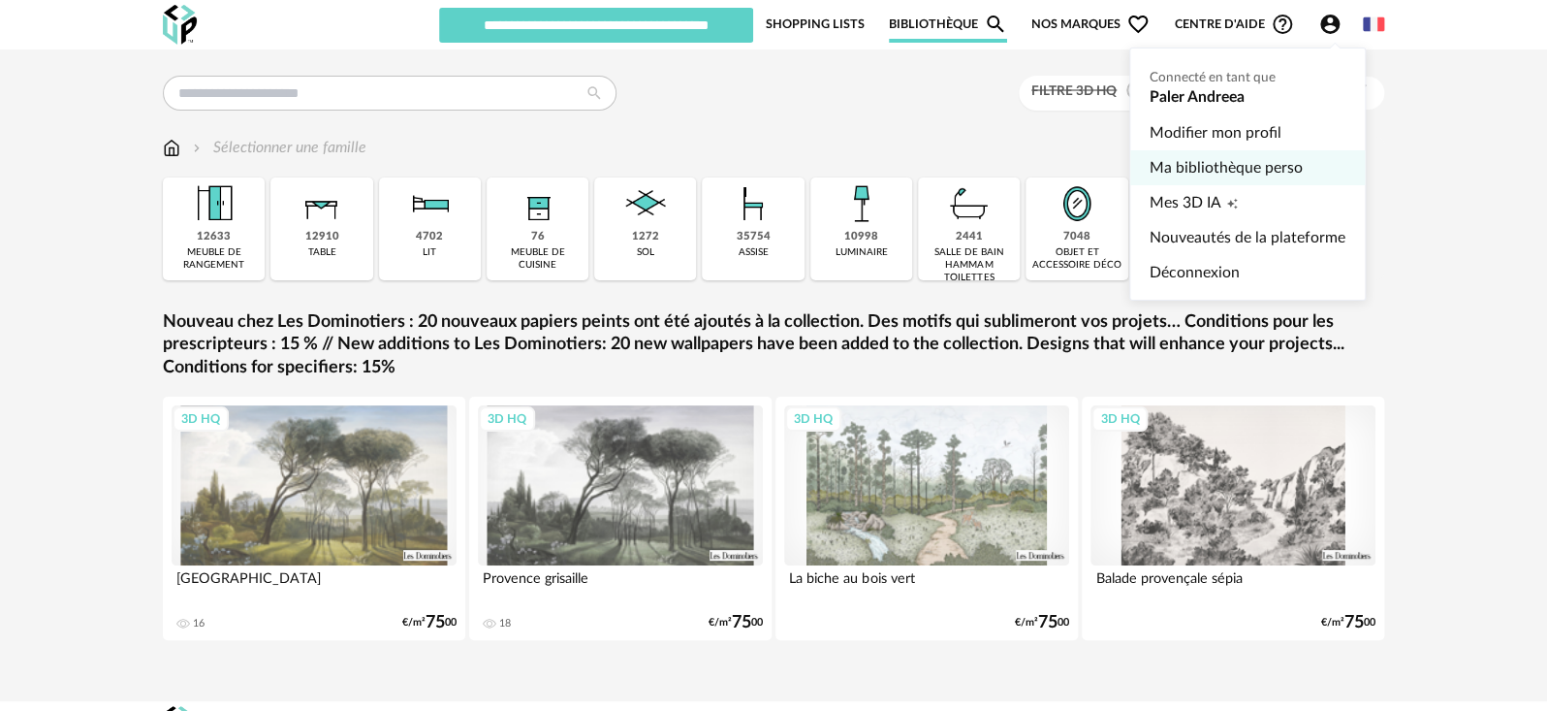
click at [1190, 167] on link "Ma bibliothèque perso" at bounding box center [1248, 167] width 196 height 35
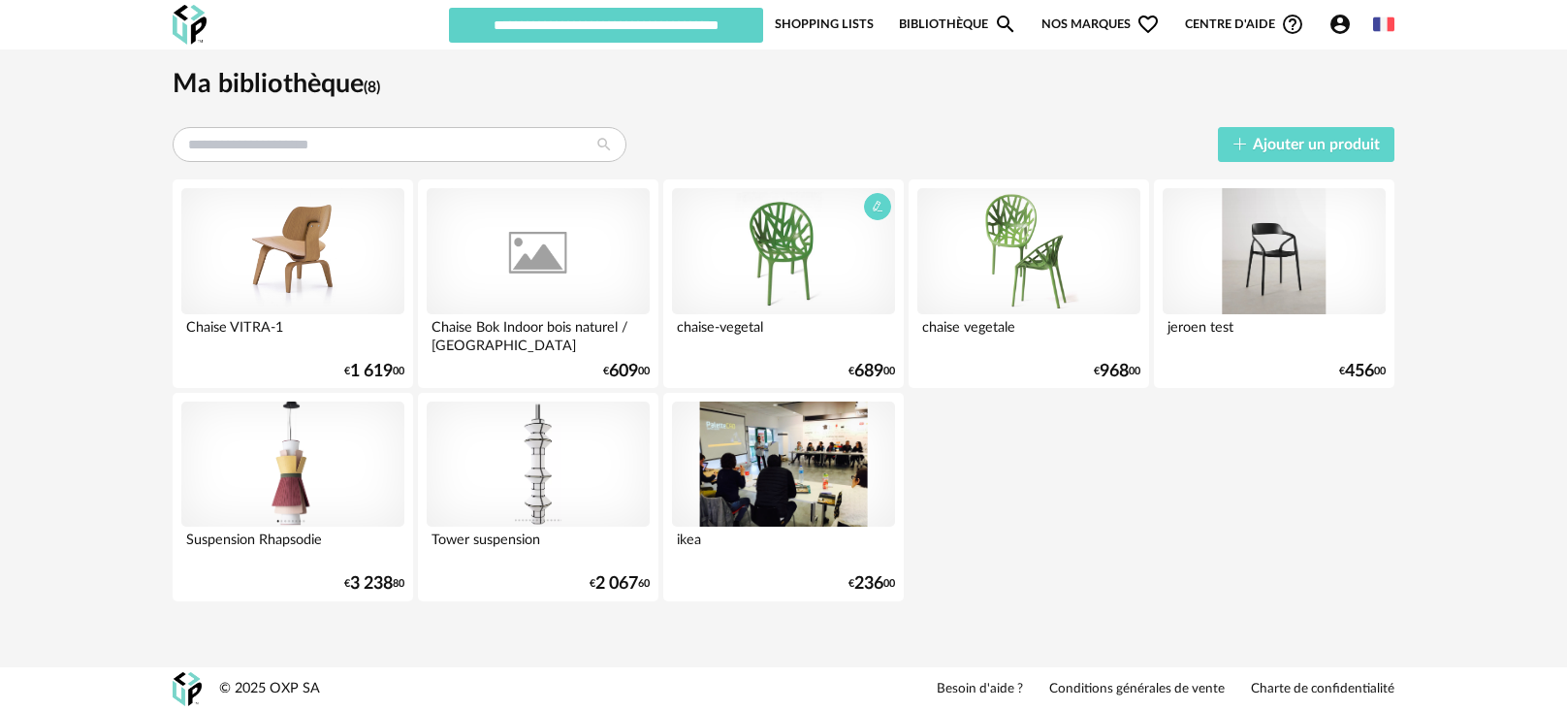
click at [767, 313] on div at bounding box center [783, 251] width 223 height 126
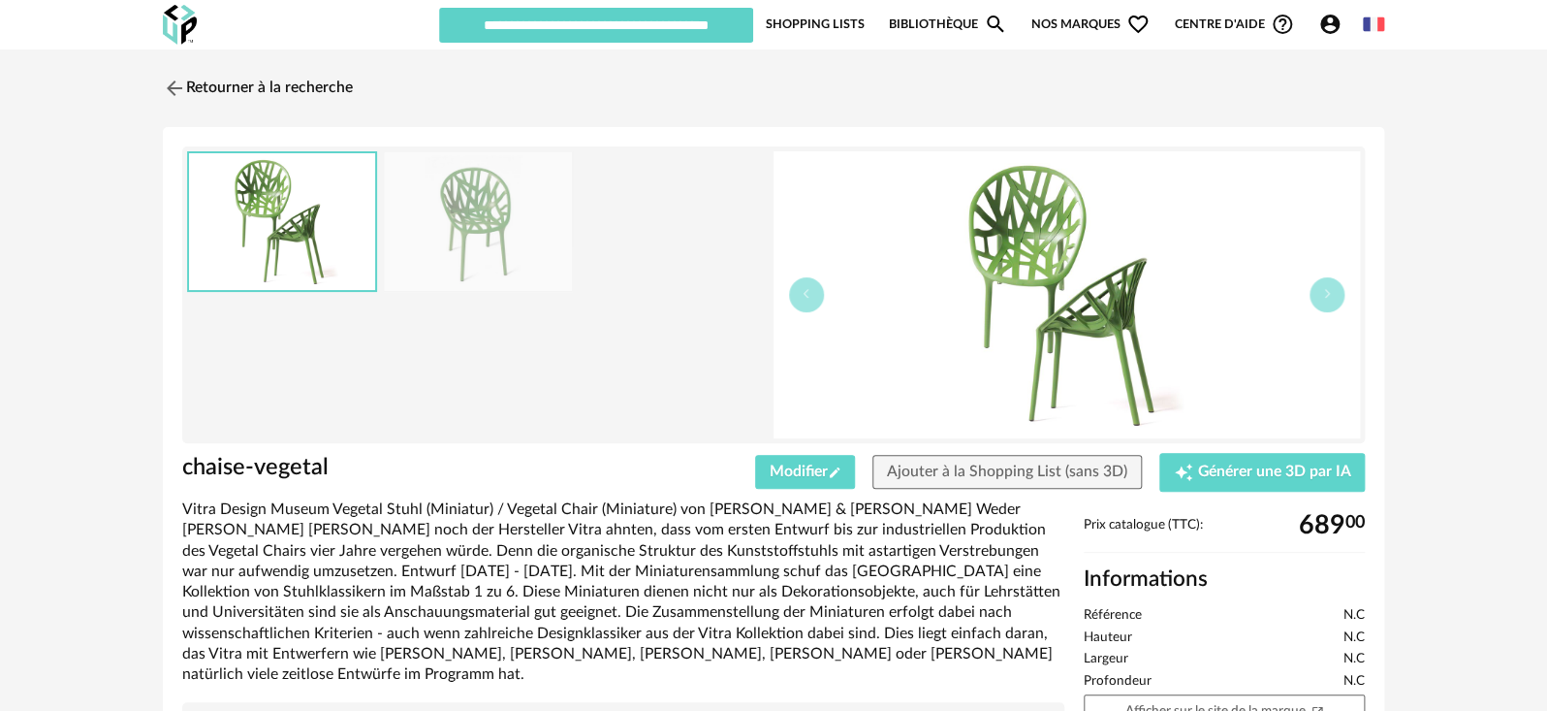
scroll to position [114, 0]
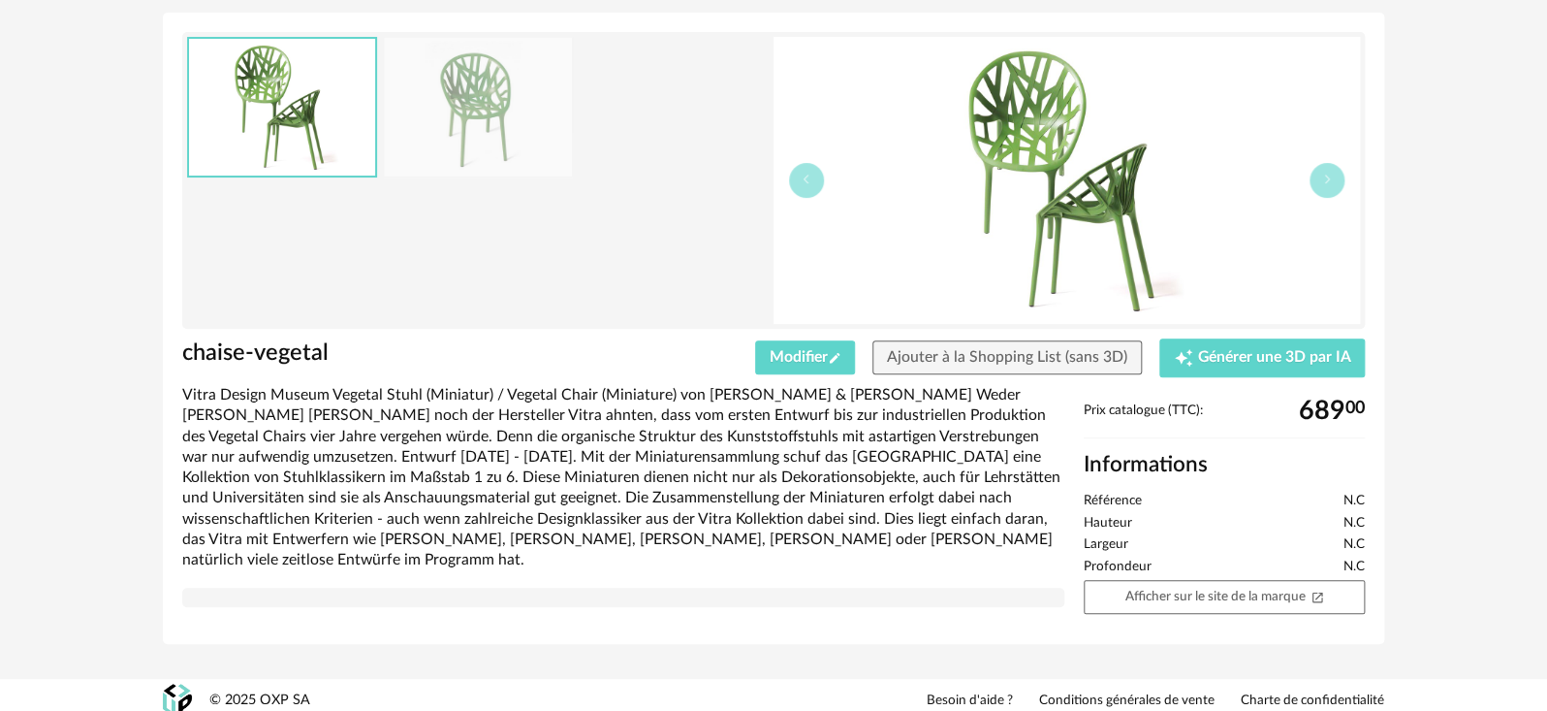
click at [1008, 547] on div "Vitra Design Museum Vegetal Stuhl (Miniatur) / Vegetal Chair (Miniature) von [P…" at bounding box center [623, 477] width 882 height 185
click at [990, 182] on img at bounding box center [1067, 180] width 587 height 287
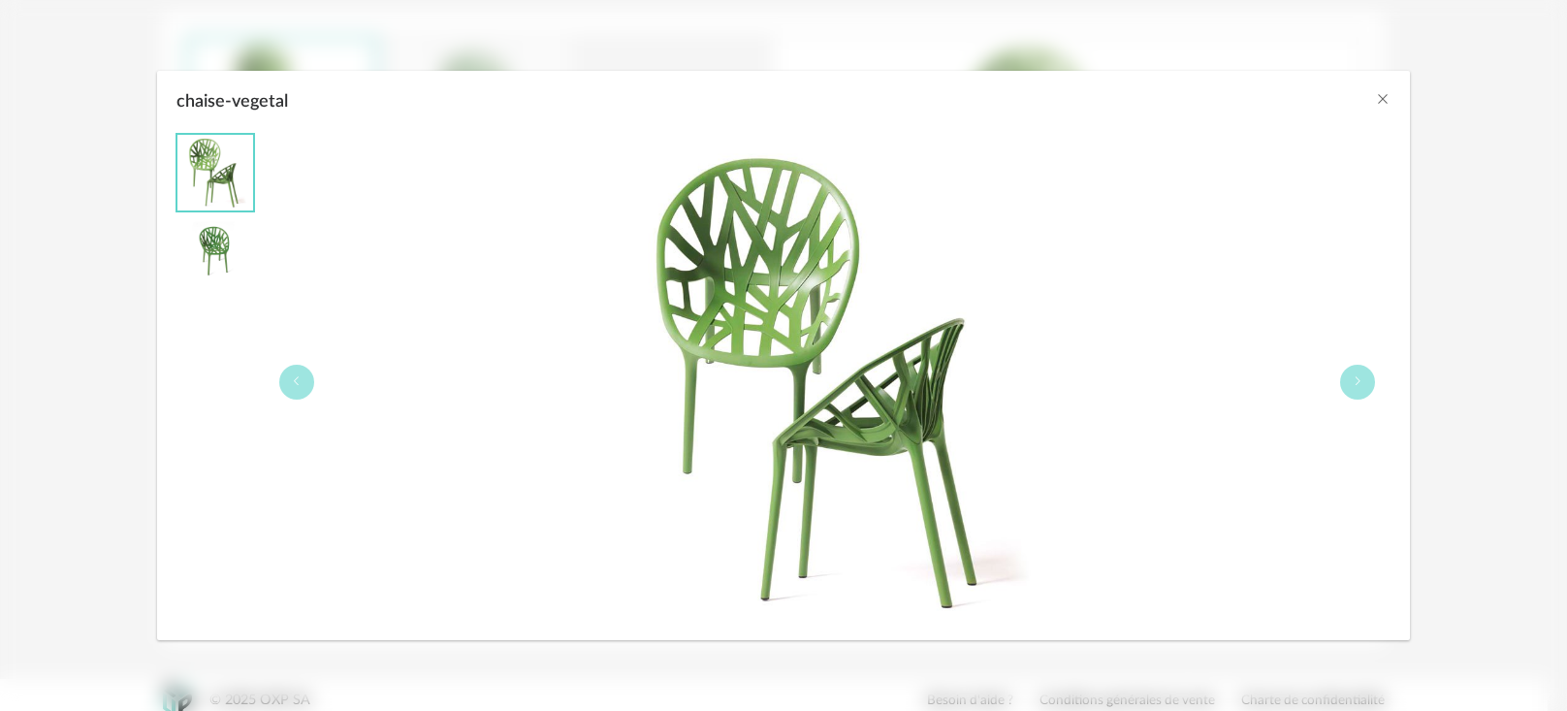
click at [1317, 460] on div "chaise-vegetal" at bounding box center [828, 382] width 1128 height 496
click at [1356, 392] on button "chaise-vegetal" at bounding box center [1357, 382] width 35 height 35
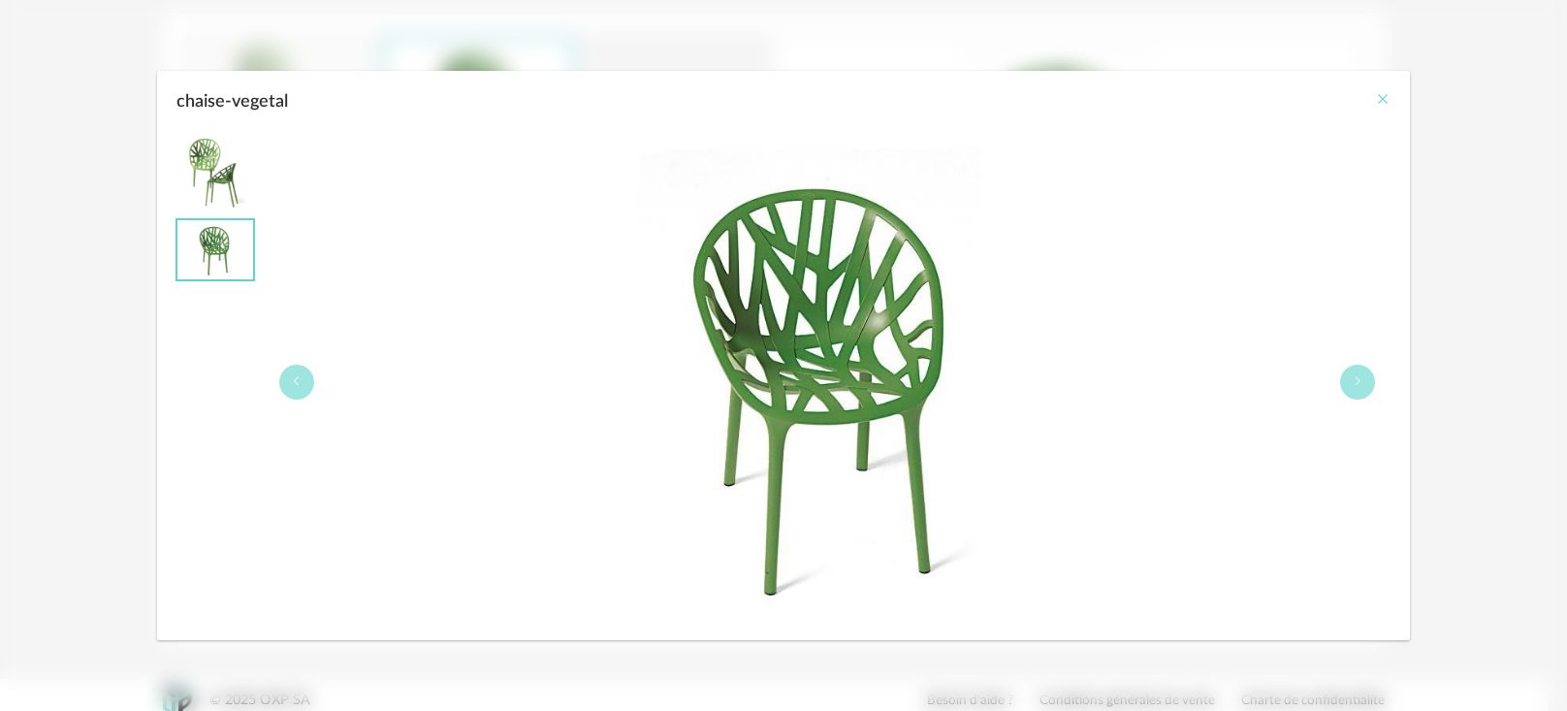
click at [1380, 94] on icon "Close" at bounding box center [1383, 99] width 16 height 16
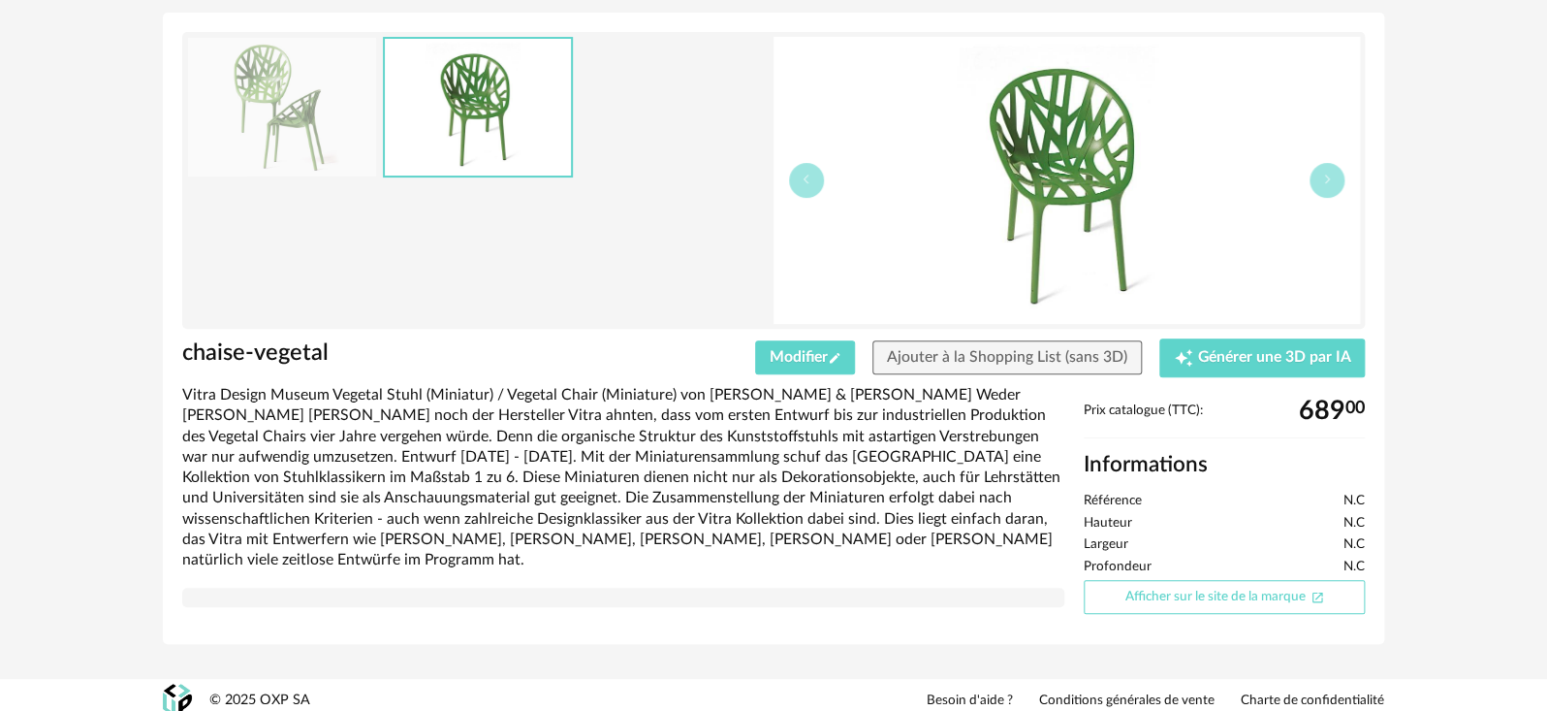
click at [1153, 601] on link "Afficher sur le site de la marque Open In New icon" at bounding box center [1224, 597] width 281 height 34
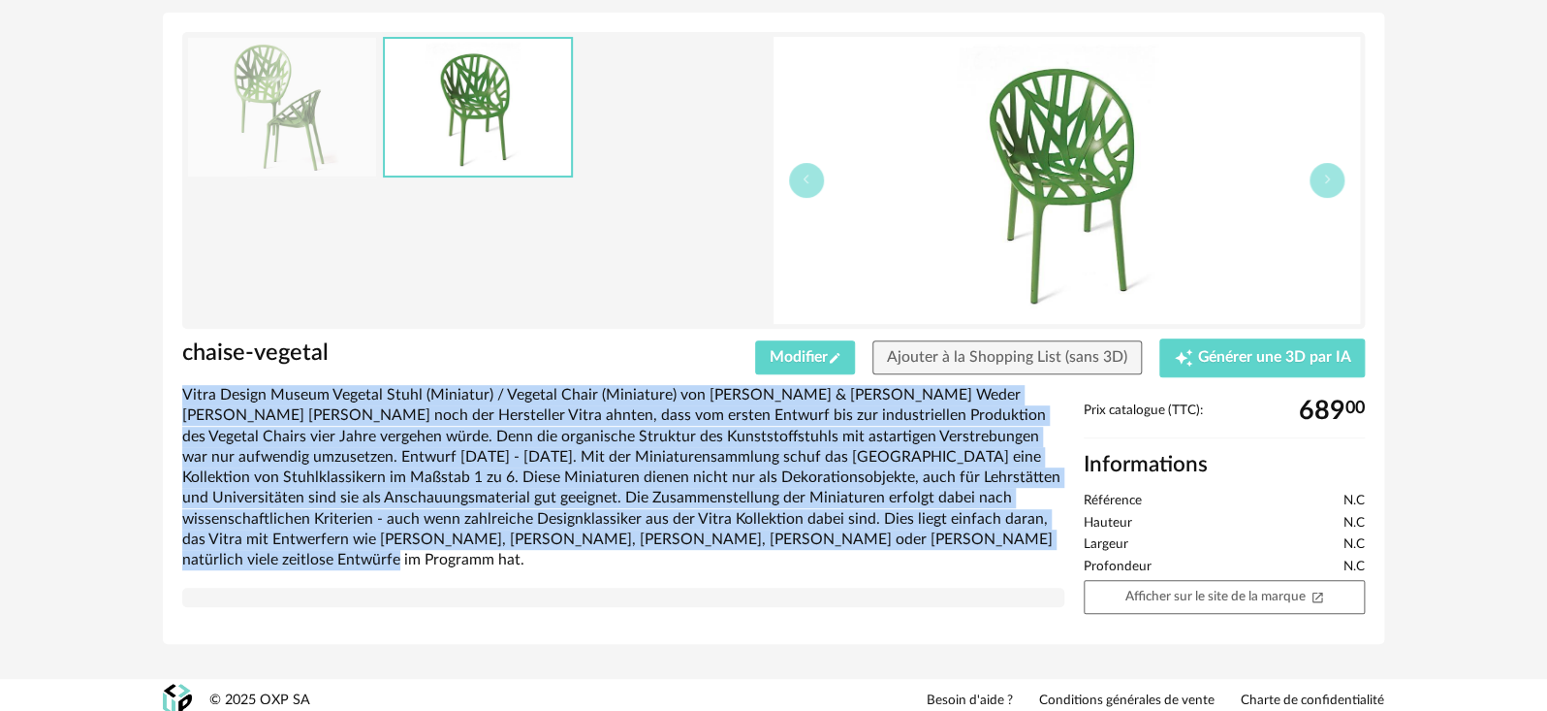
drag, startPoint x: 994, startPoint y: 543, endPoint x: 179, endPoint y: 393, distance: 828.1
click at [179, 393] on div "Vitra Design Museum Vegetal Stuhl (Miniatur) / Vegetal Chair (Miniature) von [P…" at bounding box center [624, 504] width 902 height 239
copy div "Vitra Design Museum Vegetal Stuhl (Miniatur) / Vegetal Chair (Miniature) von Ro…"
click at [670, 509] on div "Vitra Design Museum Vegetal Stuhl (Miniatur) / Vegetal Chair (Miniature) von [P…" at bounding box center [623, 477] width 882 height 185
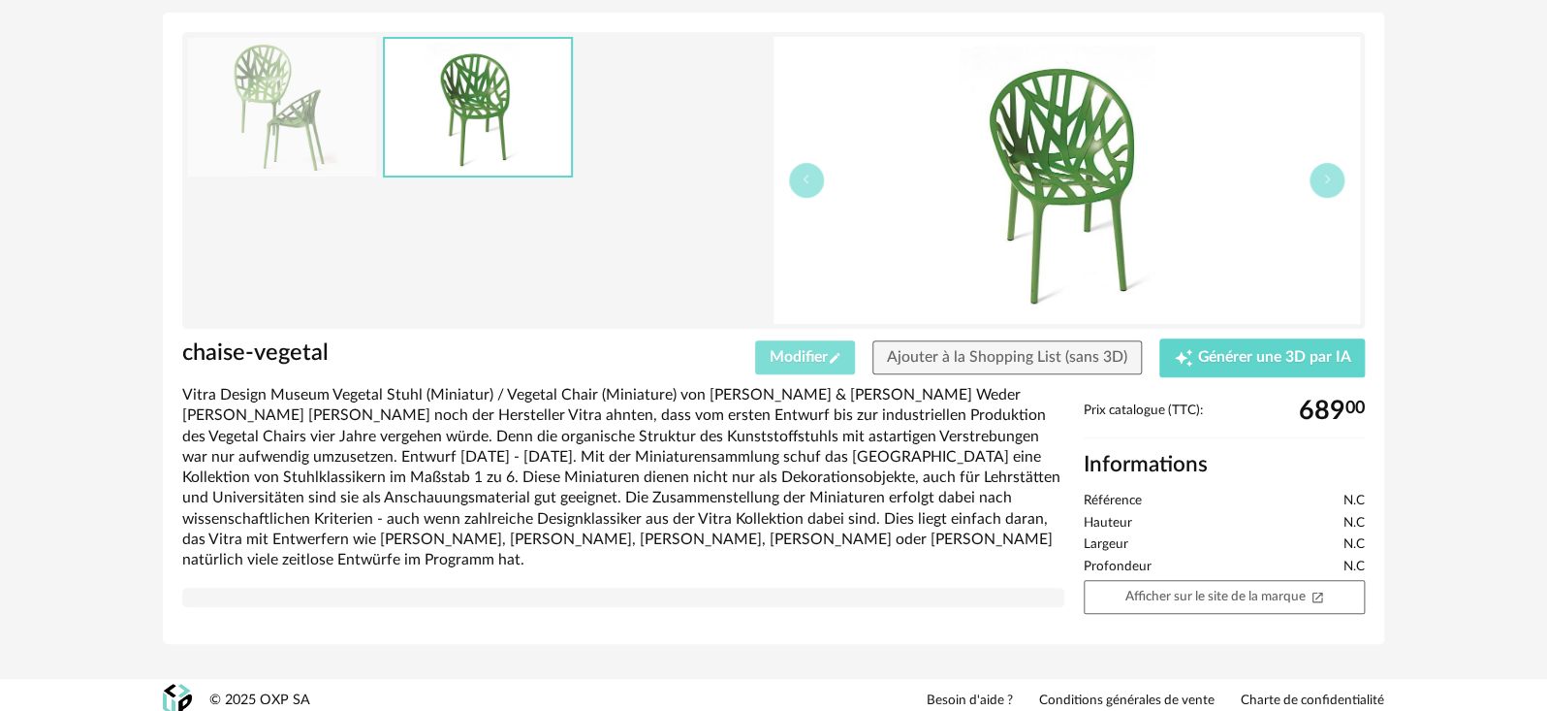
click at [823, 359] on span "Modifier Pencil icon" at bounding box center [806, 357] width 72 height 16
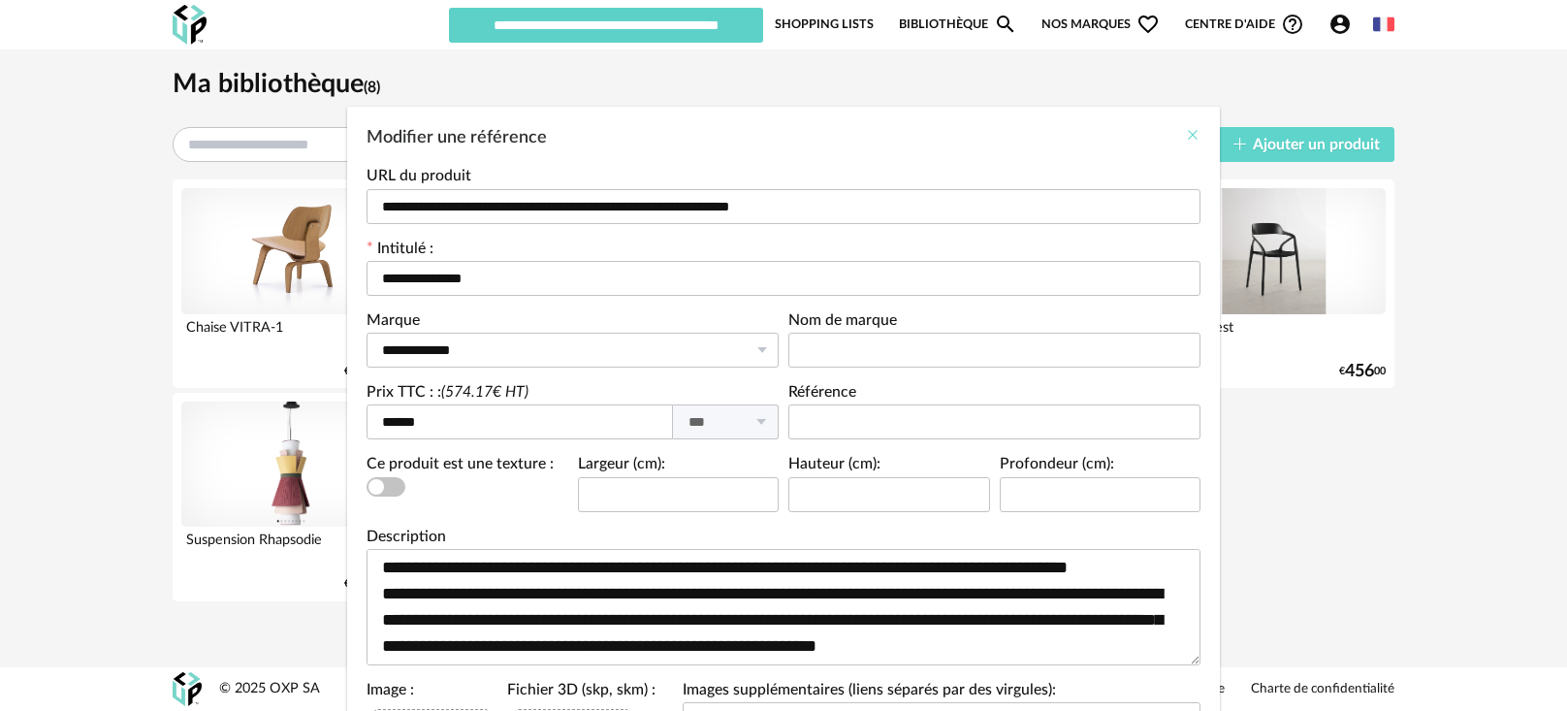
click at [1185, 134] on icon "Close" at bounding box center [1193, 135] width 16 height 16
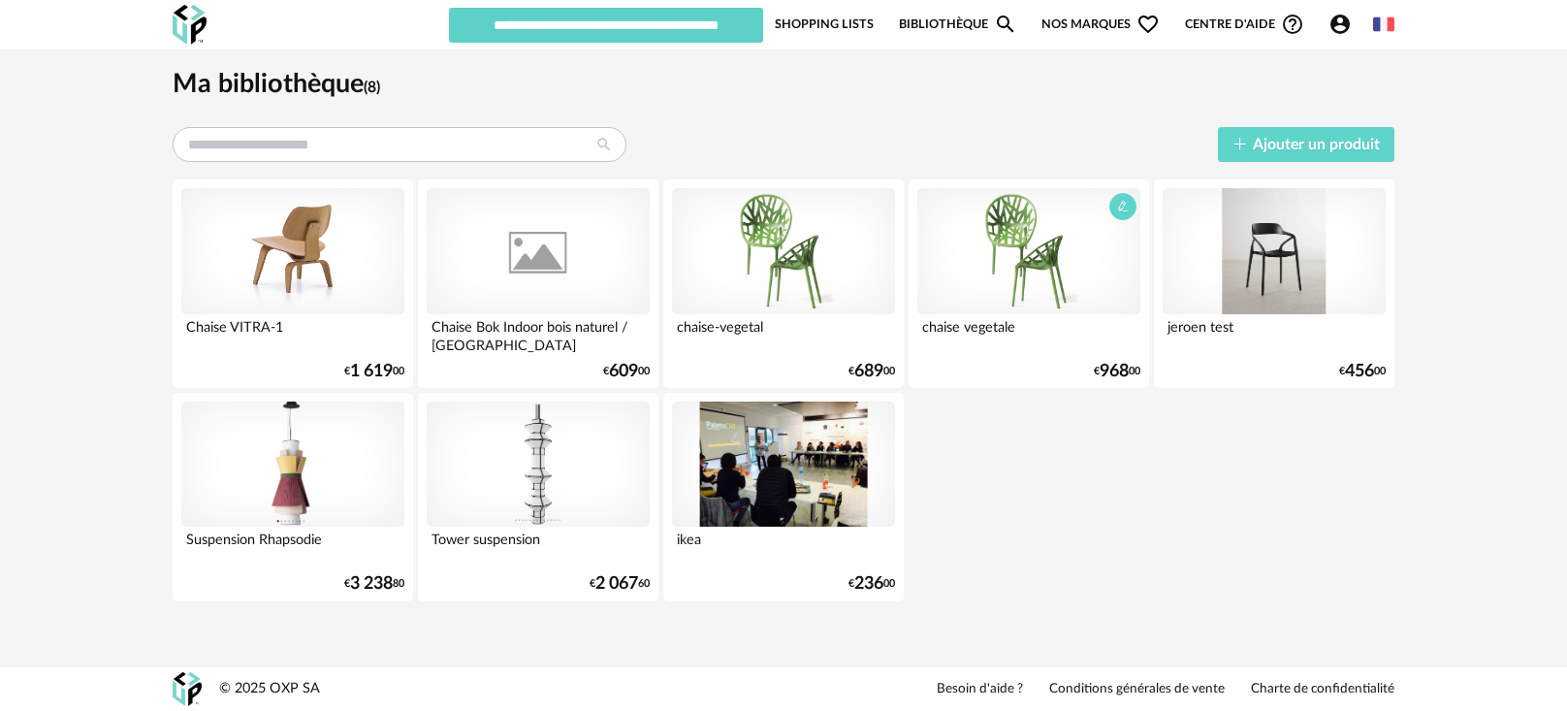
click at [1083, 231] on div at bounding box center [1028, 251] width 223 height 126
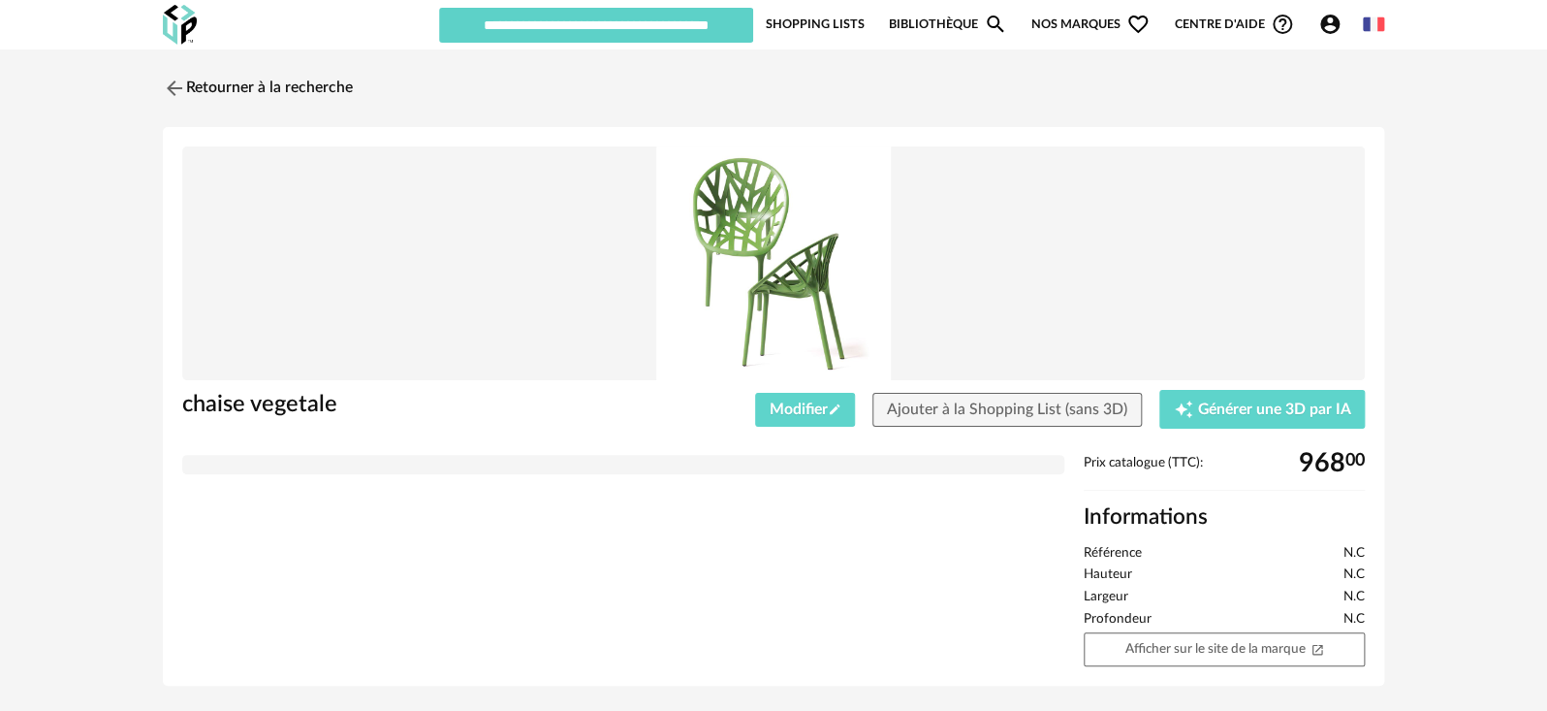
click at [925, 17] on link "Bibliothèque Magnify icon" at bounding box center [948, 24] width 118 height 37
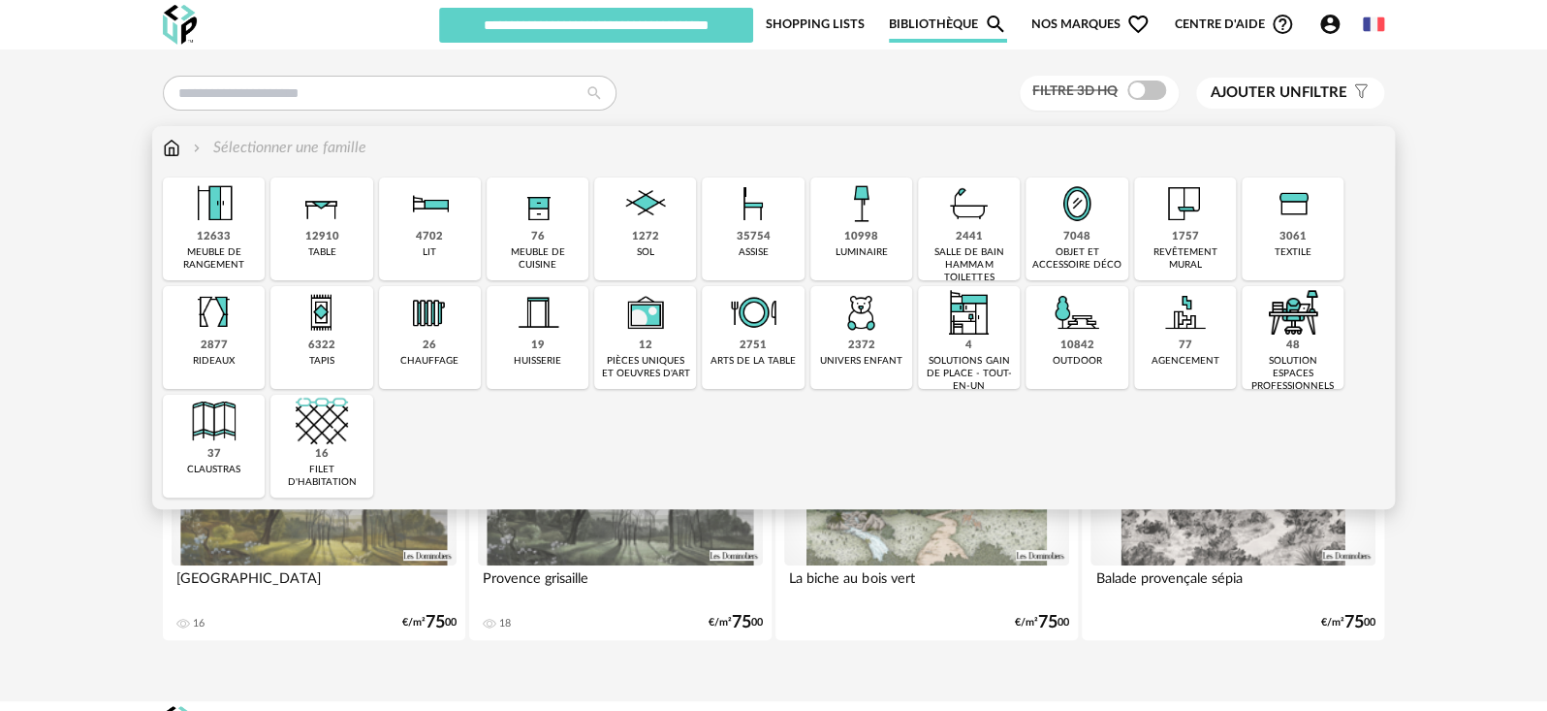
click at [756, 246] on div "assise" at bounding box center [754, 252] width 30 height 13
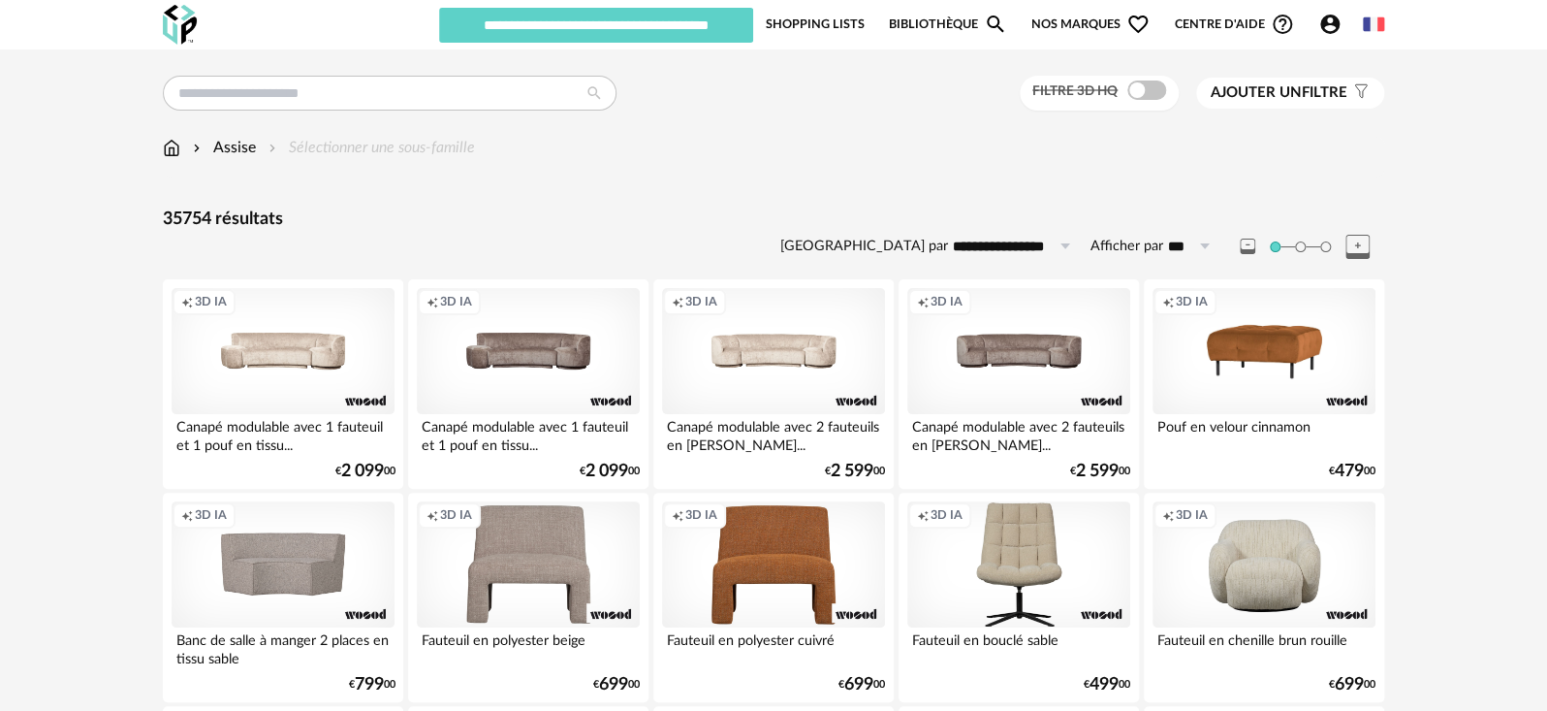
click at [1278, 104] on button "Ajouter un filtre s Filter icon" at bounding box center [1290, 93] width 188 height 31
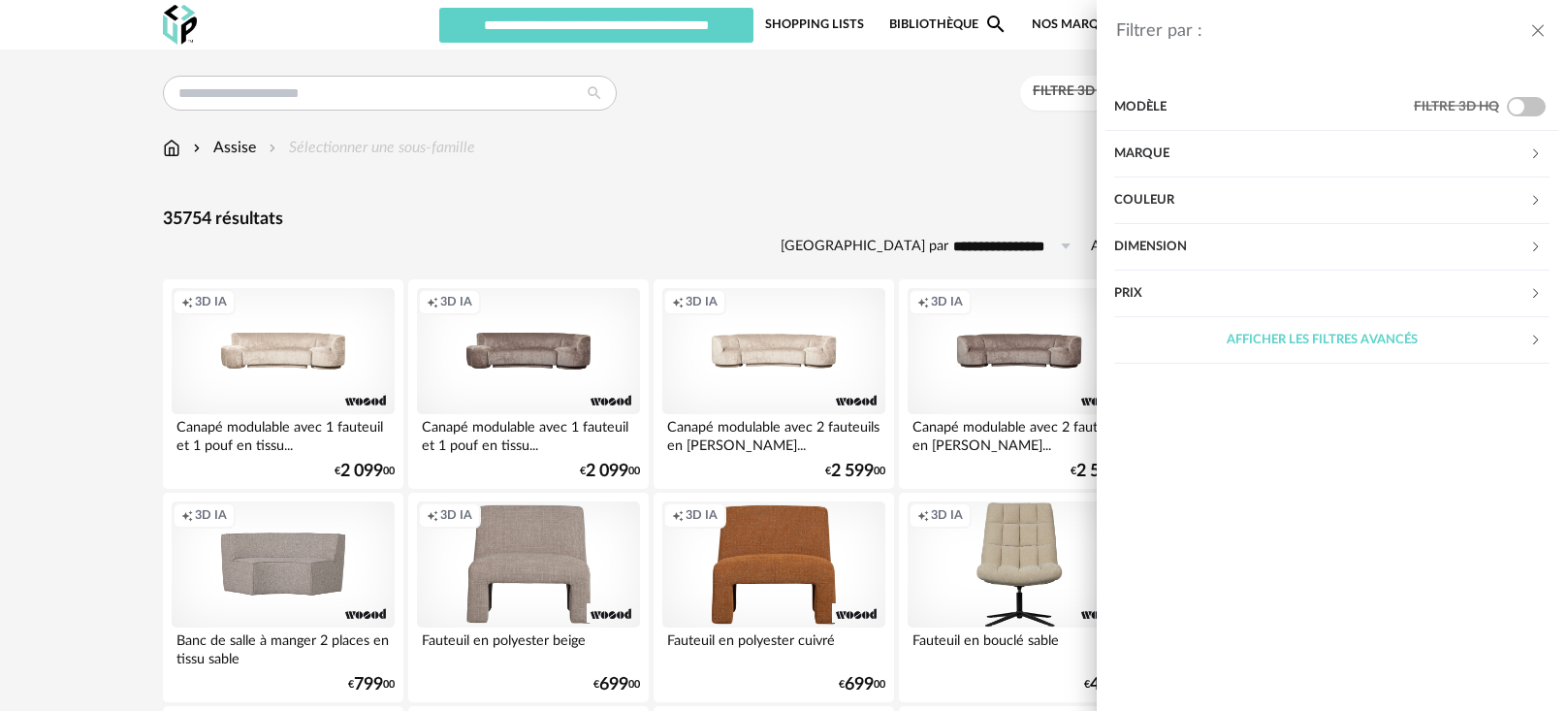
click at [1267, 206] on div "Couleur" at bounding box center [1321, 200] width 415 height 47
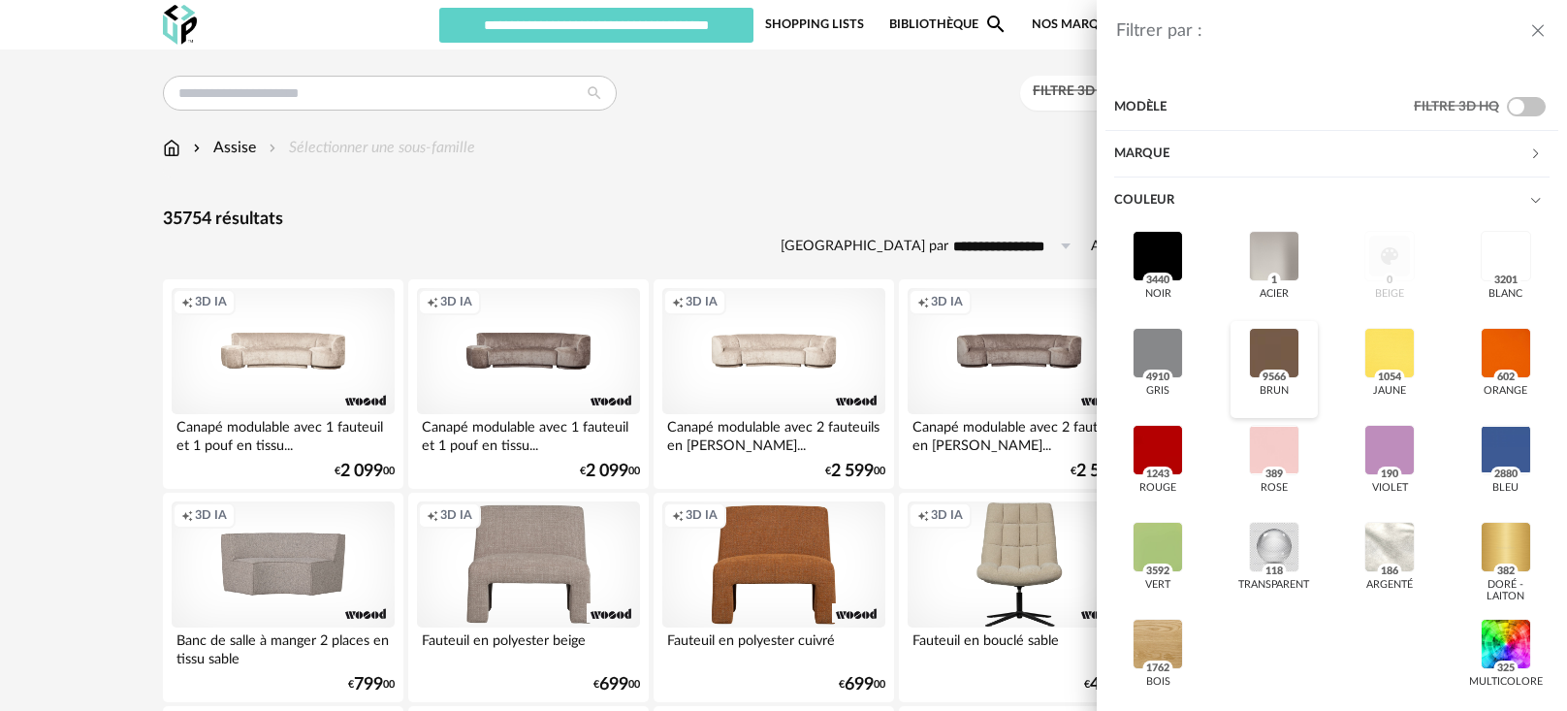
click at [1264, 335] on div at bounding box center [1274, 353] width 50 height 50
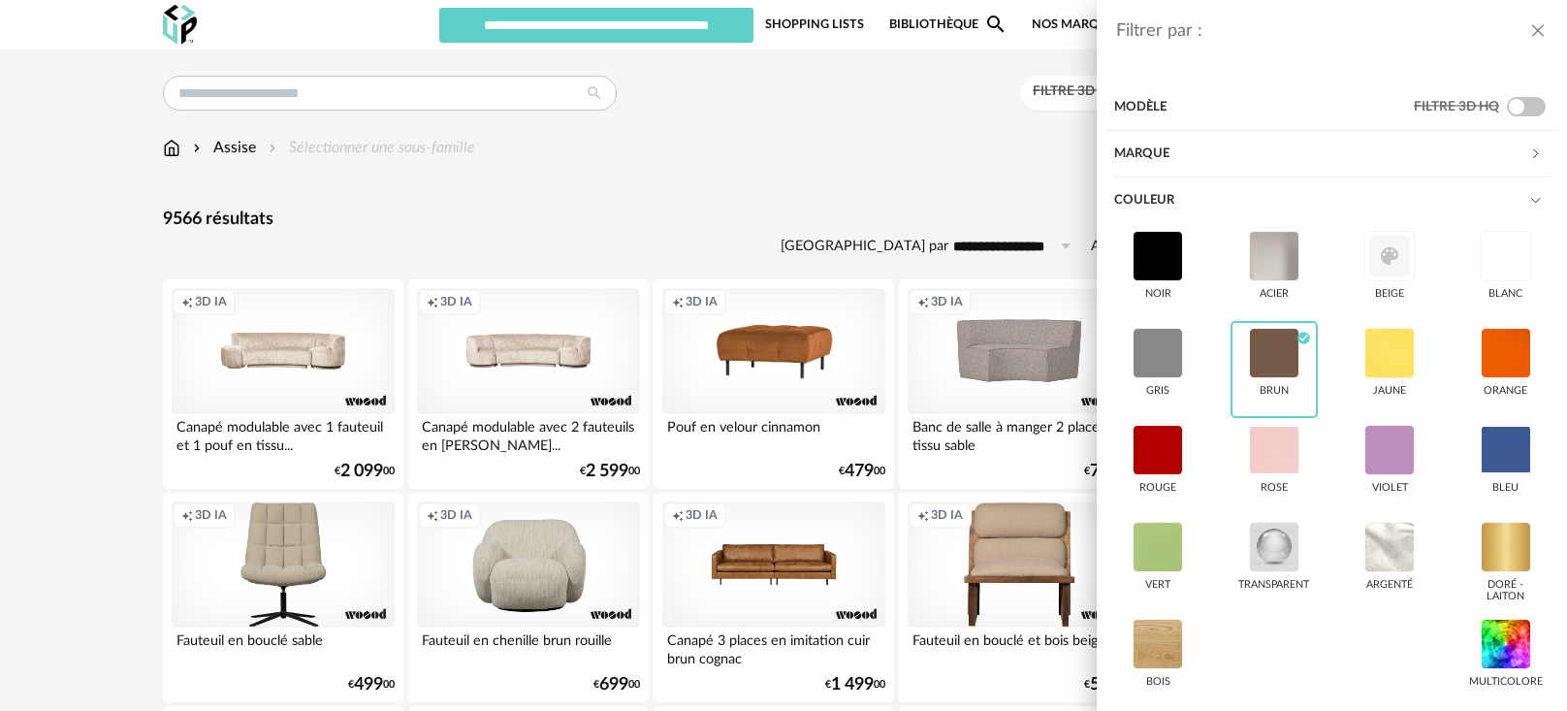
click at [931, 218] on div "Filtrer par : Modèle Filtre 3D HQ Marque &tradition 104 101 Copenhagen 0 366 Co…" at bounding box center [783, 355] width 1567 height 711
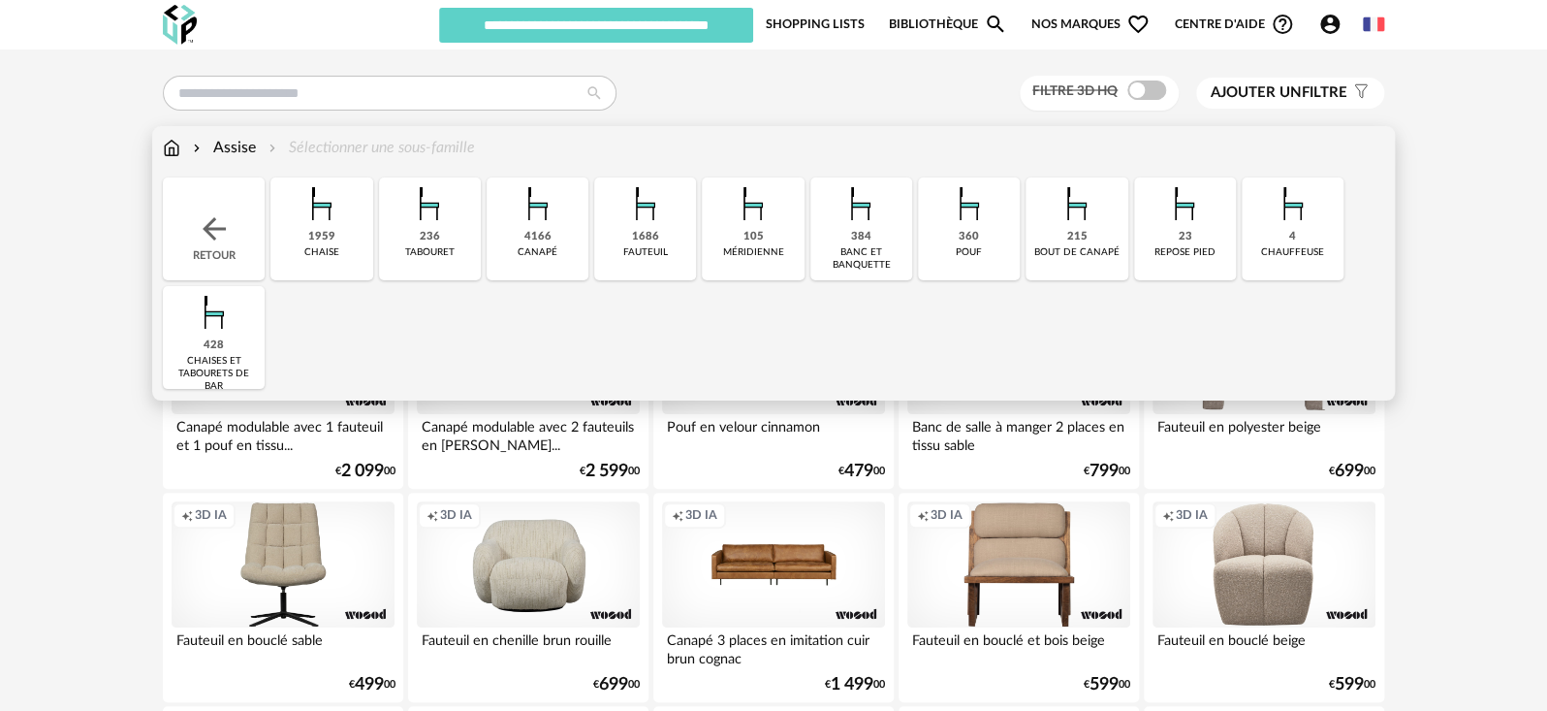
click at [325, 232] on div "1959" at bounding box center [321, 237] width 27 height 15
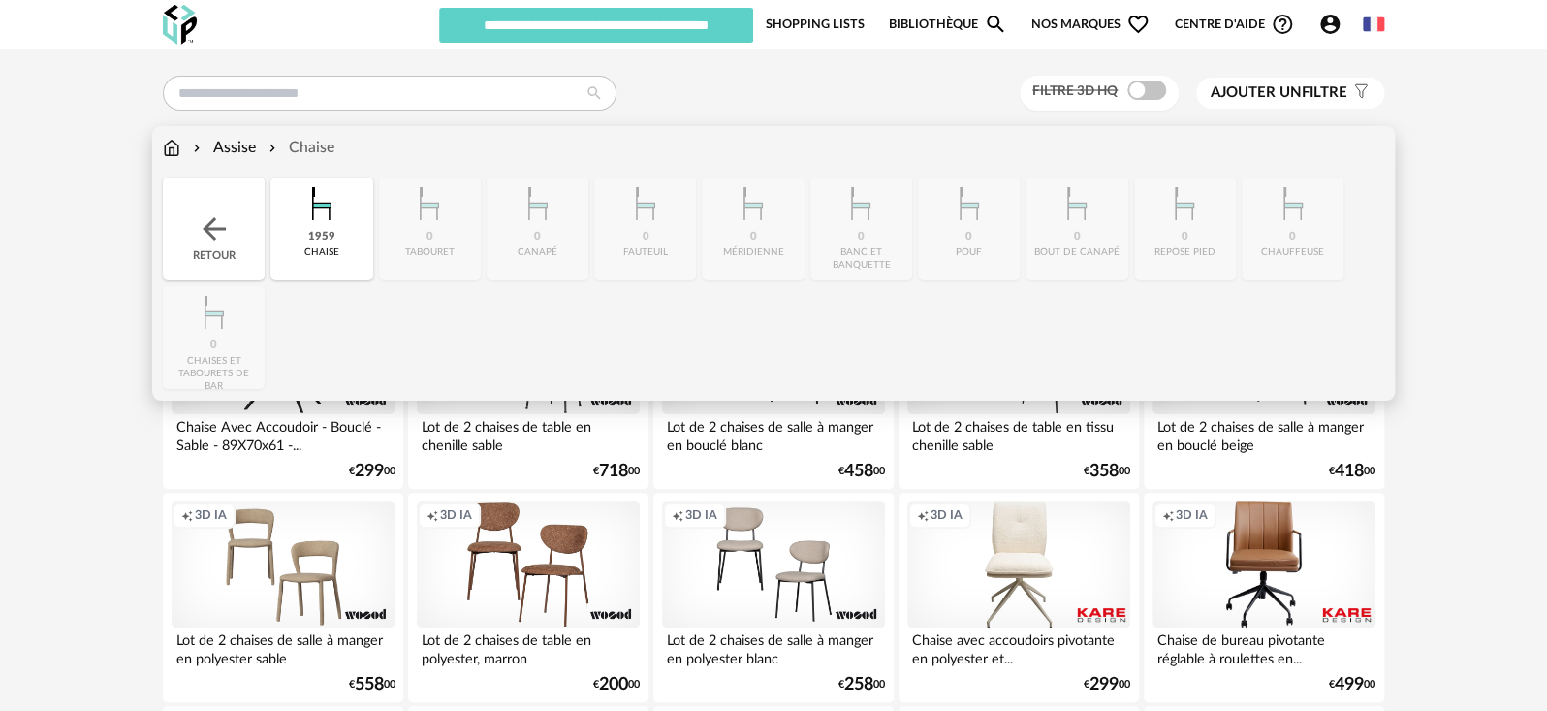
click at [214, 226] on img at bounding box center [214, 228] width 35 height 35
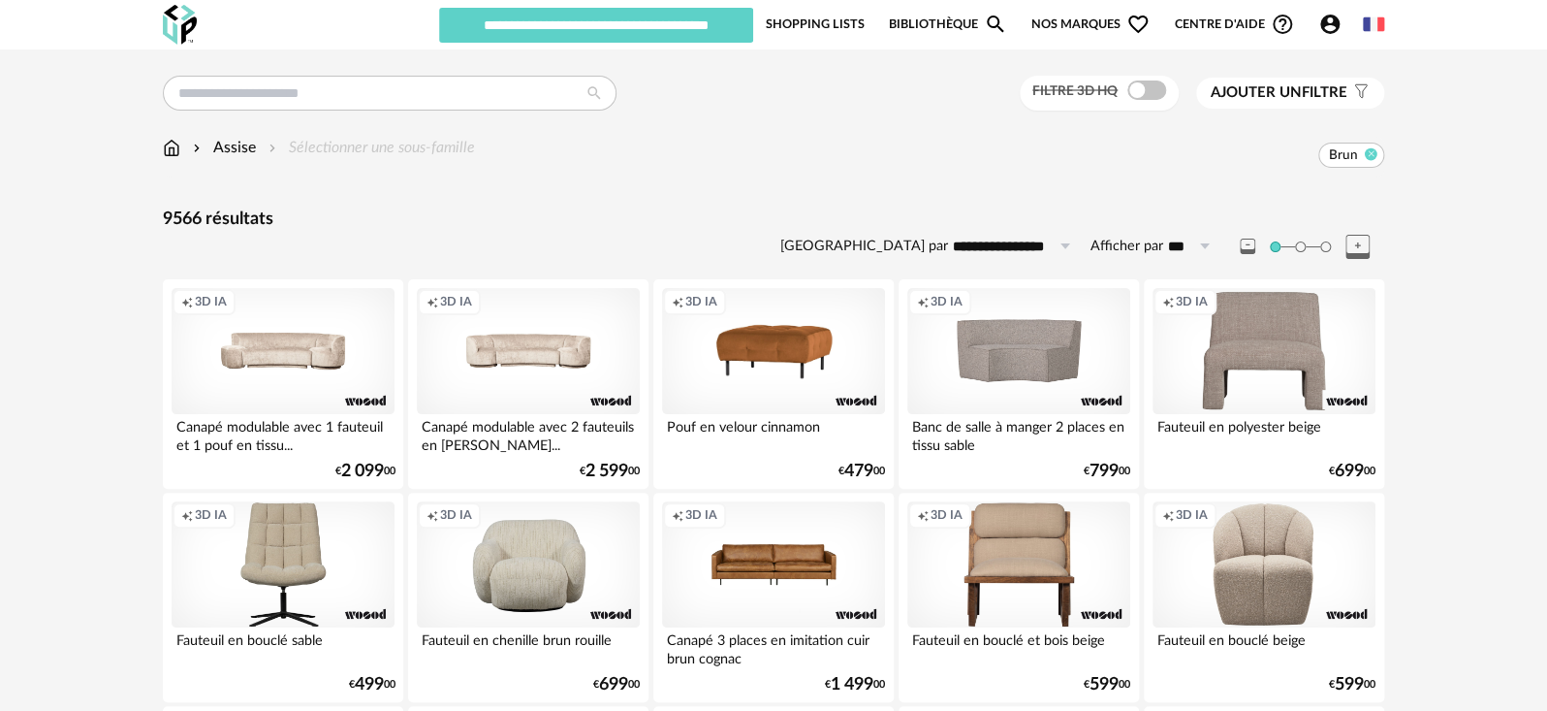
click at [1369, 151] on icon at bounding box center [1371, 153] width 13 height 13
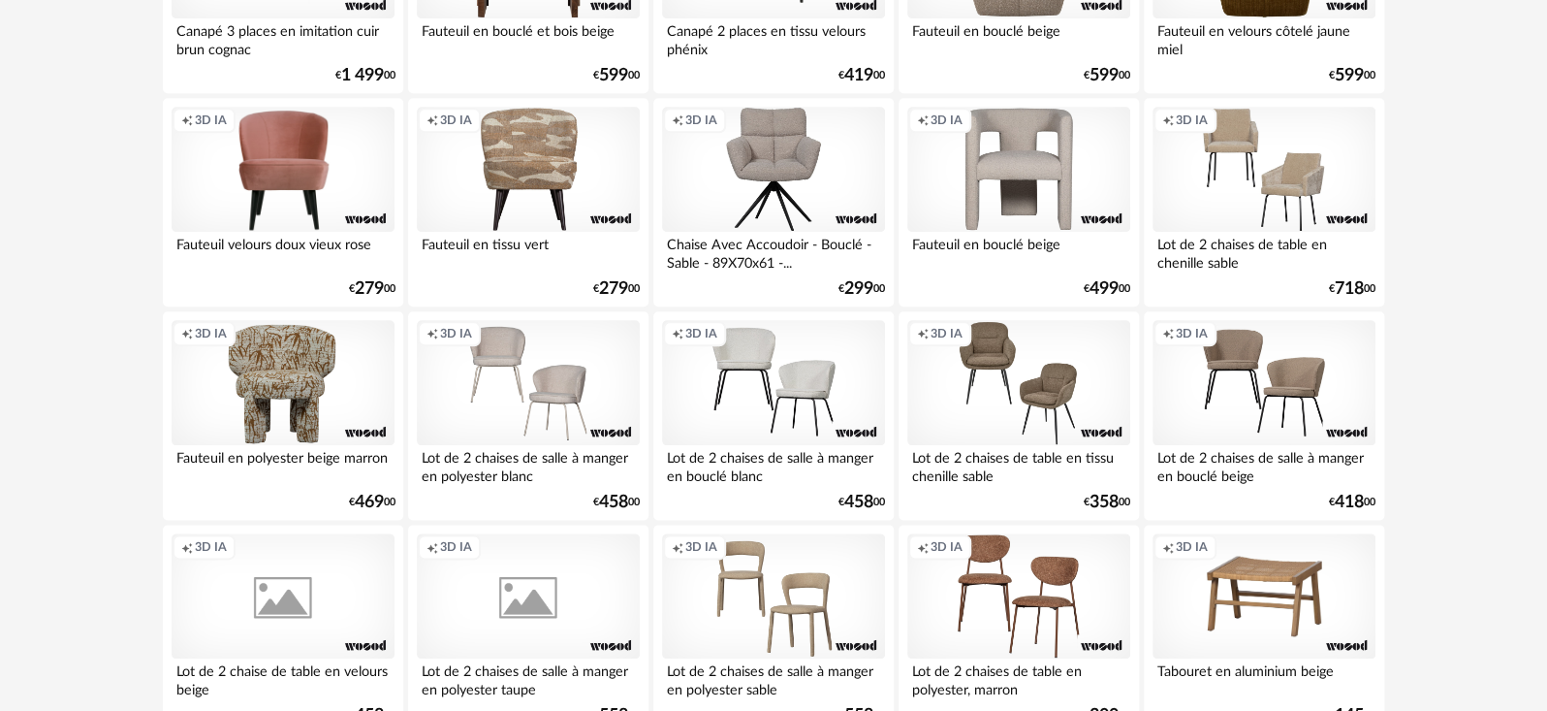
scroll to position [861, 0]
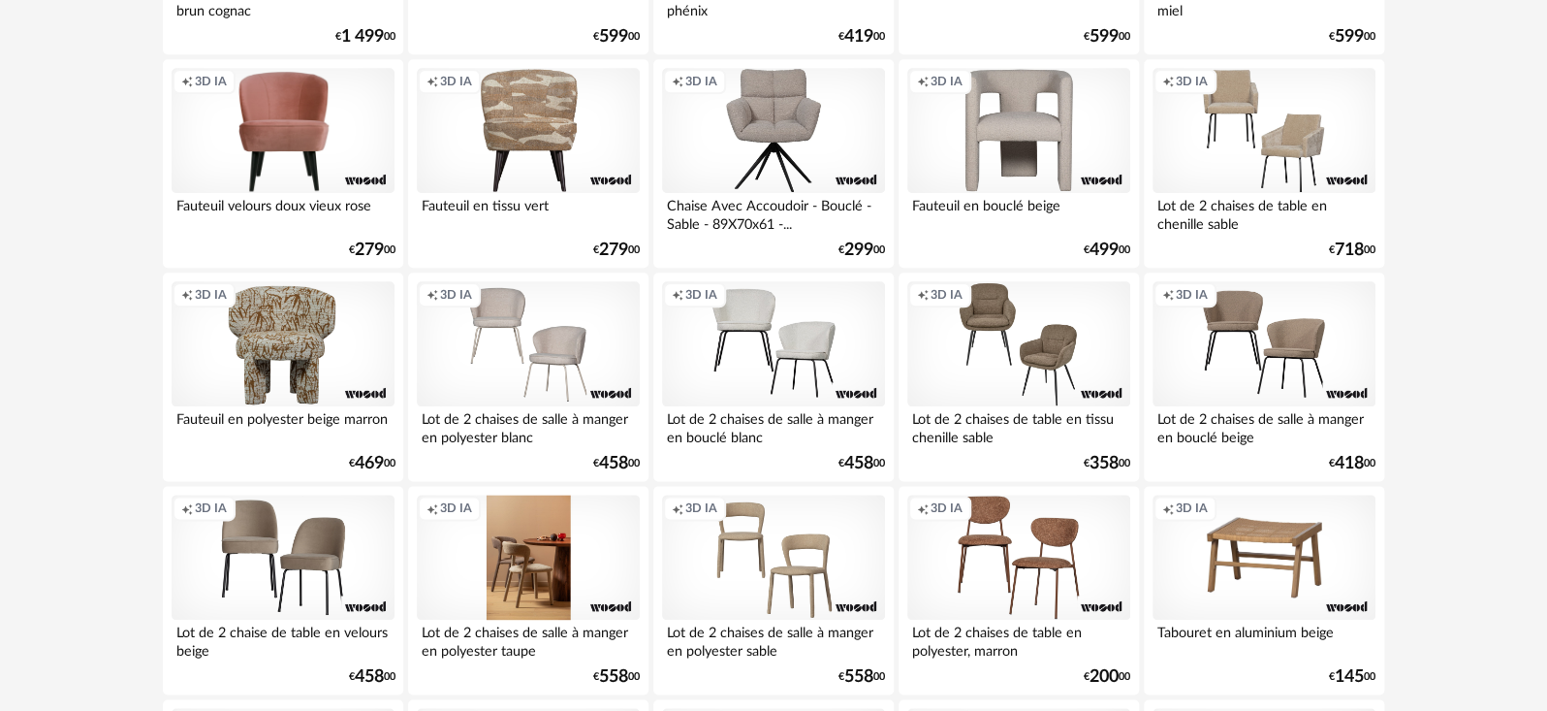
click at [532, 516] on div "Creation icon 3D IA" at bounding box center [528, 557] width 223 height 126
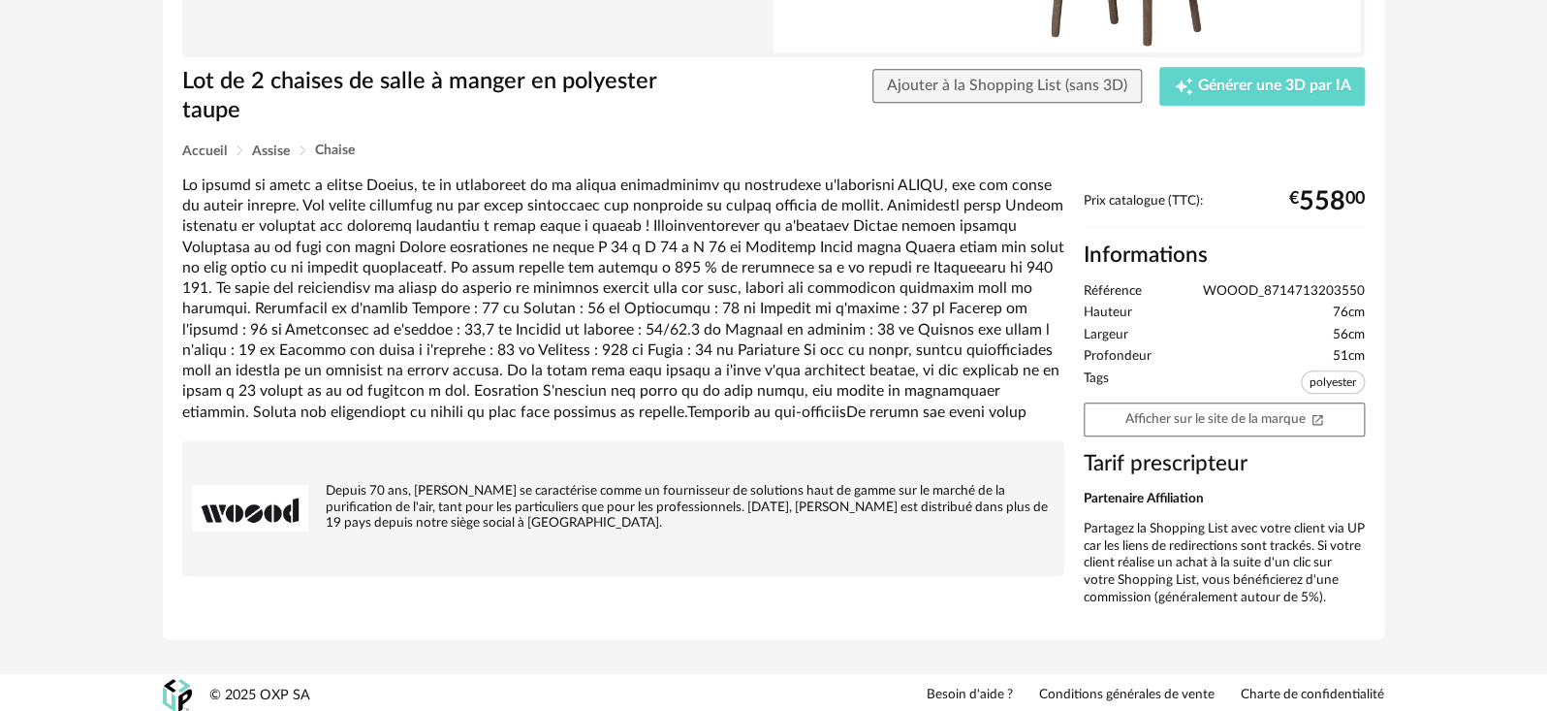
scroll to position [391, 0]
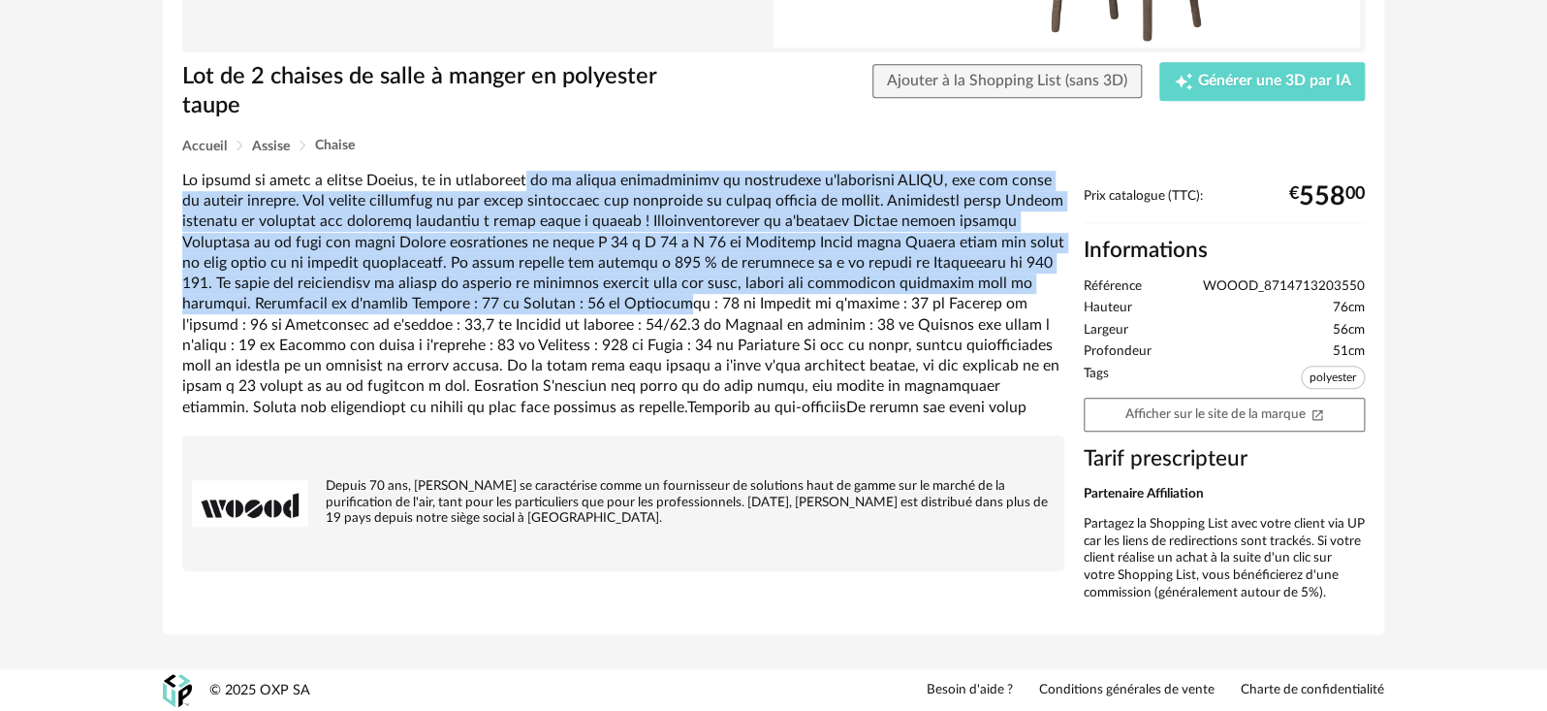
drag, startPoint x: 515, startPoint y: 188, endPoint x: 516, endPoint y: 313, distance: 125.1
click at [516, 313] on div at bounding box center [623, 294] width 882 height 247
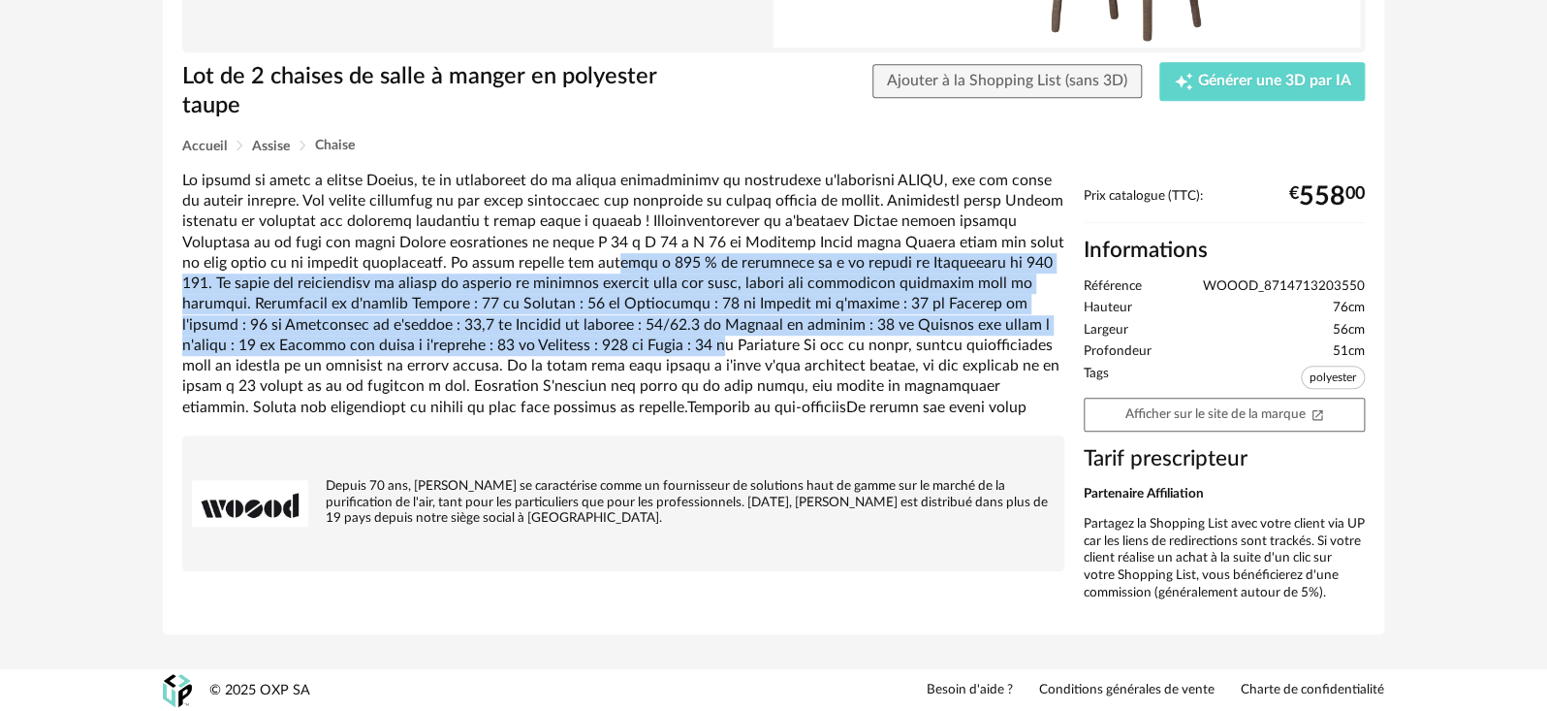
drag, startPoint x: 516, startPoint y: 268, endPoint x: 497, endPoint y: 346, distance: 80.7
click at [497, 346] on div at bounding box center [623, 294] width 882 height 247
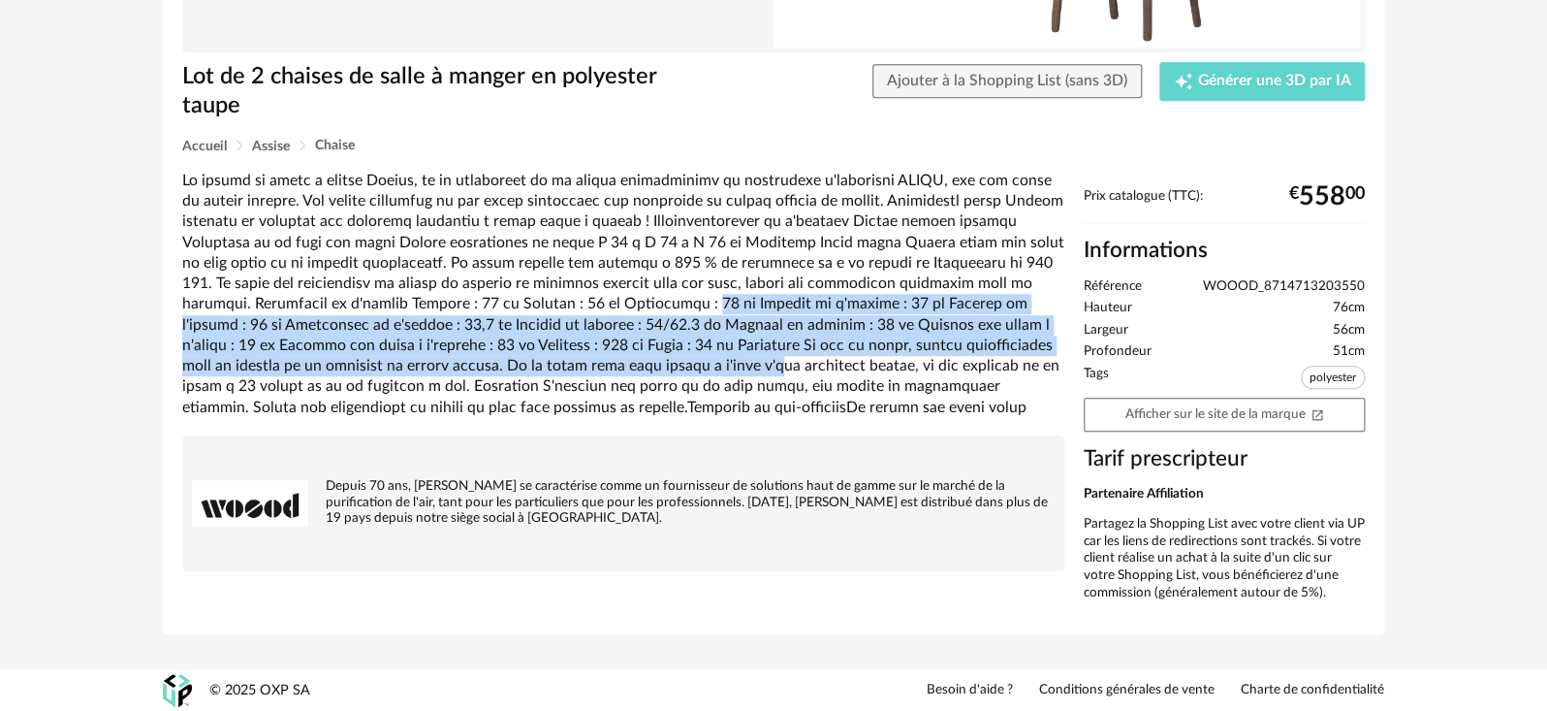
drag, startPoint x: 537, startPoint y: 297, endPoint x: 537, endPoint y: 368, distance: 71.7
click at [537, 368] on div at bounding box center [623, 294] width 882 height 247
click at [537, 369] on div at bounding box center [623, 294] width 882 height 247
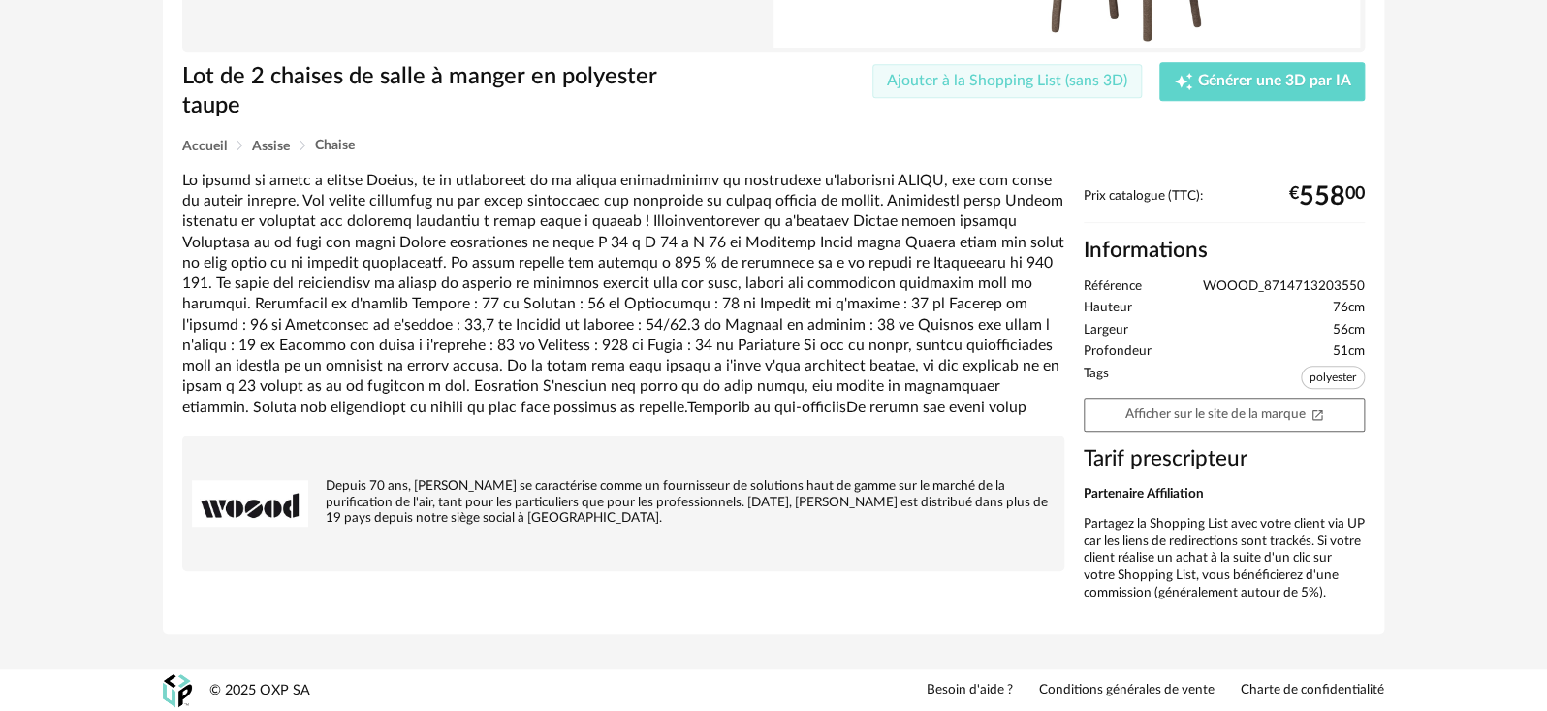
click at [991, 84] on span "Ajouter à la Shopping List (sans 3D)" at bounding box center [1007, 81] width 240 height 16
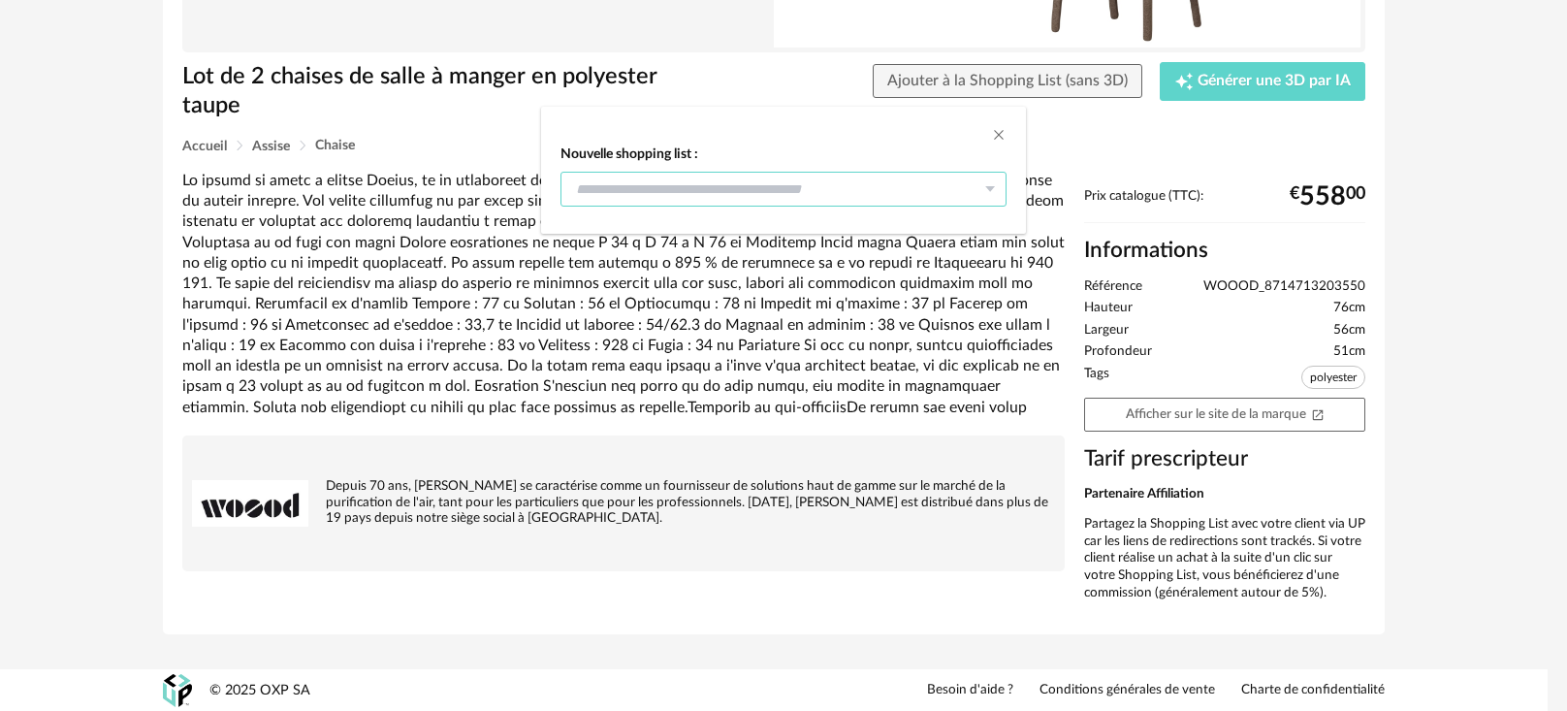
click at [898, 183] on input "dialog" at bounding box center [783, 189] width 446 height 35
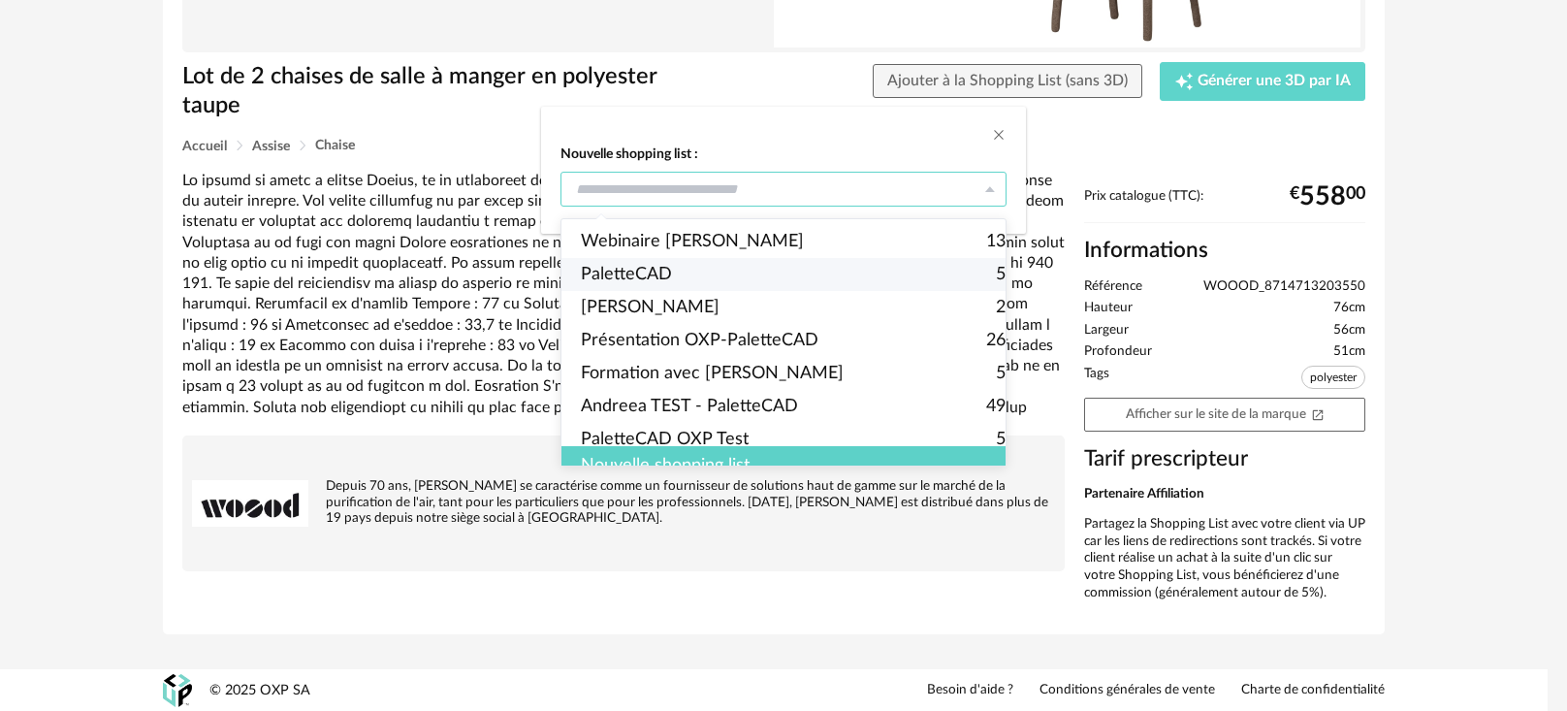
click at [370, 305] on div "Nouvelle shopping list :" at bounding box center [783, 355] width 1567 height 711
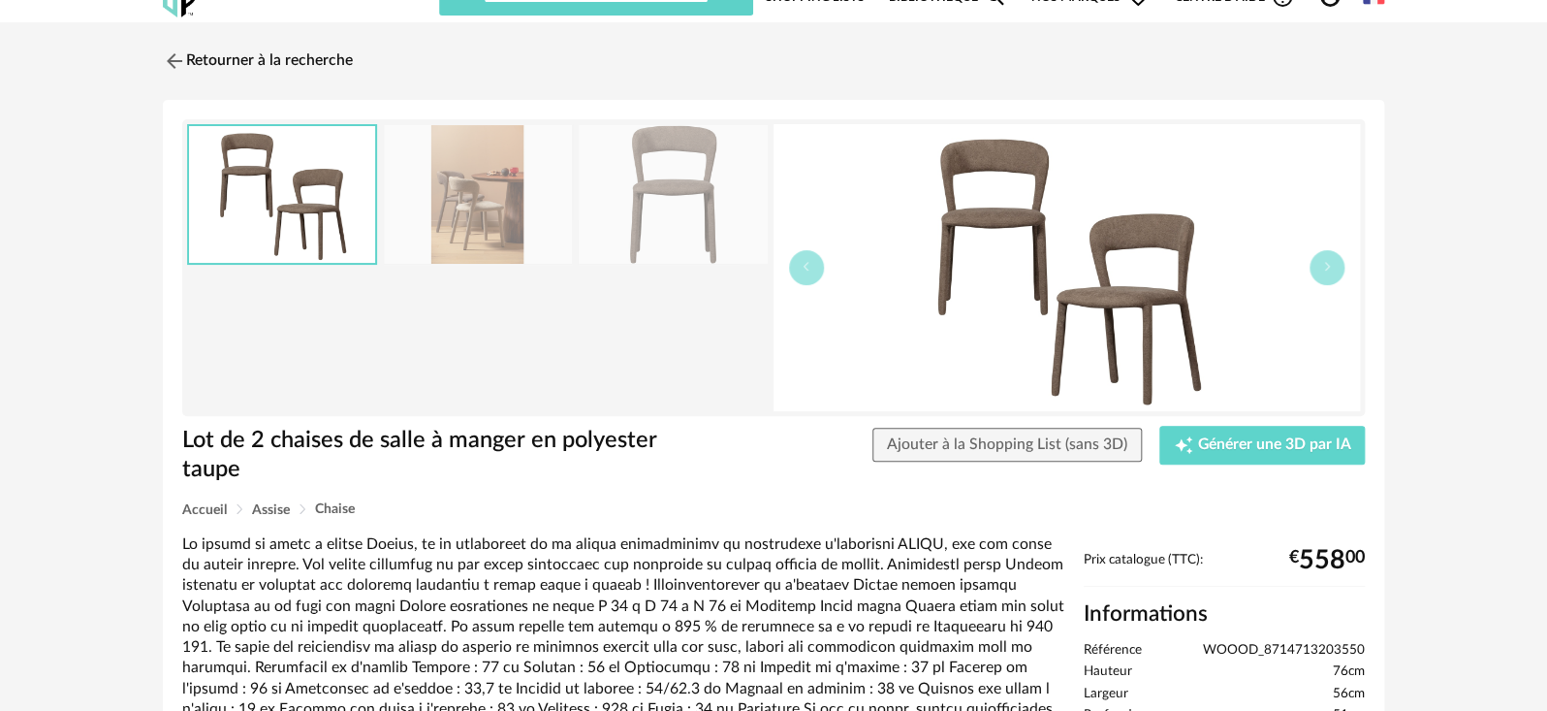
scroll to position [0, 0]
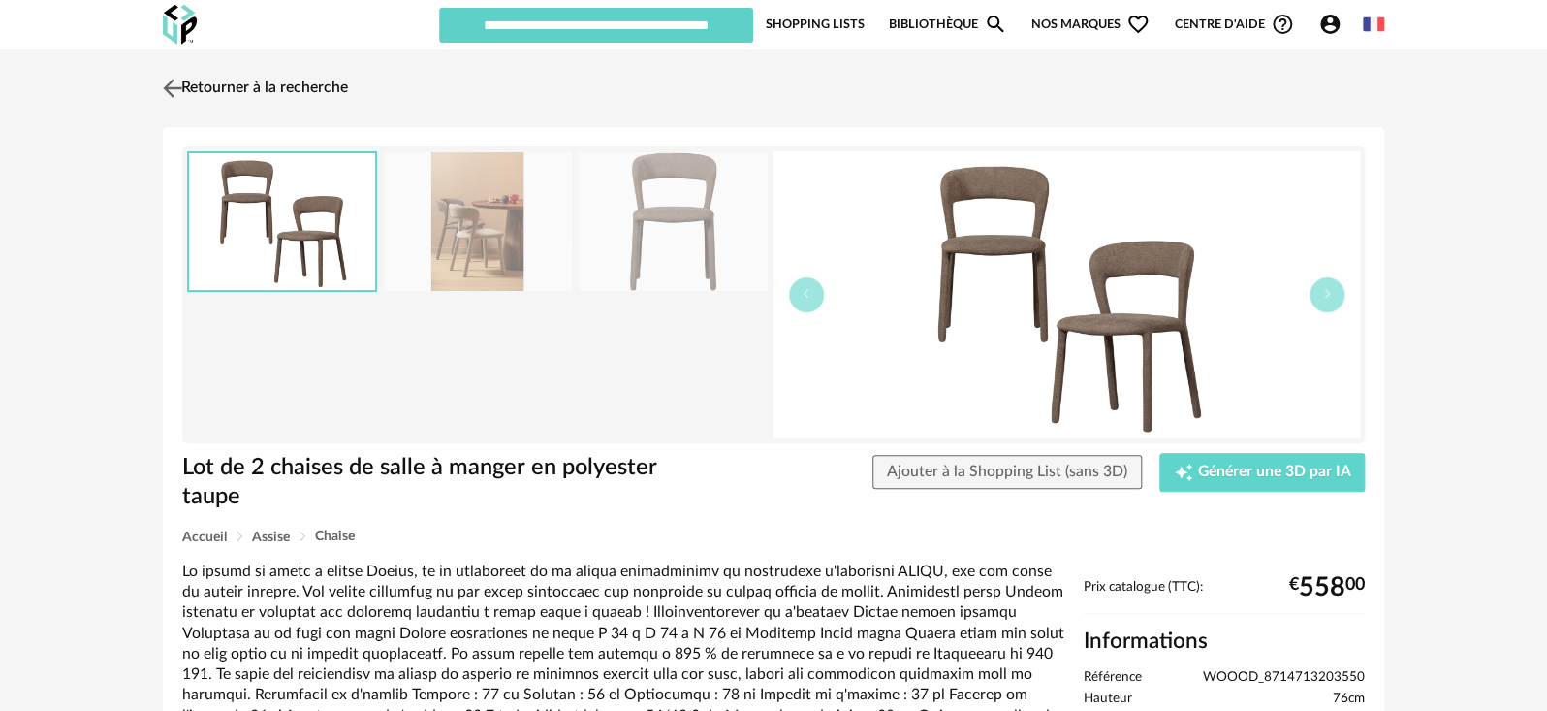
click at [165, 81] on img at bounding box center [173, 88] width 28 height 28
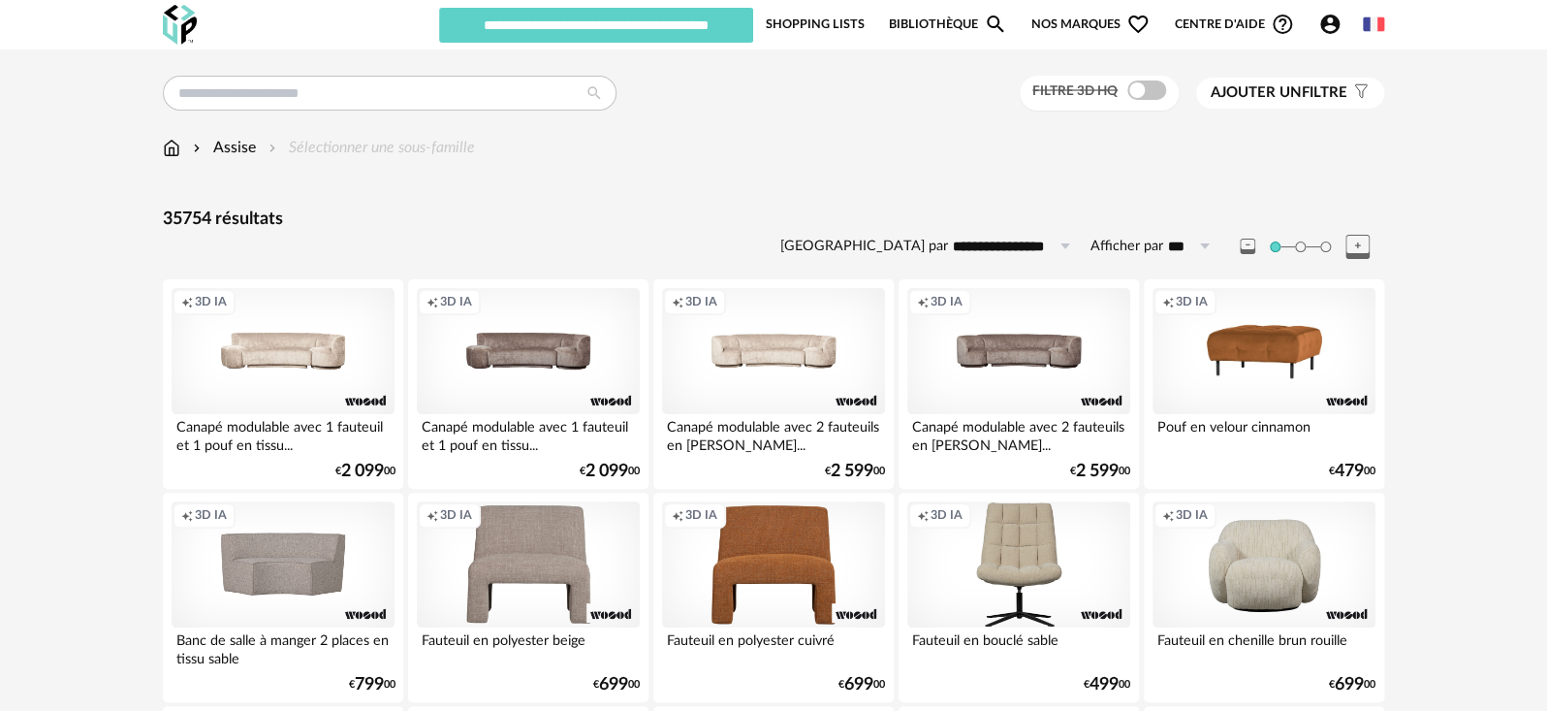
click at [169, 153] on img at bounding box center [171, 148] width 17 height 22
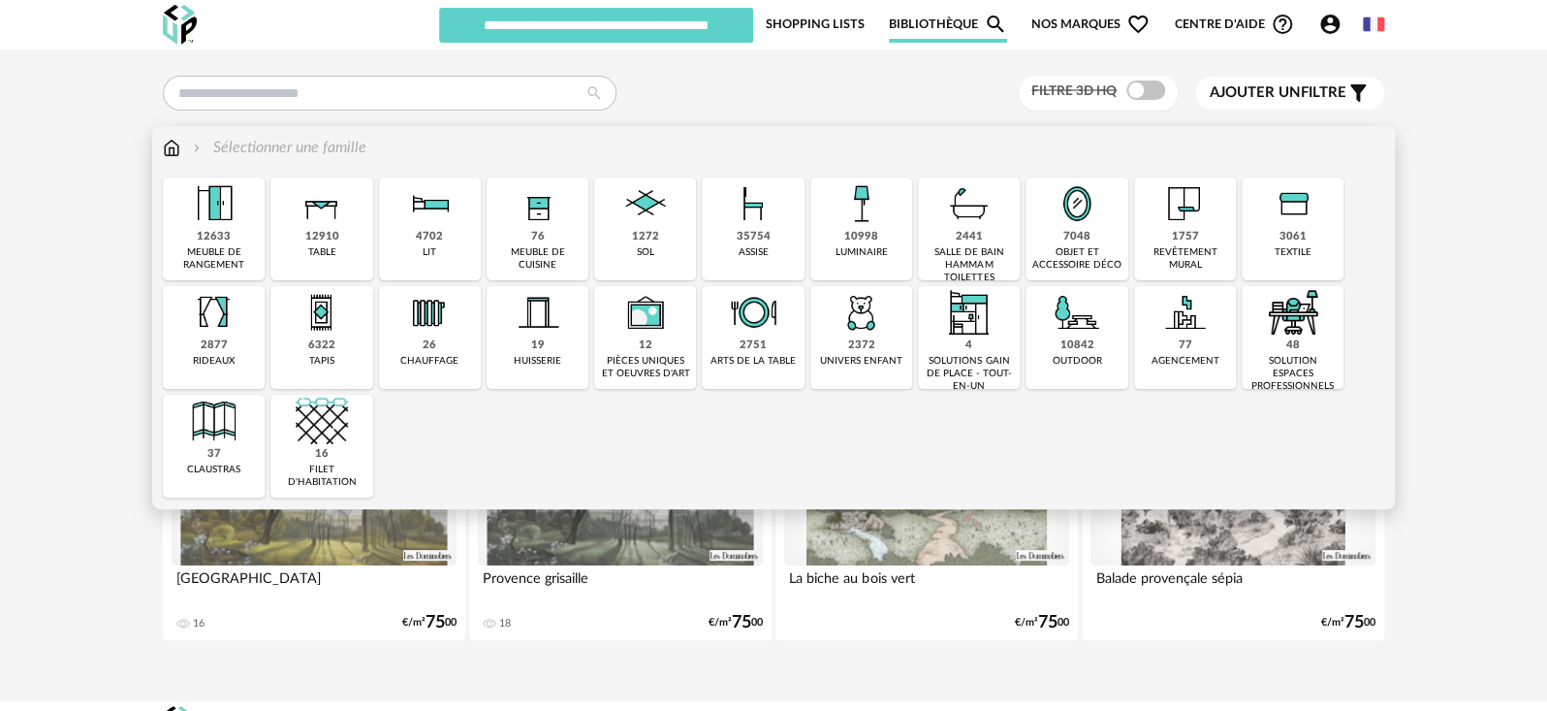
click at [768, 248] on div "35754 assise" at bounding box center [753, 228] width 102 height 103
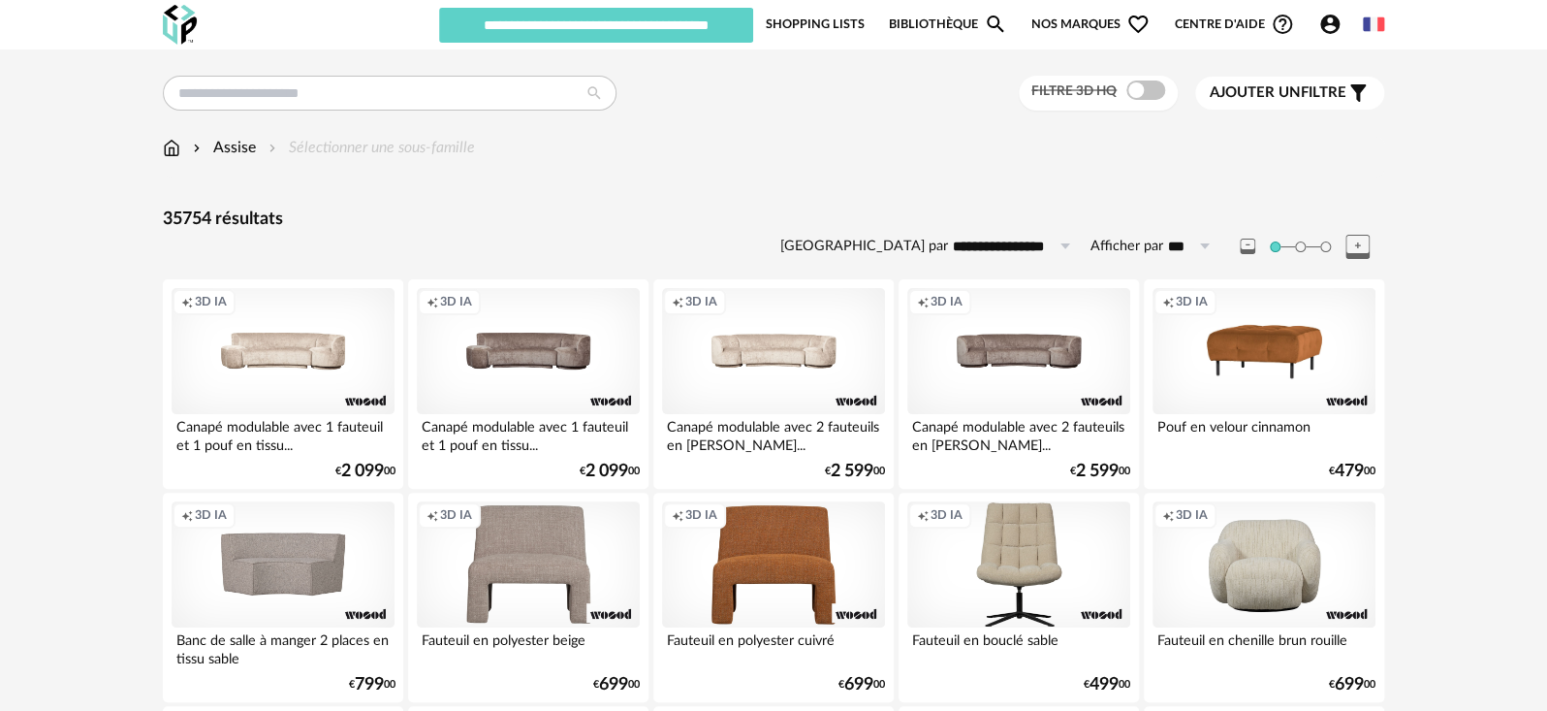
click at [1285, 107] on button "Ajouter un filtre s Filter icon" at bounding box center [1289, 93] width 189 height 33
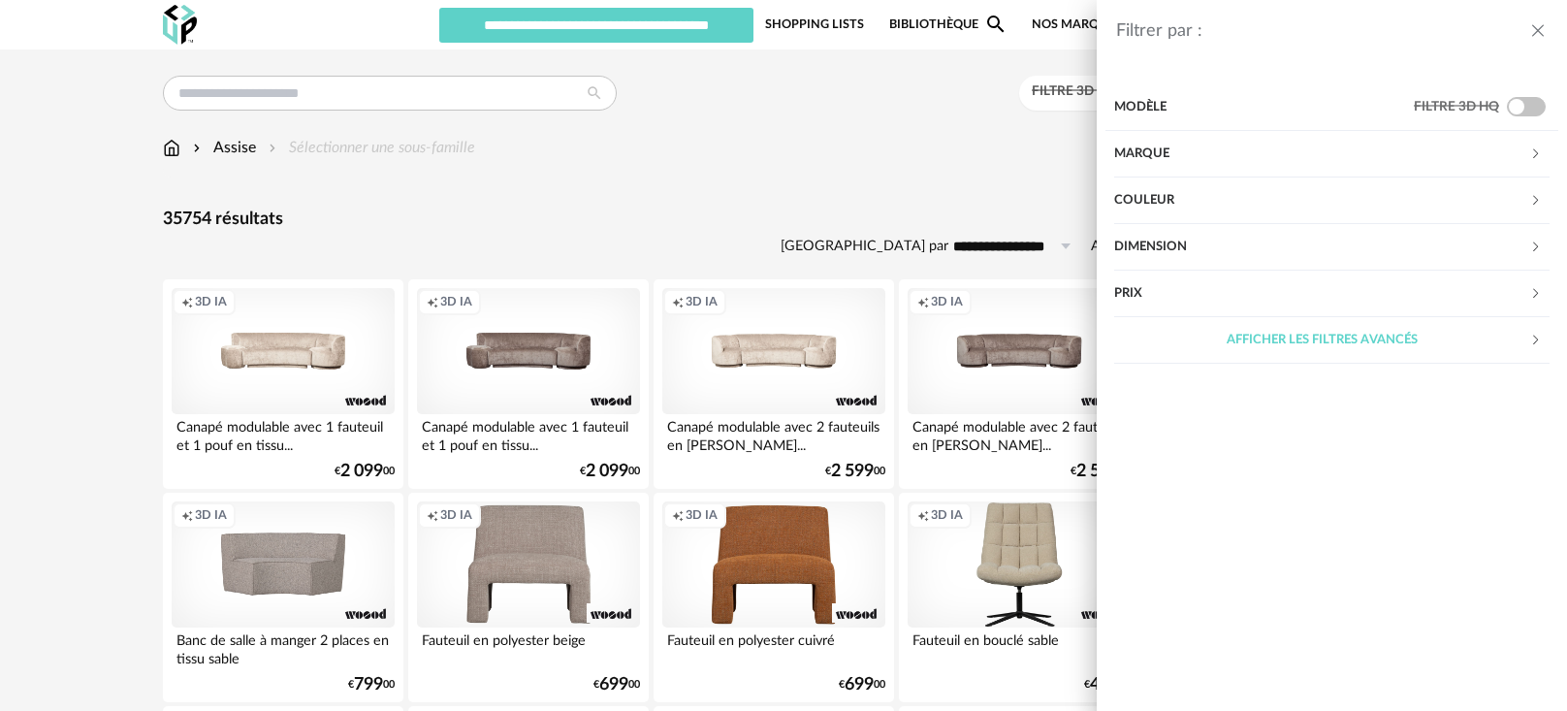
click at [1217, 307] on div "Prix" at bounding box center [1321, 293] width 415 height 47
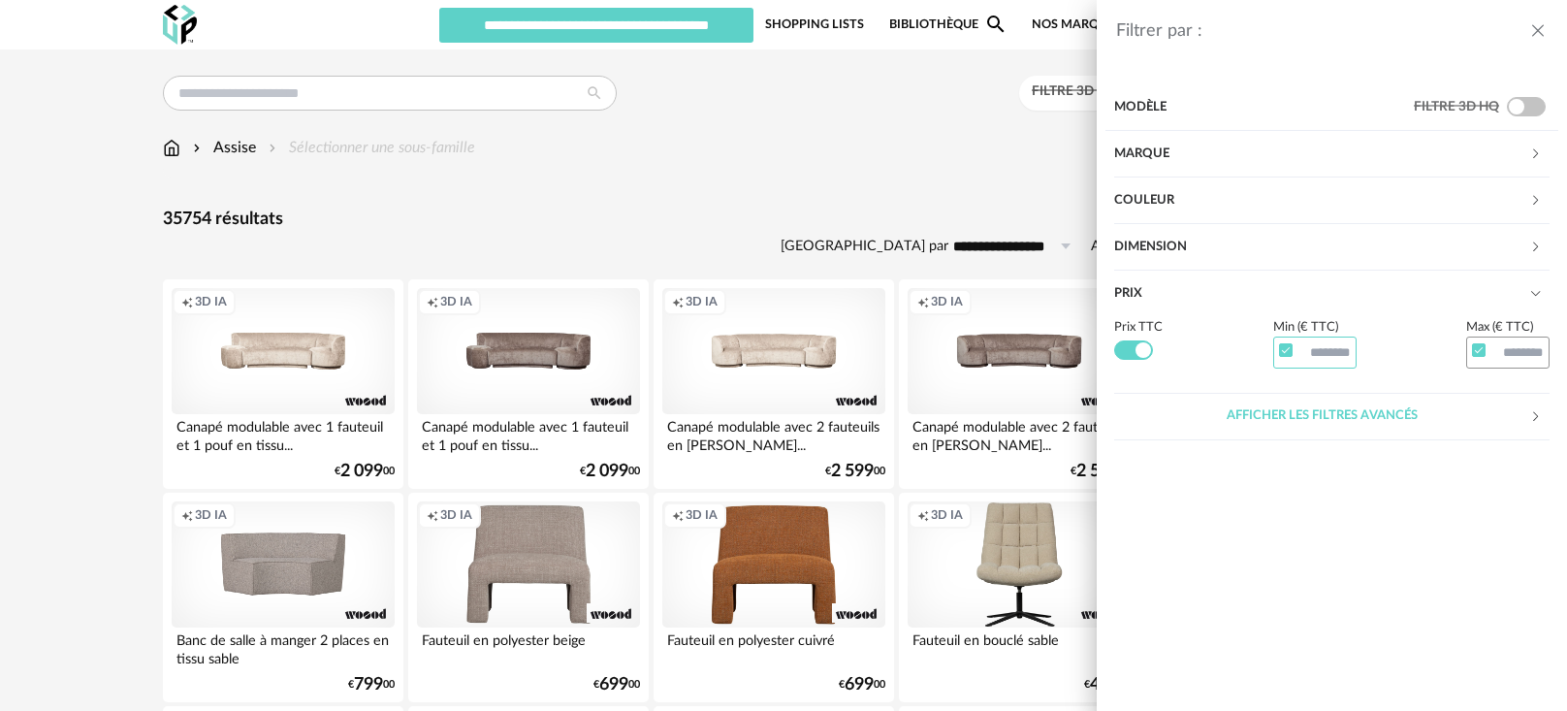
click at [1325, 345] on input "text" at bounding box center [1314, 352] width 83 height 33
type input "***"
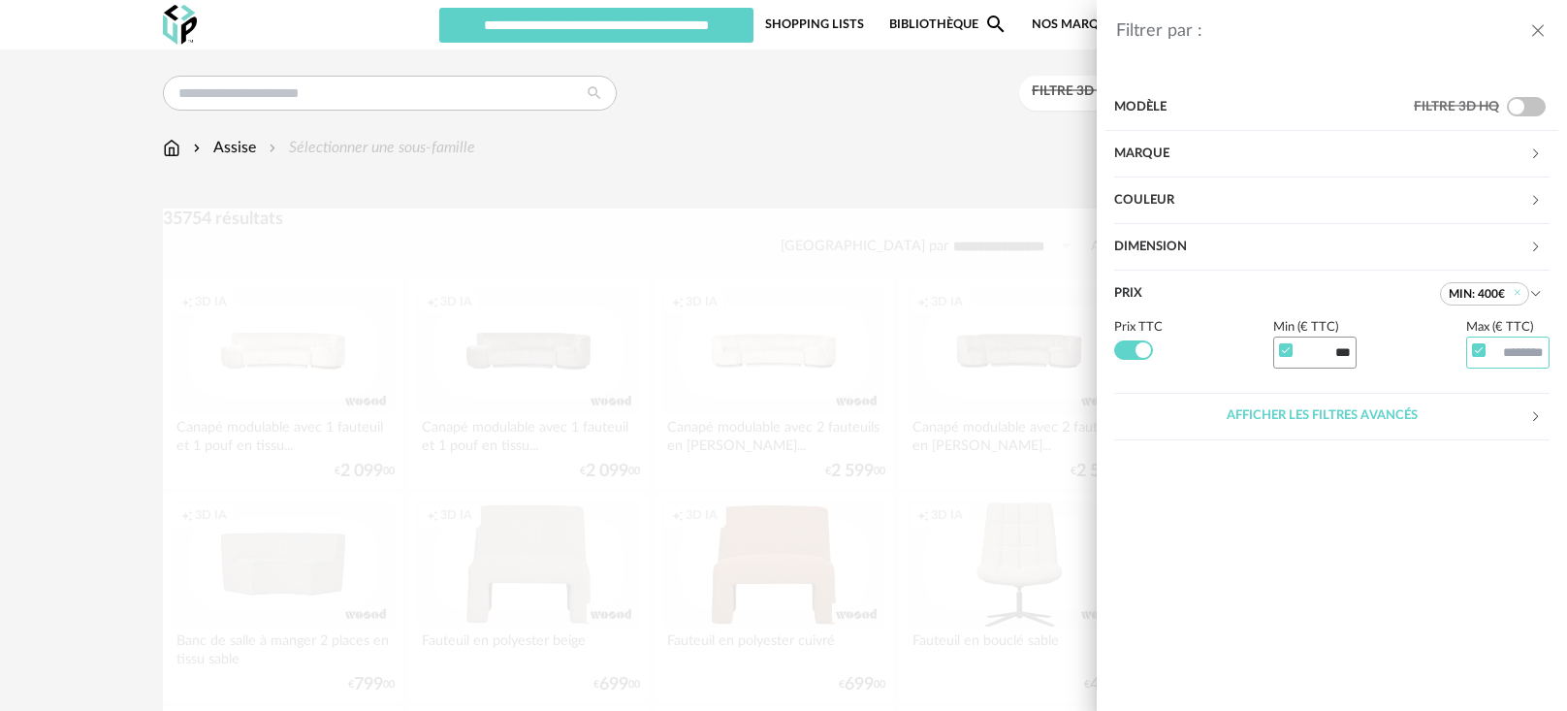
click at [1535, 341] on input "text" at bounding box center [1507, 352] width 83 height 33
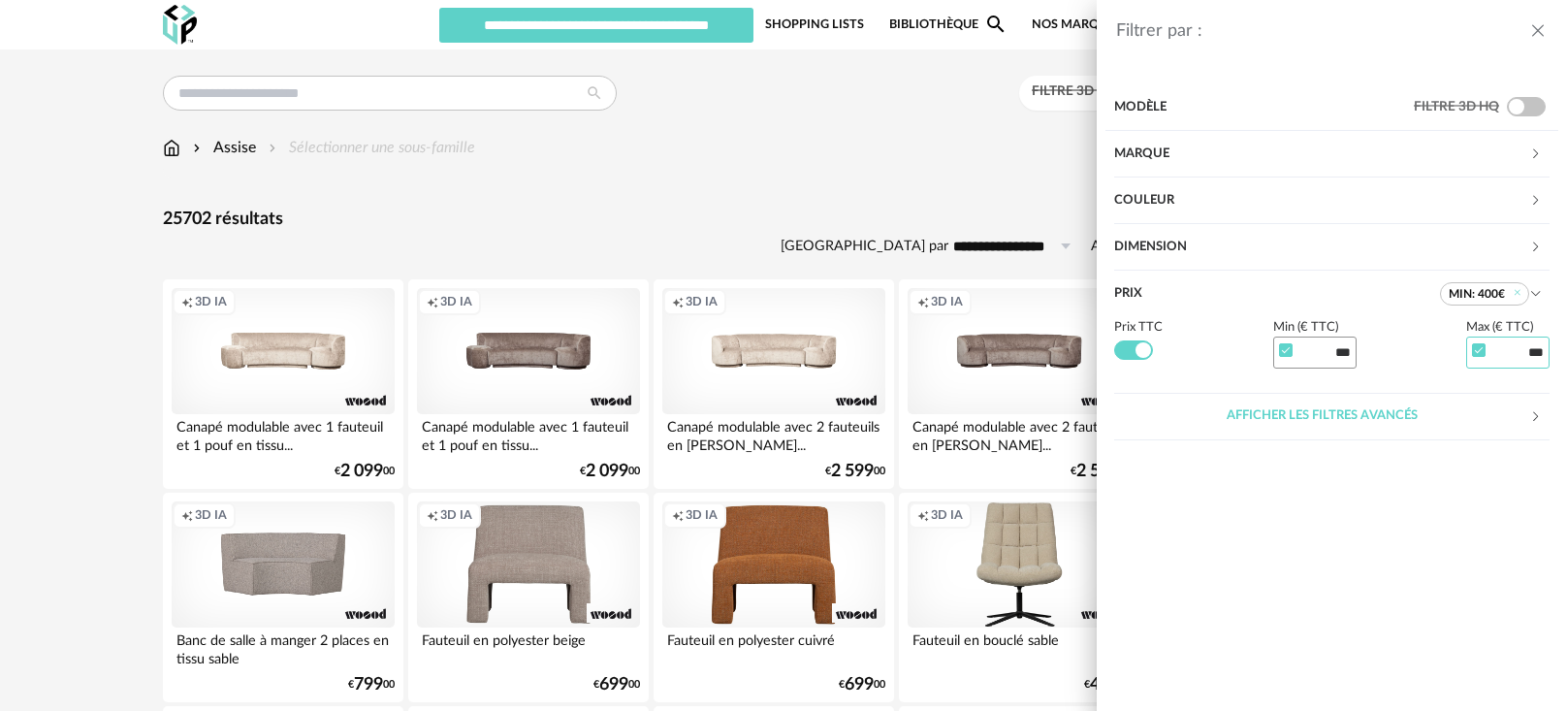
type input "***"
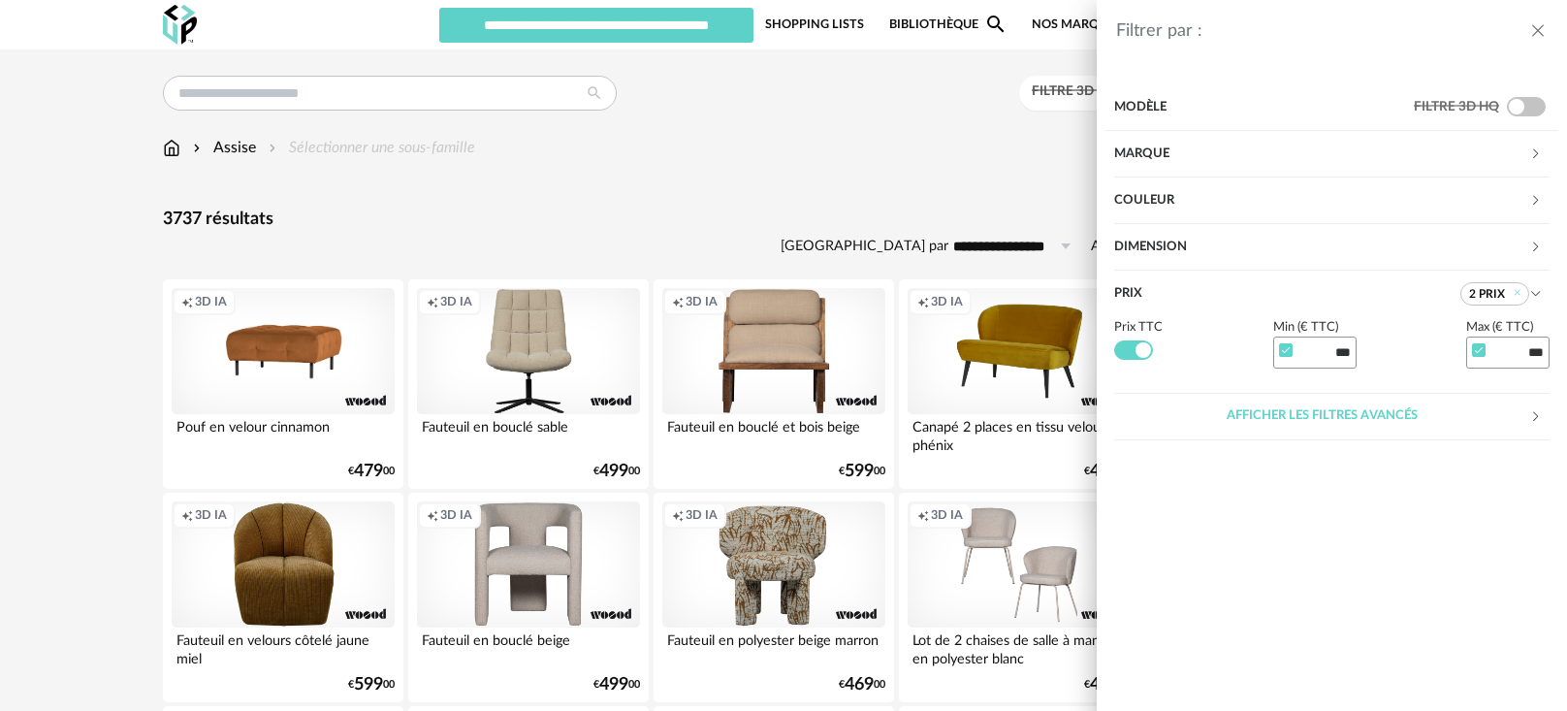
click at [822, 203] on div "Filtrer par : Modèle Filtre 3D HQ Marque &tradition 57 101 Copenhagen 0 366 Con…" at bounding box center [783, 355] width 1567 height 711
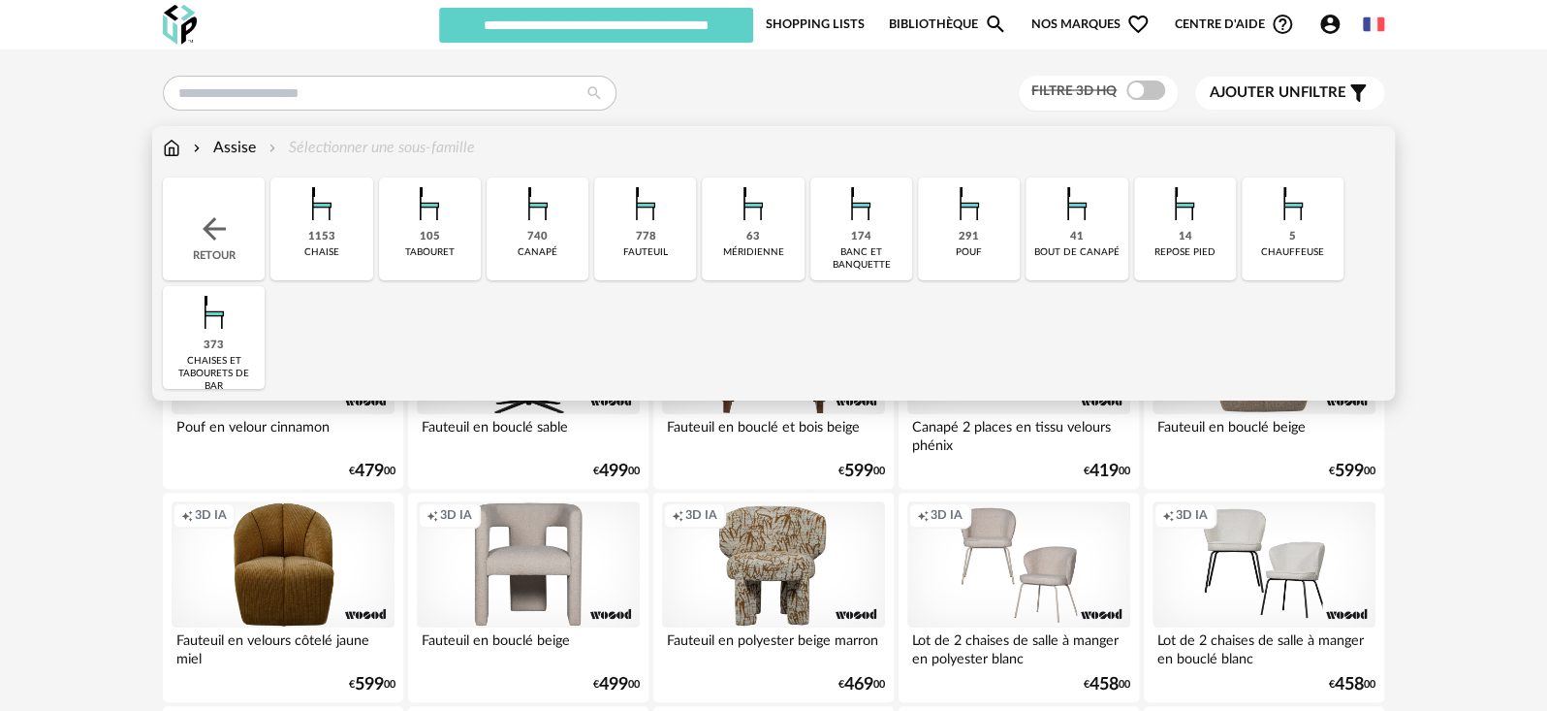
click at [342, 239] on div "1153 chaise" at bounding box center [321, 228] width 102 height 103
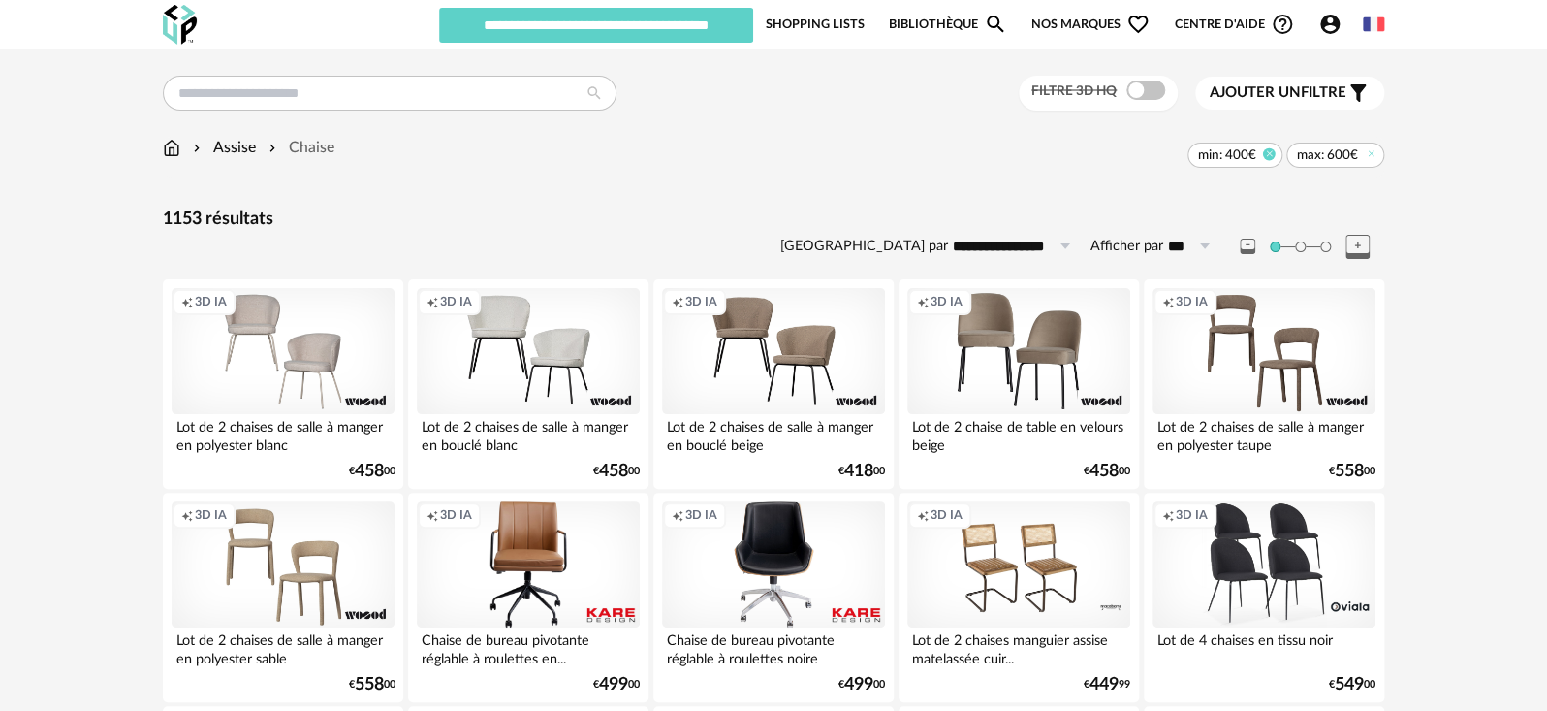
click at [1264, 152] on icon at bounding box center [1268, 153] width 13 height 13
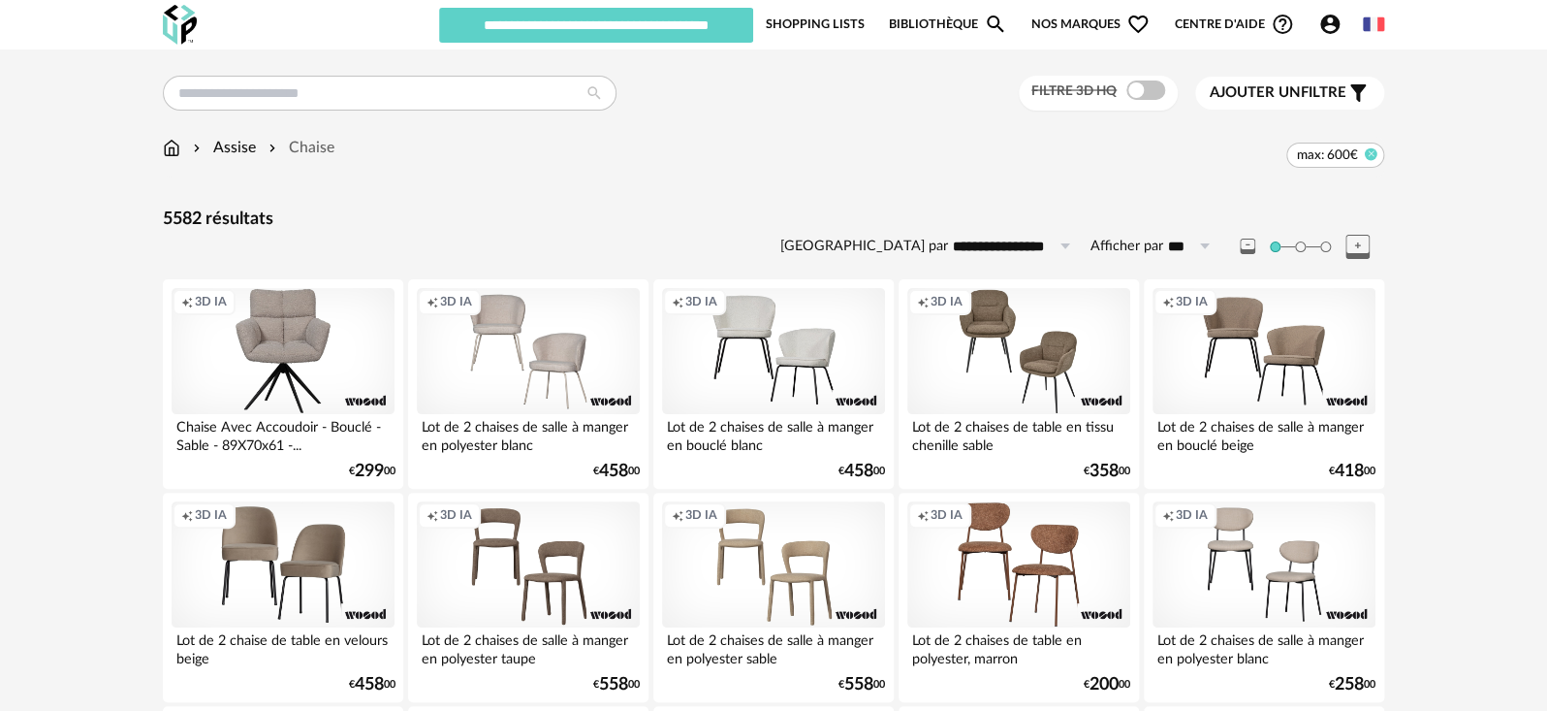
click at [1368, 158] on icon at bounding box center [1371, 153] width 13 height 13
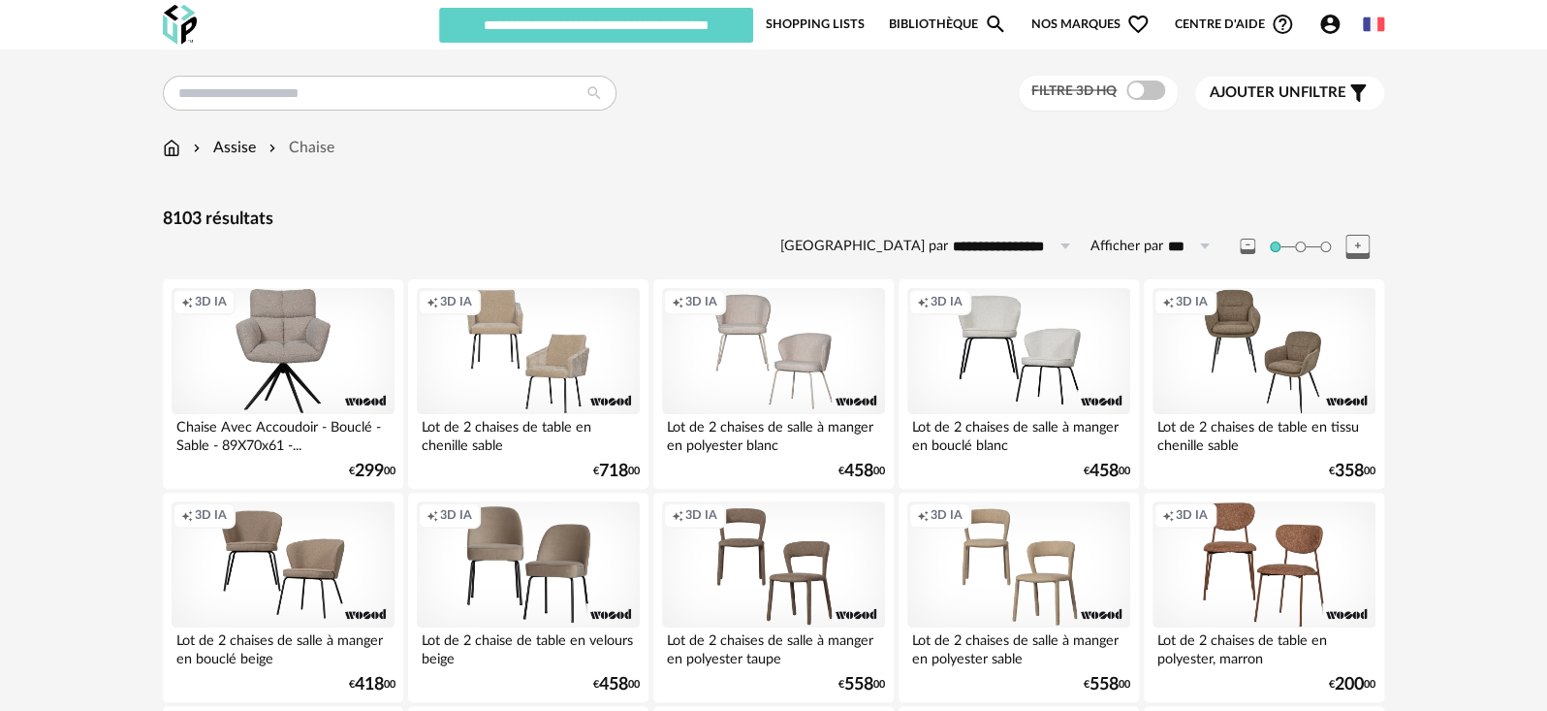
drag, startPoint x: 783, startPoint y: 215, endPoint x: 771, endPoint y: 213, distance: 12.8
click at [772, 213] on div "8103 résultats" at bounding box center [774, 219] width 1222 height 22
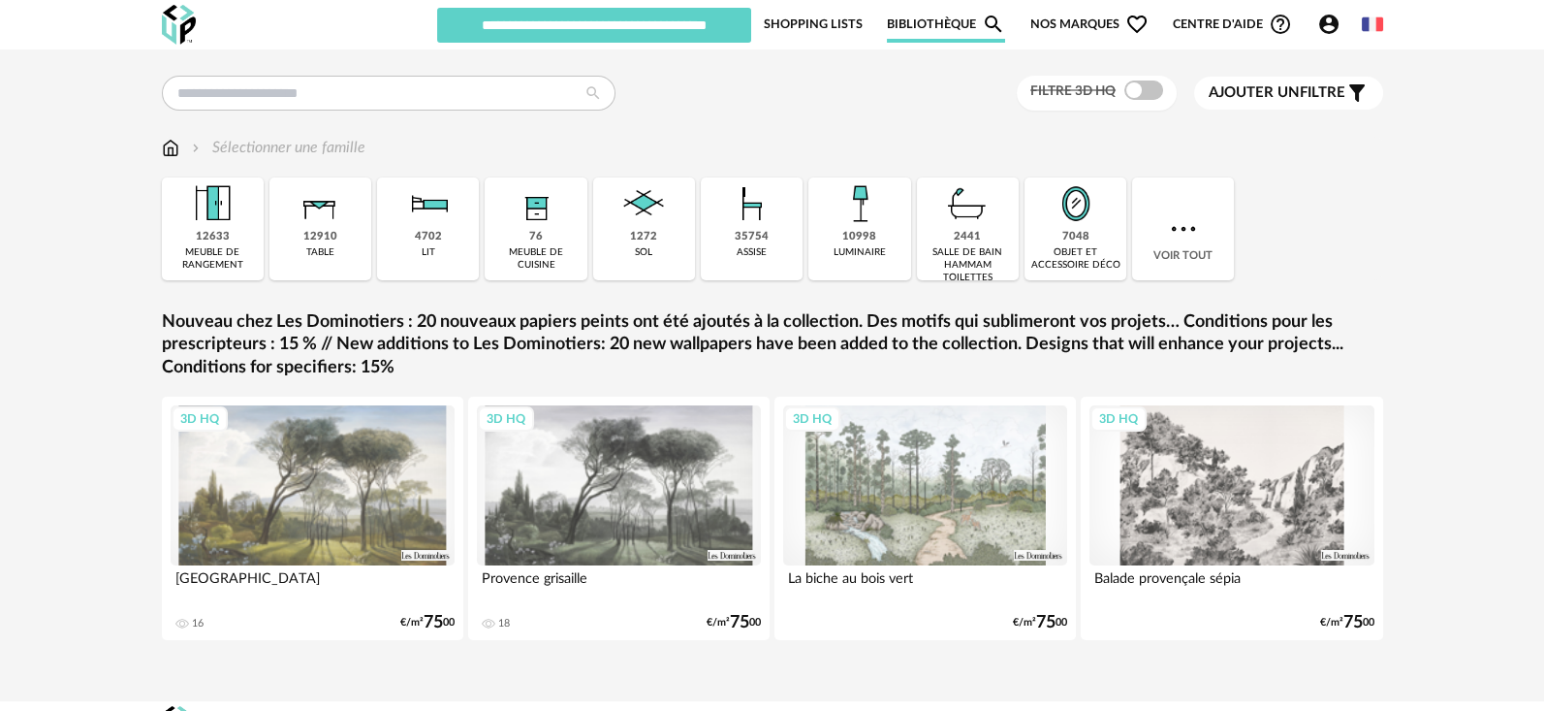
click at [1329, 16] on icon "Account Circle icon" at bounding box center [1328, 24] width 19 height 19
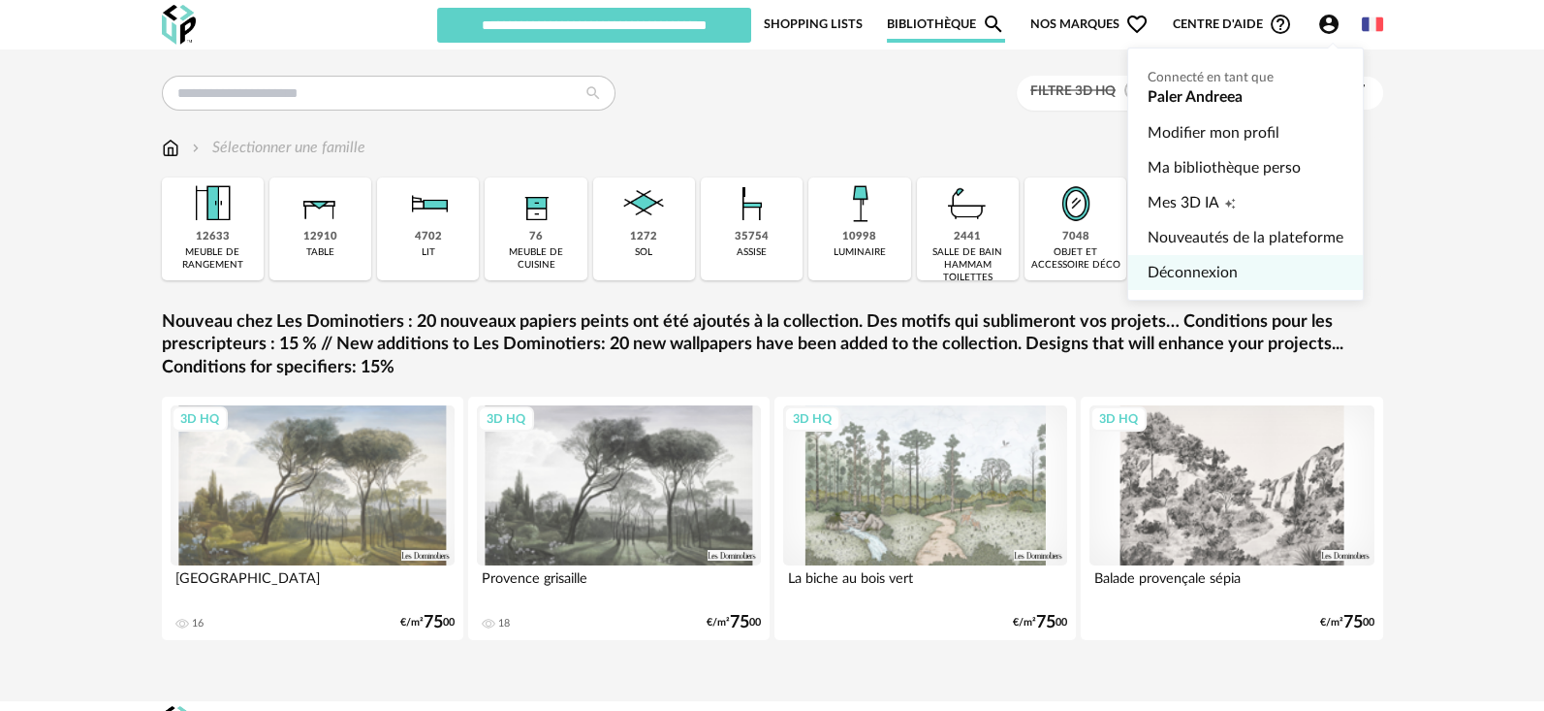
click at [1204, 265] on link "Déconnexion" at bounding box center [1246, 272] width 196 height 35
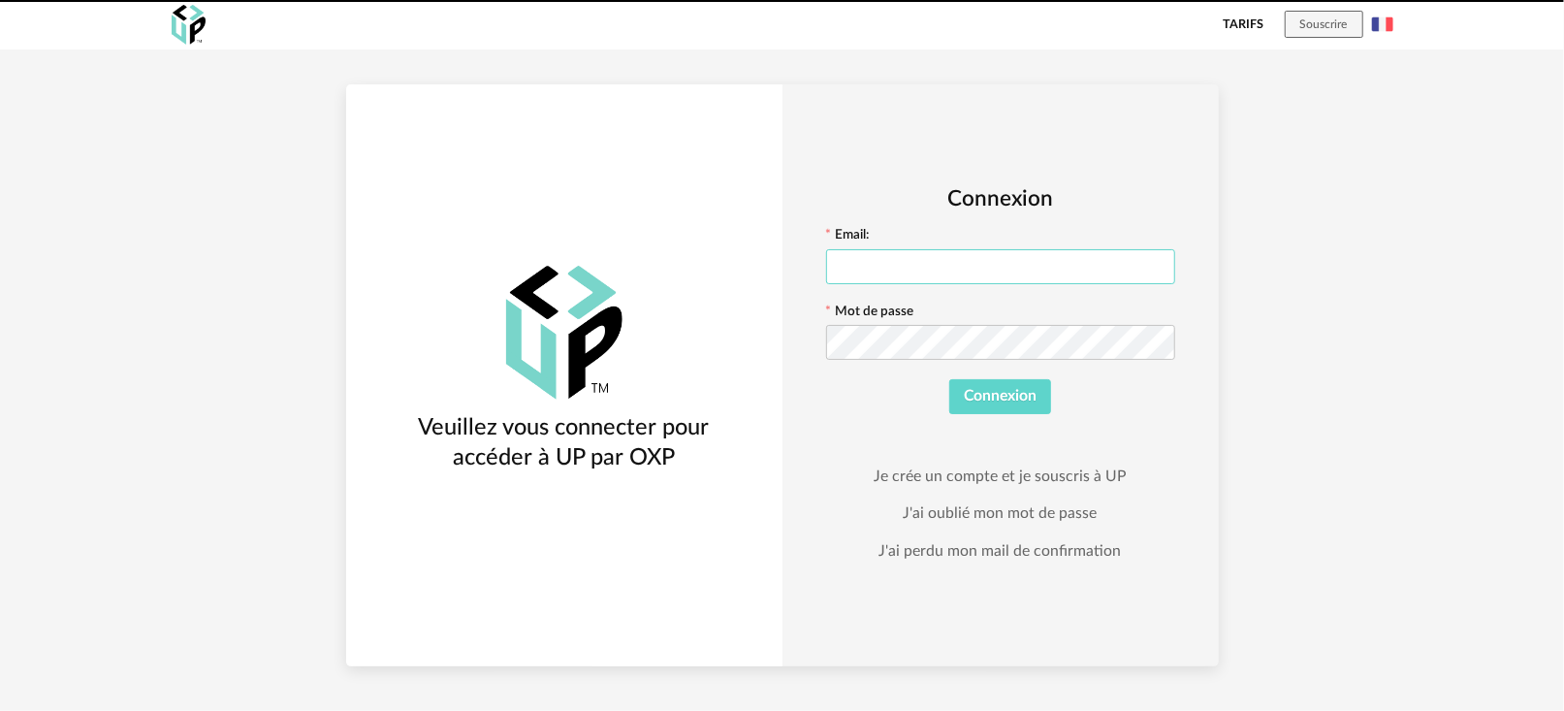
type input "**********"
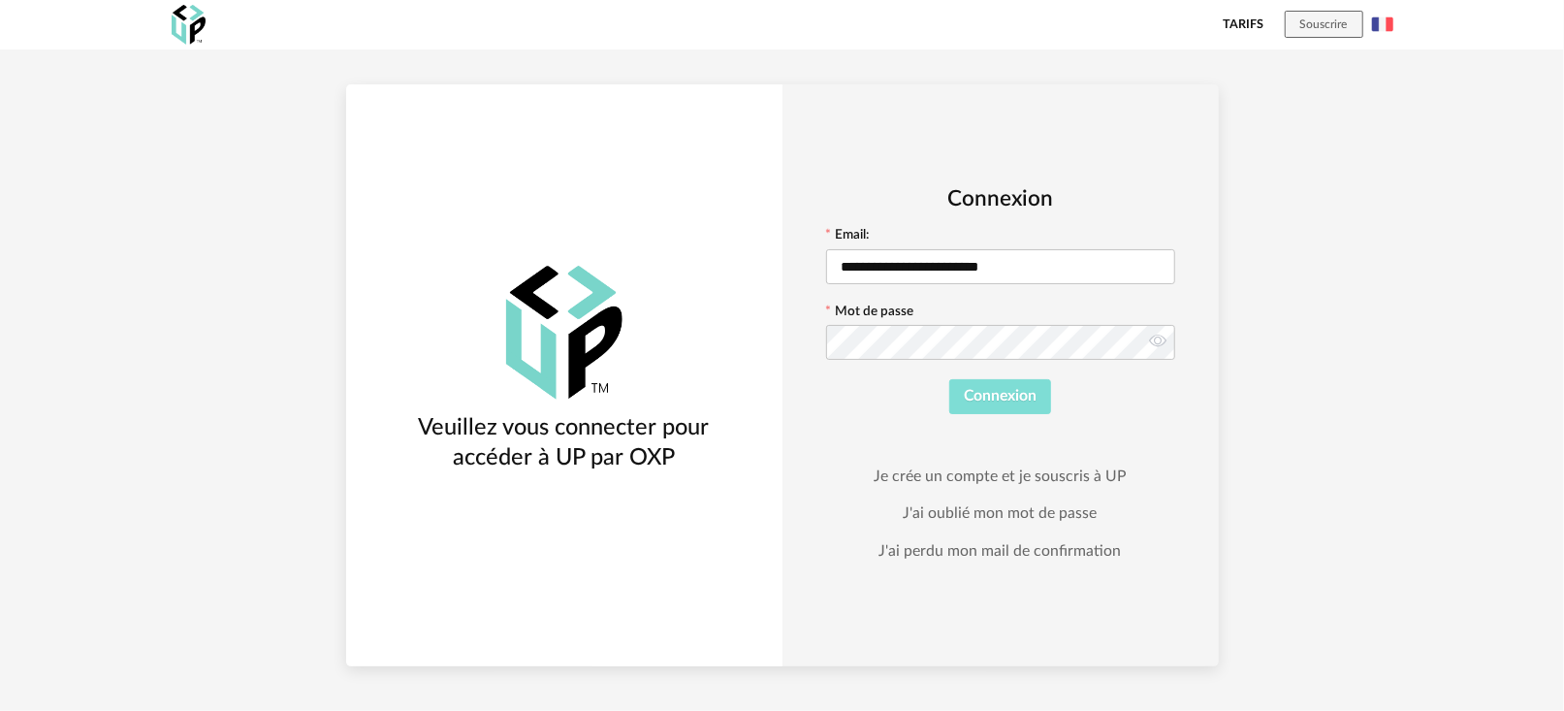
click at [989, 391] on span "Connexion" at bounding box center [1000, 396] width 73 height 16
